Goal: Obtain resource: Download file/media

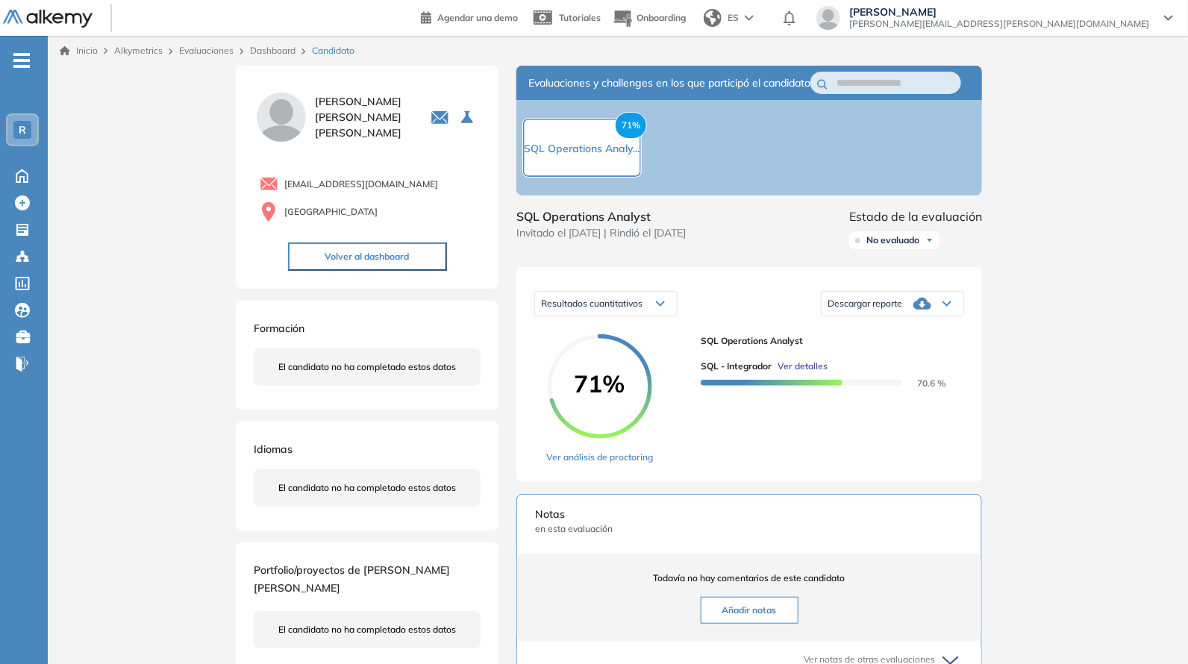
click at [869, 310] on span "Descargar reporte" at bounding box center [864, 304] width 75 height 12
click at [873, 344] on li "Descargar informe completo" at bounding box center [883, 336] width 110 height 15
click at [873, 348] on span "SQL Operations Analyst" at bounding box center [826, 340] width 251 height 13
click at [918, 310] on icon at bounding box center [922, 304] width 18 height 18
click at [894, 344] on li "Descargar informe completo" at bounding box center [883, 336] width 110 height 15
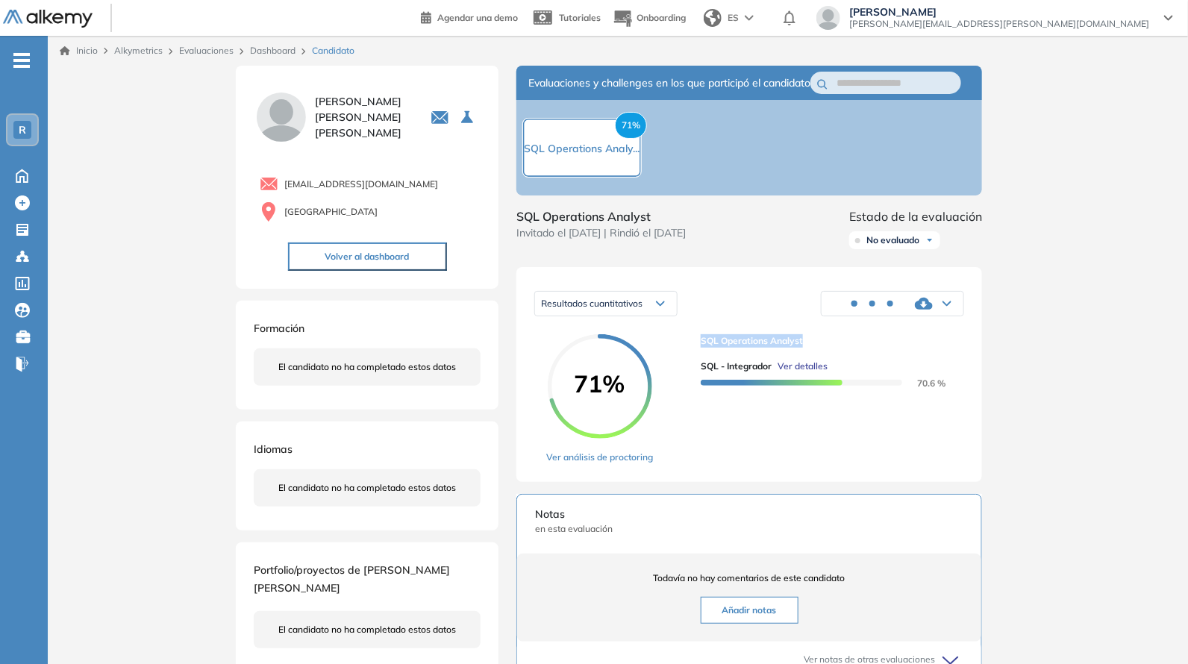
click at [413, 247] on button "Volver al dashboard" at bounding box center [367, 256] width 159 height 28
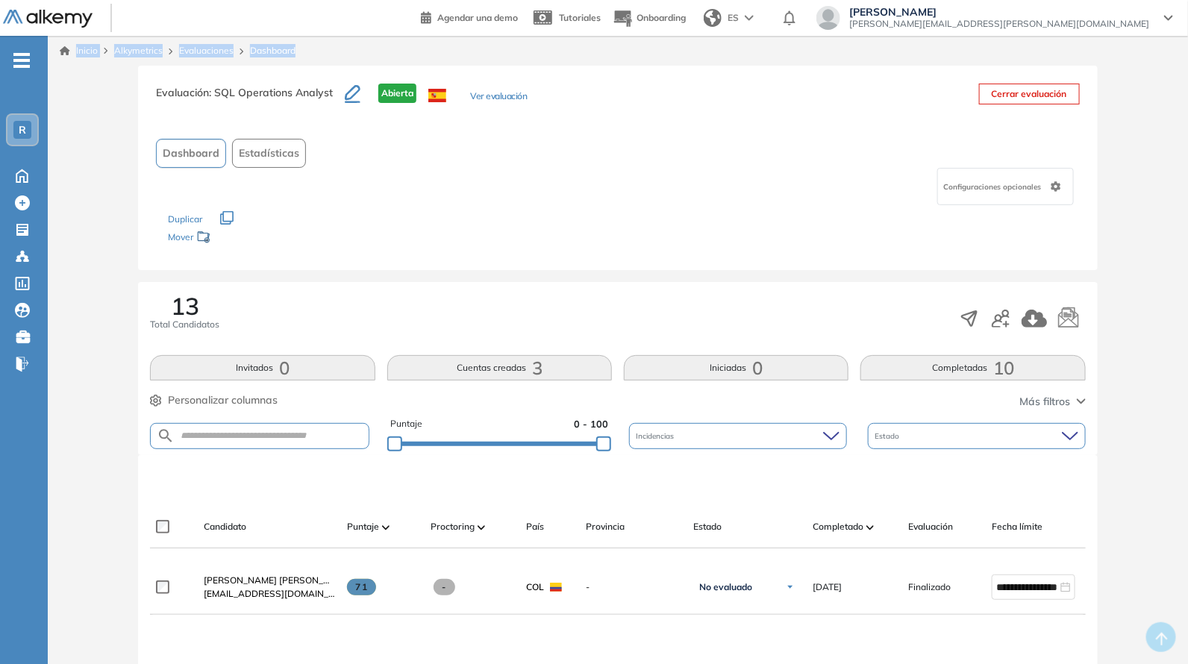
click at [200, 46] on link "Evaluaciones" at bounding box center [206, 50] width 54 height 11
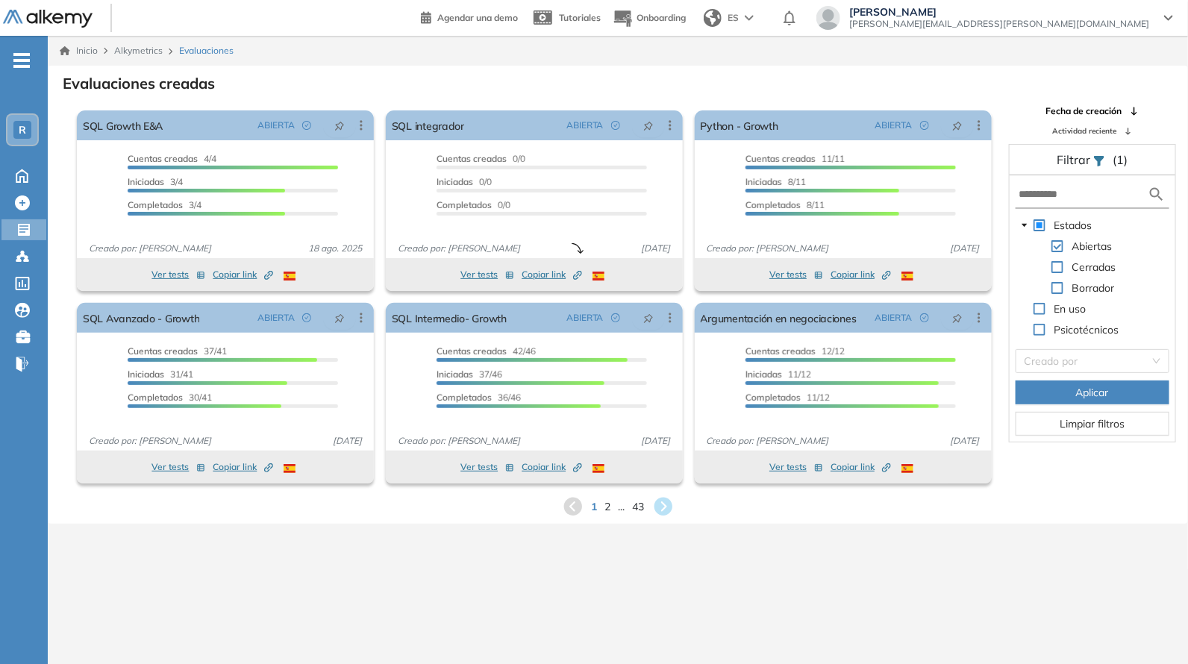
click at [607, 509] on span "2" at bounding box center [608, 507] width 6 height 16
click at [607, 505] on span "2" at bounding box center [607, 506] width 7 height 17
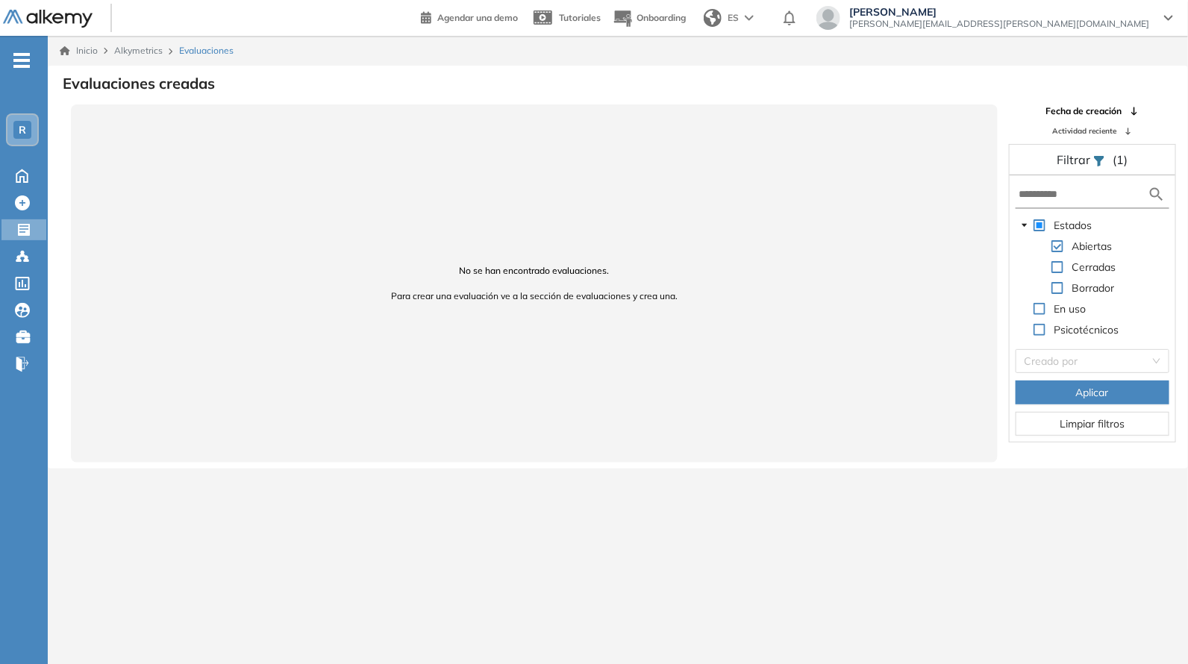
click at [460, 281] on div "No se han encontrado evaluaciones. Para crear una evaluación ve a la sección de…" at bounding box center [534, 283] width 927 height 358
click at [262, 117] on div "No se han encontrado evaluaciones. Para crear una evaluación ve a la sección de…" at bounding box center [534, 283] width 927 height 358
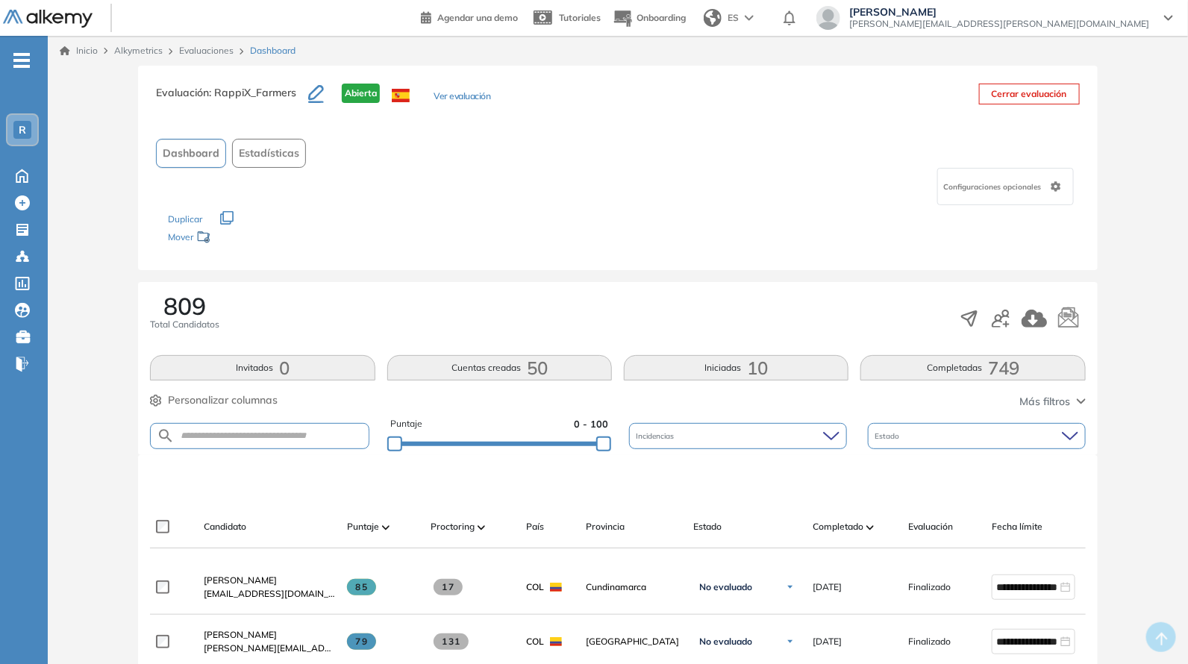
click at [193, 47] on link "Evaluaciones" at bounding box center [206, 50] width 54 height 11
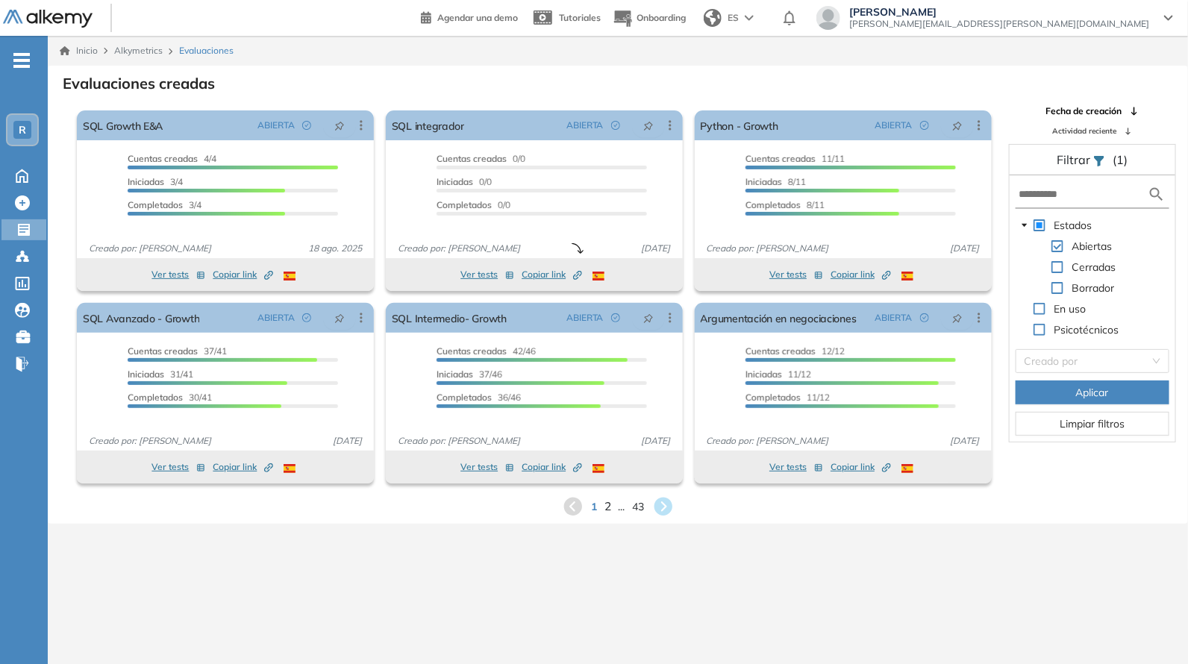
click at [607, 511] on span "2" at bounding box center [607, 506] width 7 height 17
click at [607, 511] on div "Inicio Alkymetrics Evaluaciones Evaluaciones creadas El proctoring será activad…" at bounding box center [618, 368] width 1140 height 664
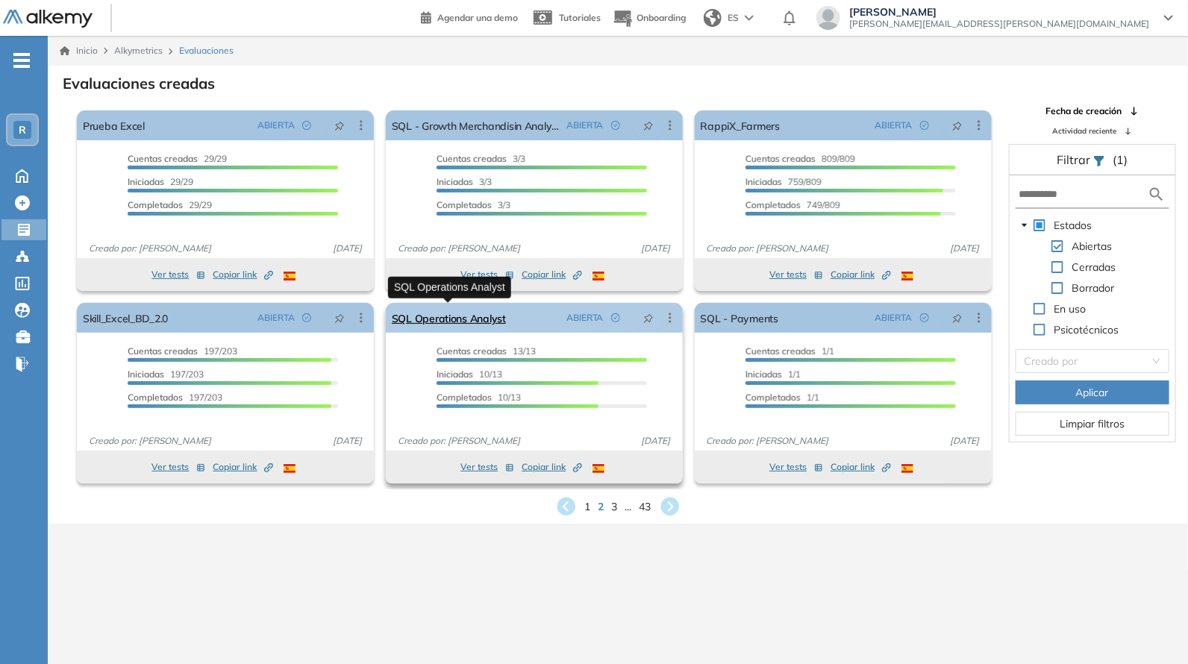
click at [486, 319] on link "SQL Operations Analyst" at bounding box center [449, 318] width 114 height 30
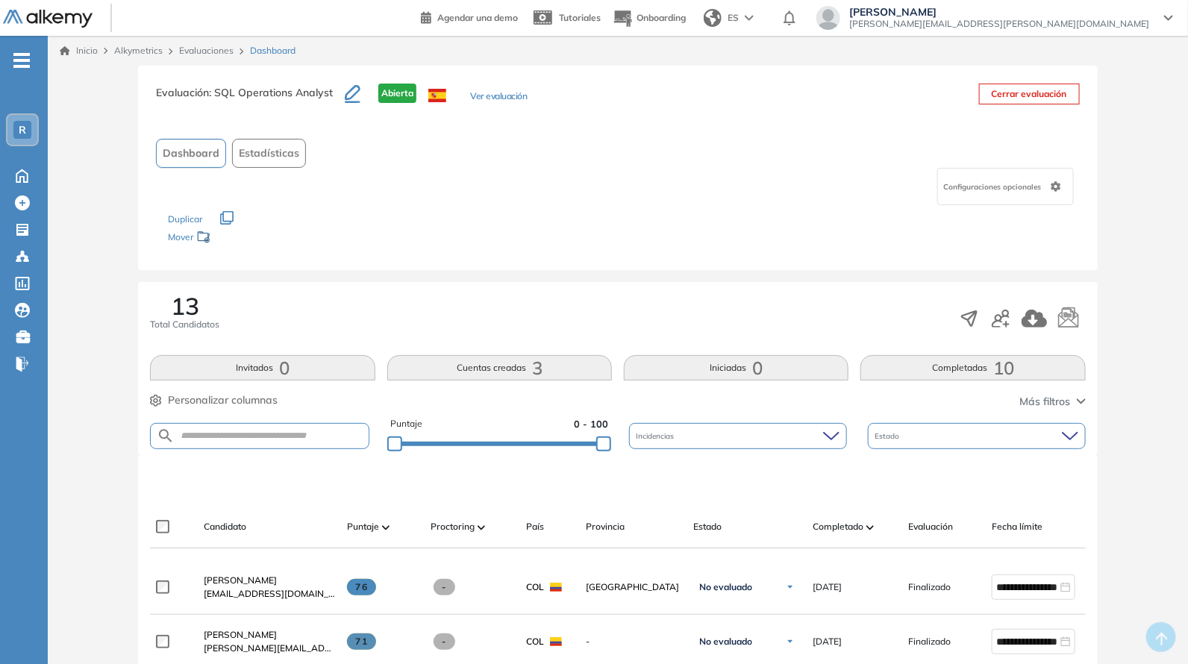
click at [254, 427] on form at bounding box center [259, 436] width 219 height 26
click at [251, 430] on input "text" at bounding box center [271, 435] width 193 height 11
paste input "**********"
type input "**********"
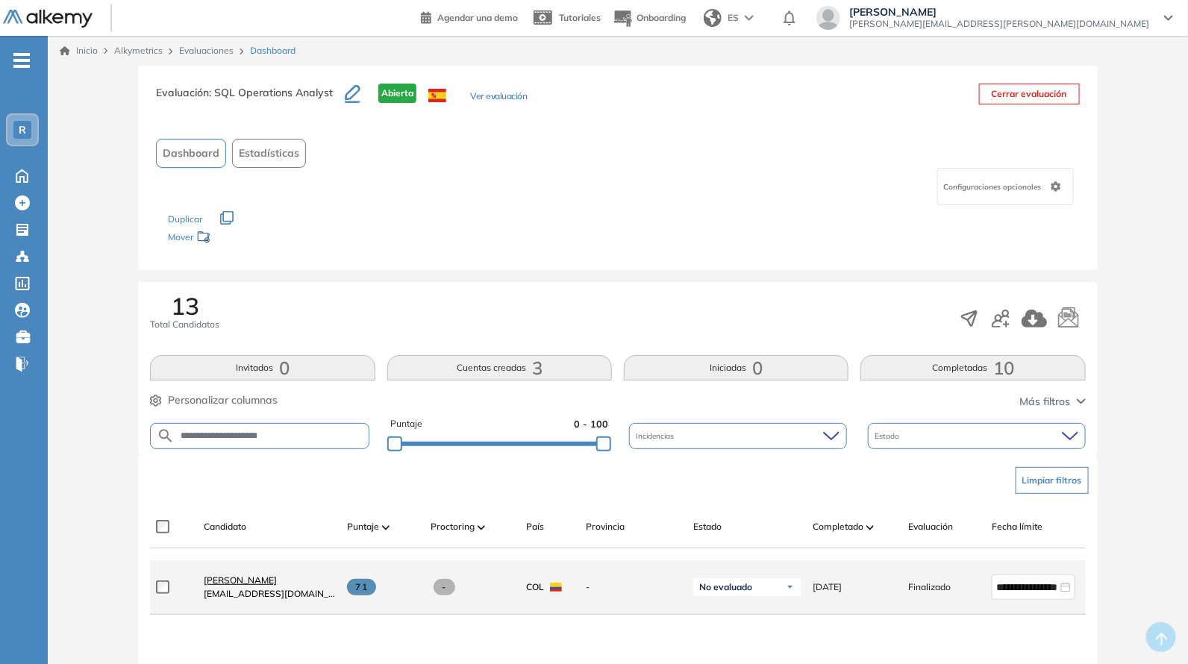
click at [260, 581] on span "[PERSON_NAME]" at bounding box center [240, 579] width 73 height 11
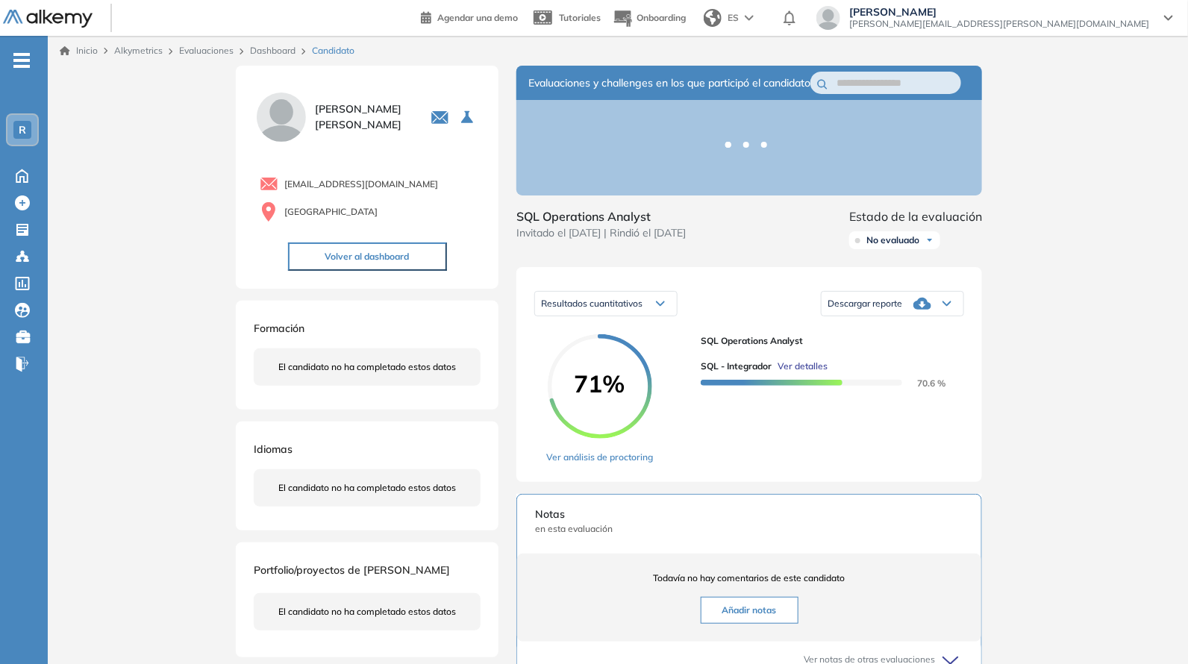
click at [160, 80] on div "Inicio Alkymetrics Evaluaciones Dashboard Candidato Duración : 00:00:00 Cantida…" at bounding box center [618, 492] width 1140 height 913
drag, startPoint x: 160, startPoint y: 81, endPoint x: 175, endPoint y: 84, distance: 16.1
click at [157, 81] on div "Inicio Alkymetrics Evaluaciones Dashboard Candidato Duración : 00:00:00 Cantida…" at bounding box center [618, 492] width 1140 height 913
click at [914, 307] on div "Descargar reporte" at bounding box center [892, 304] width 142 height 30
click at [866, 344] on li "Descargar informe completo" at bounding box center [883, 336] width 110 height 15
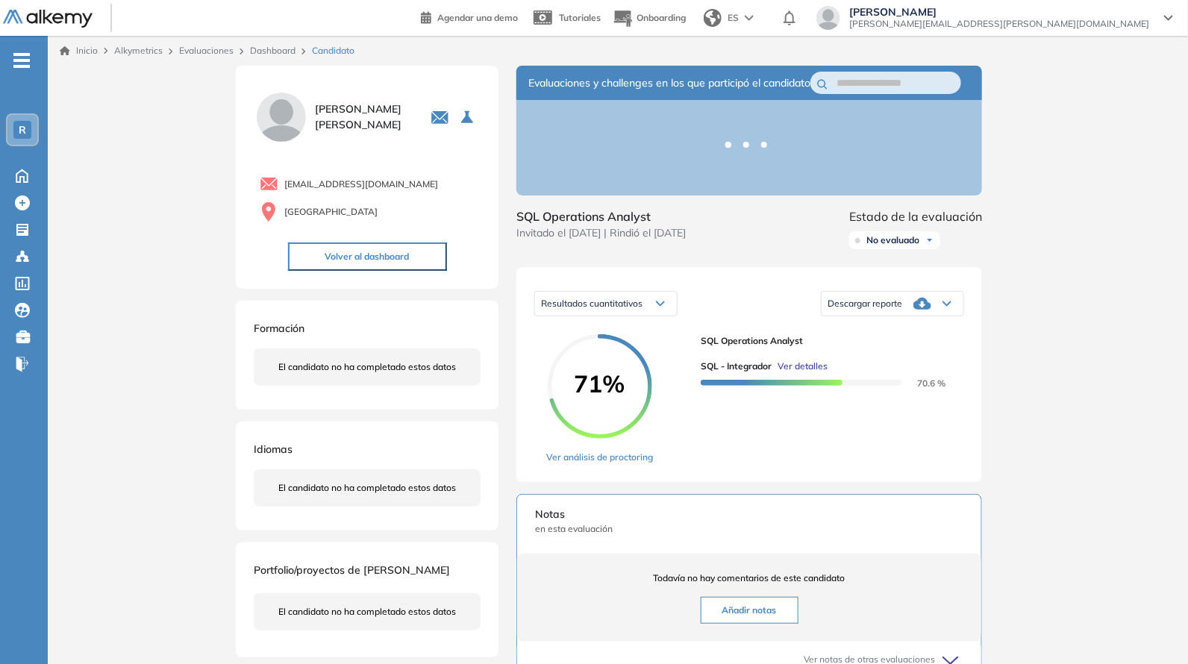
drag, startPoint x: 1106, startPoint y: 102, endPoint x: 1086, endPoint y: 101, distance: 20.9
click at [1106, 102] on div "Inicio Alkymetrics Evaluaciones Dashboard Candidato Duración : 00:00:00 Cantida…" at bounding box center [618, 492] width 1140 height 913
click at [920, 310] on icon at bounding box center [922, 304] width 18 height 18
click at [920, 311] on icon at bounding box center [922, 304] width 18 height 18
click at [915, 313] on icon at bounding box center [922, 304] width 18 height 18
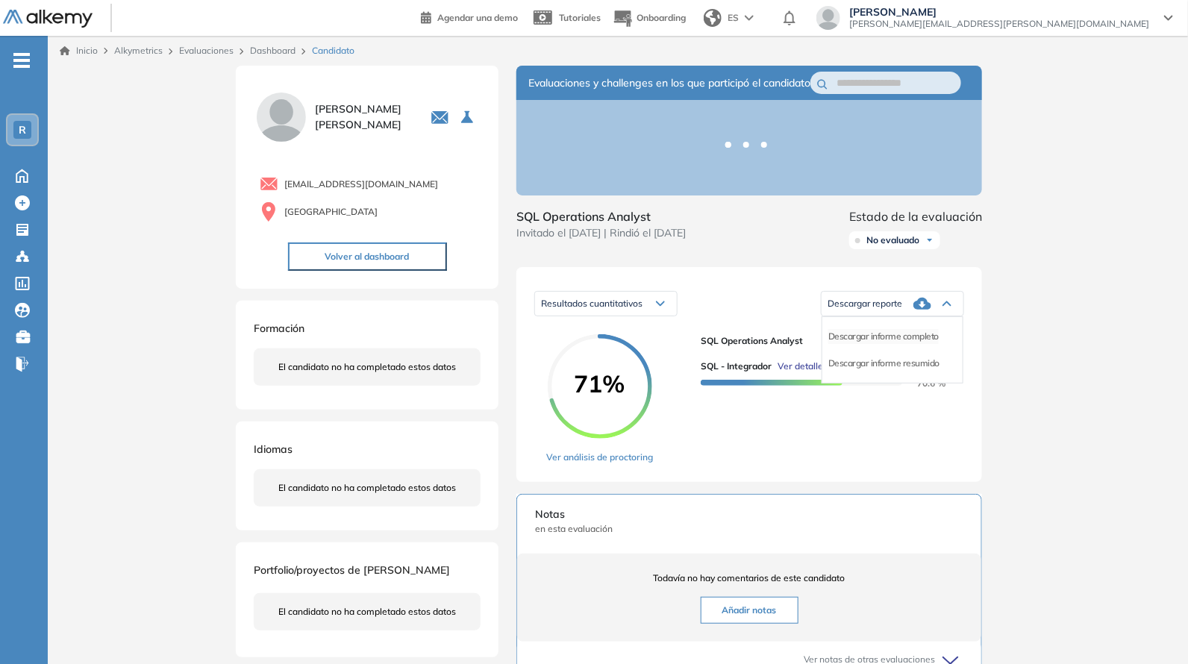
click at [886, 344] on li "Descargar informe completo" at bounding box center [883, 336] width 110 height 15
click at [886, 348] on span "SQL Operations Analyst" at bounding box center [826, 340] width 251 height 13
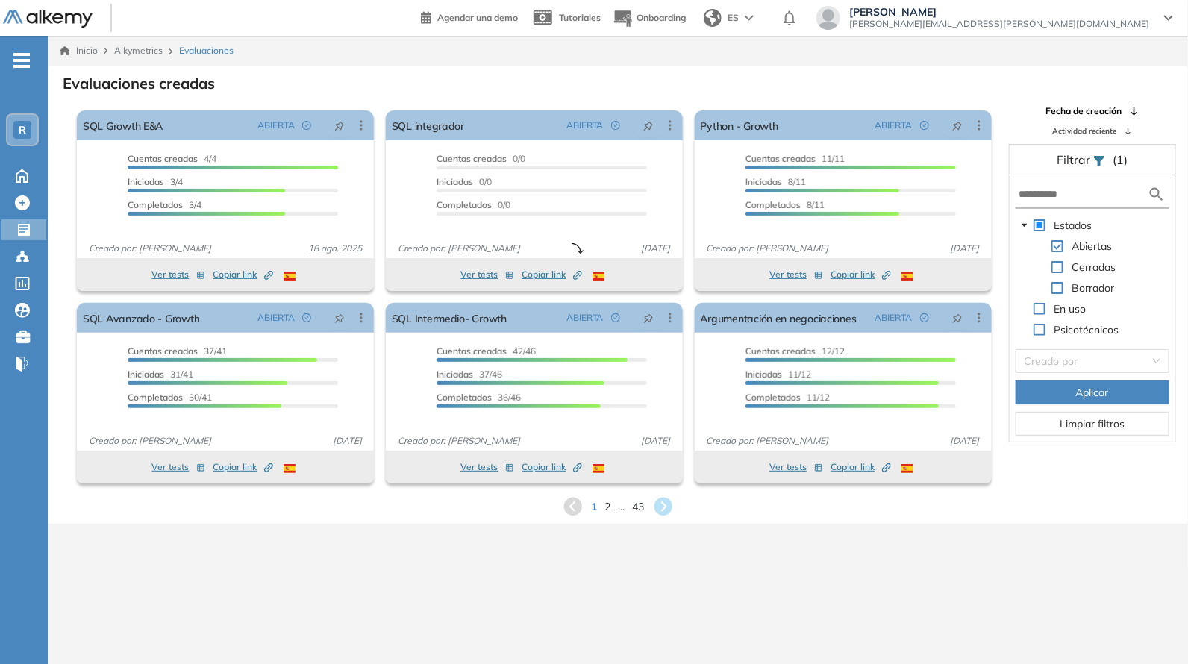
click at [604, 511] on div "1 2 ... 43" at bounding box center [618, 506] width 1116 height 22
click at [608, 504] on span "2" at bounding box center [607, 506] width 7 height 17
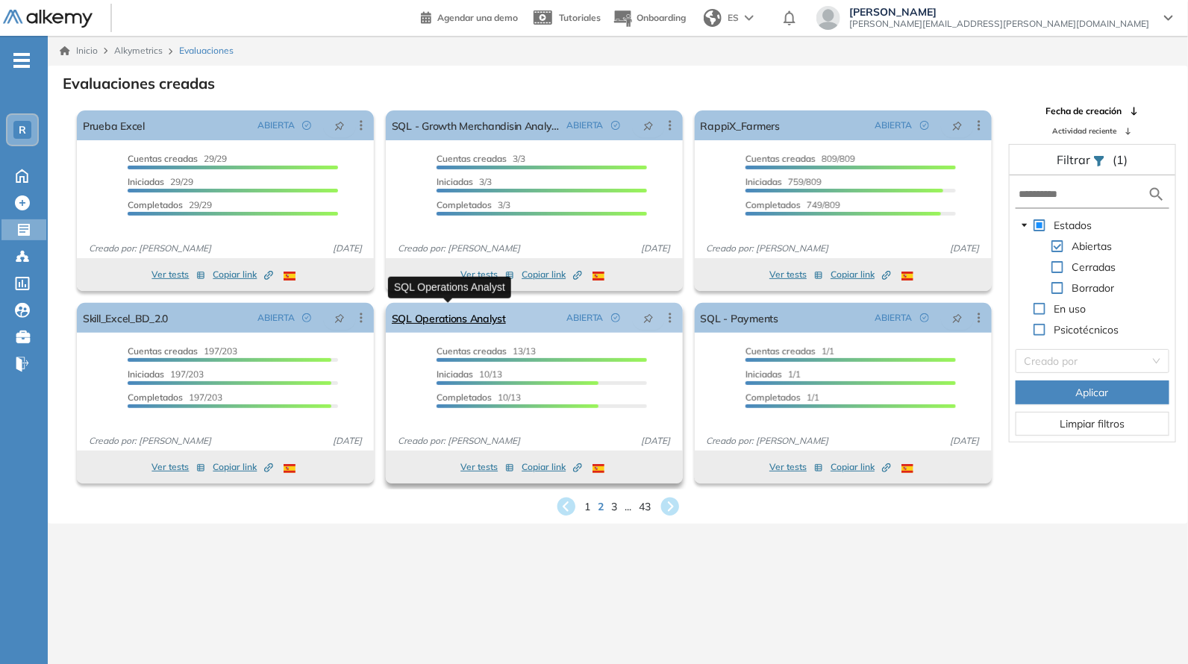
click at [489, 310] on link "SQL Operations Analyst" at bounding box center [449, 318] width 114 height 30
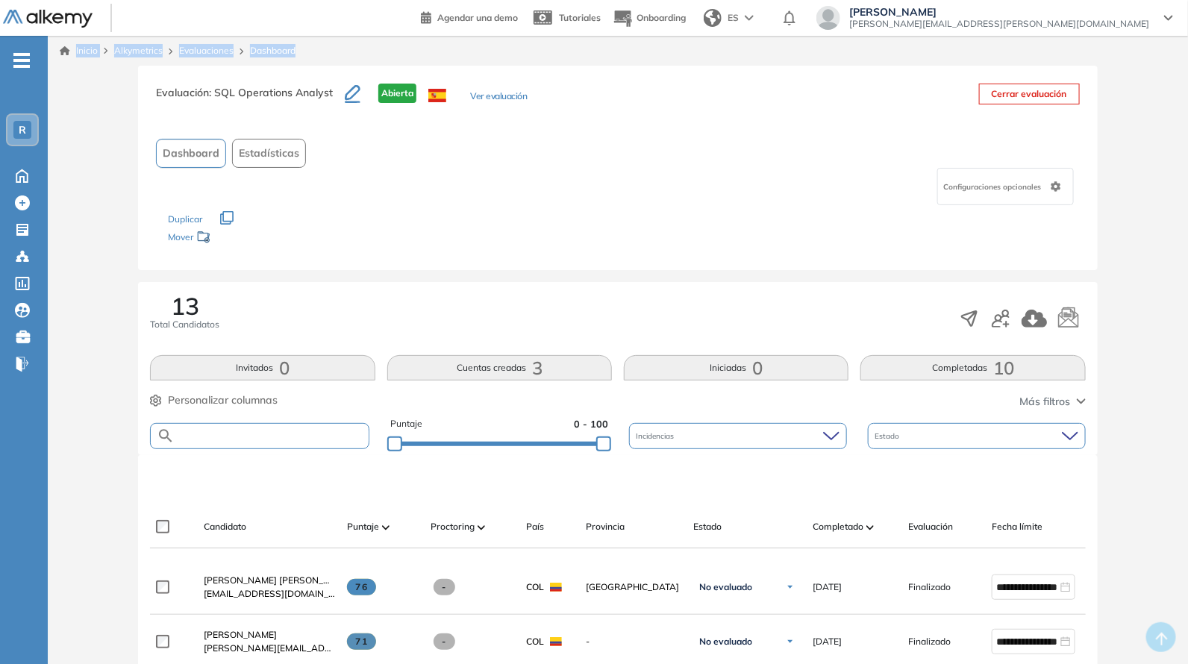
click at [210, 436] on input "text" at bounding box center [271, 435] width 193 height 11
paste input "**********"
type input "**********"
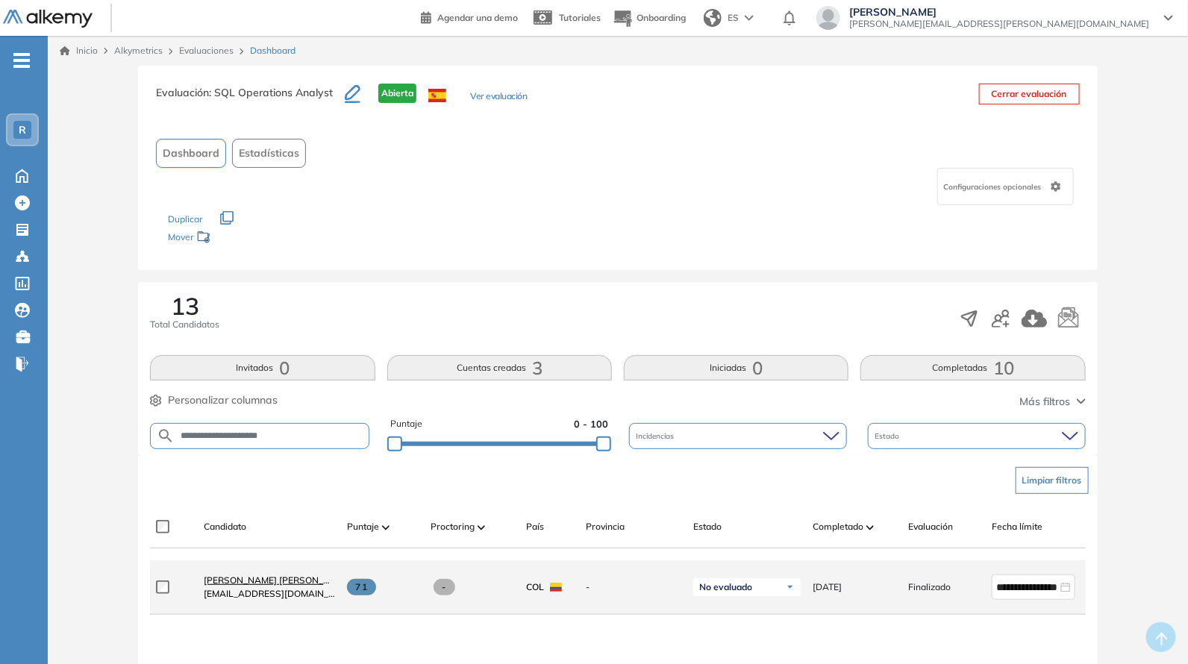
click at [293, 585] on span "[PERSON_NAME]" at bounding box center [278, 579] width 148 height 11
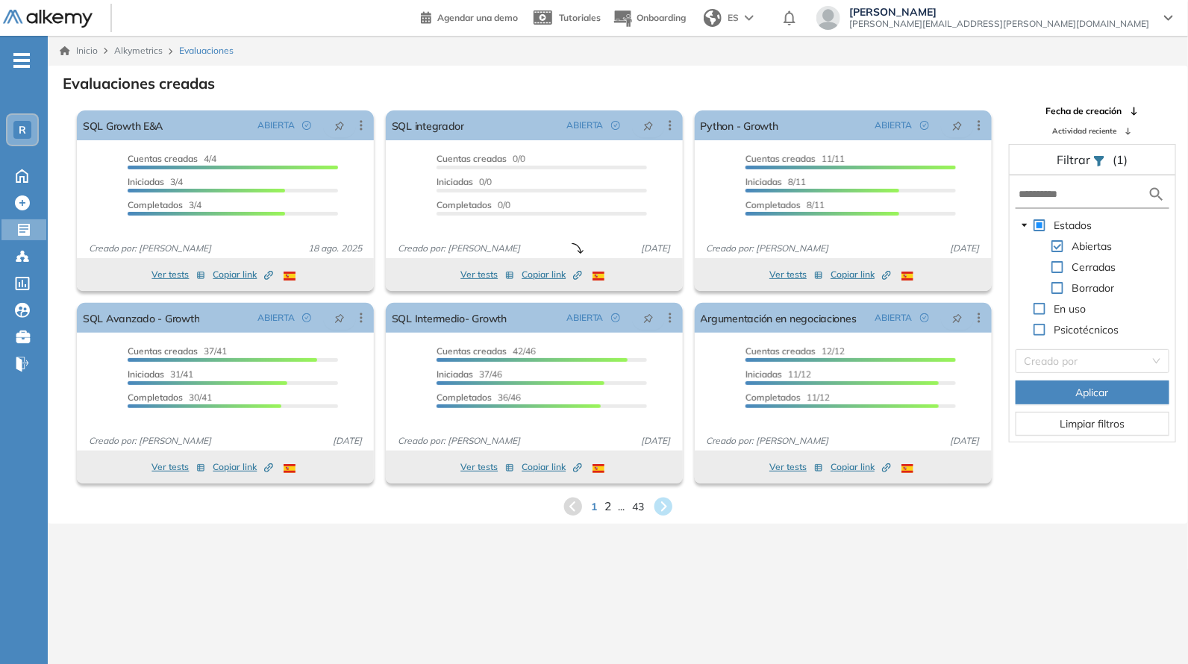
click at [604, 506] on span "2" at bounding box center [607, 506] width 7 height 17
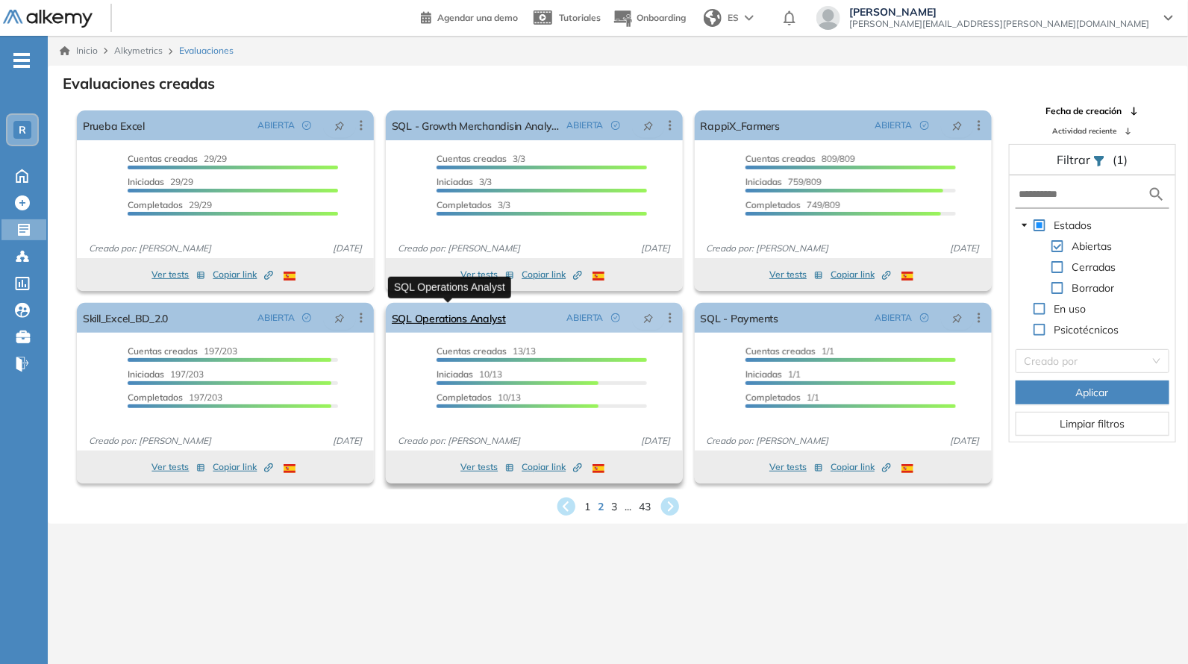
click at [472, 311] on link "SQL Operations Analyst" at bounding box center [449, 318] width 114 height 30
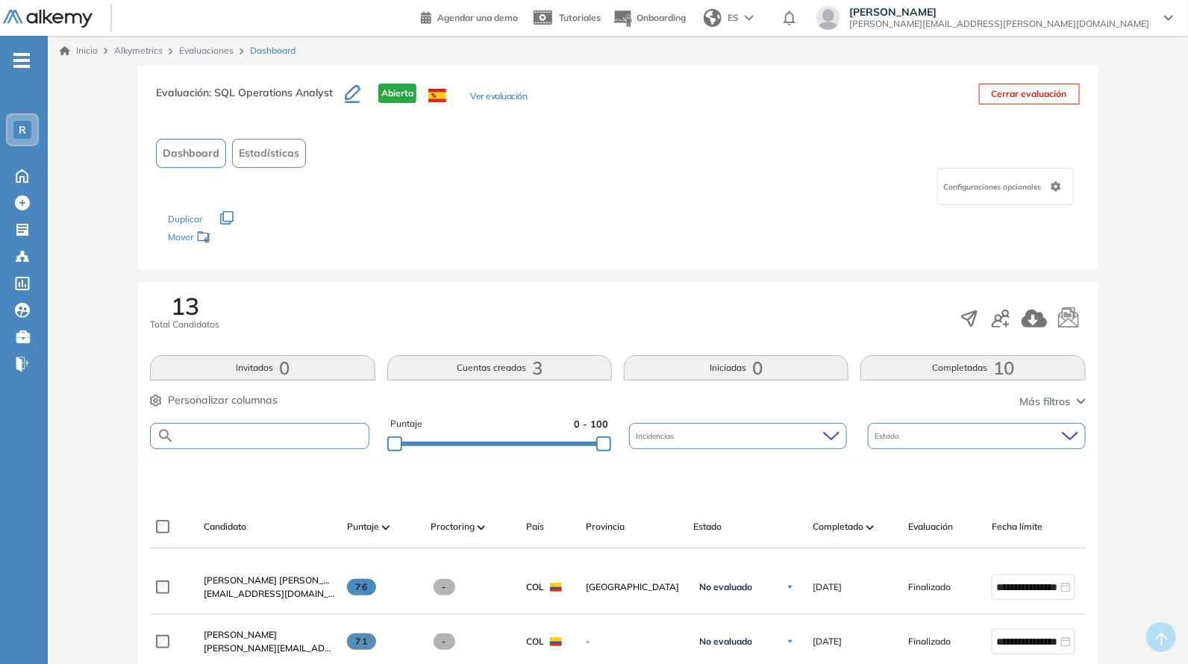
click at [339, 433] on input "text" at bounding box center [271, 435] width 193 height 11
paste input "**********"
type input "**********"
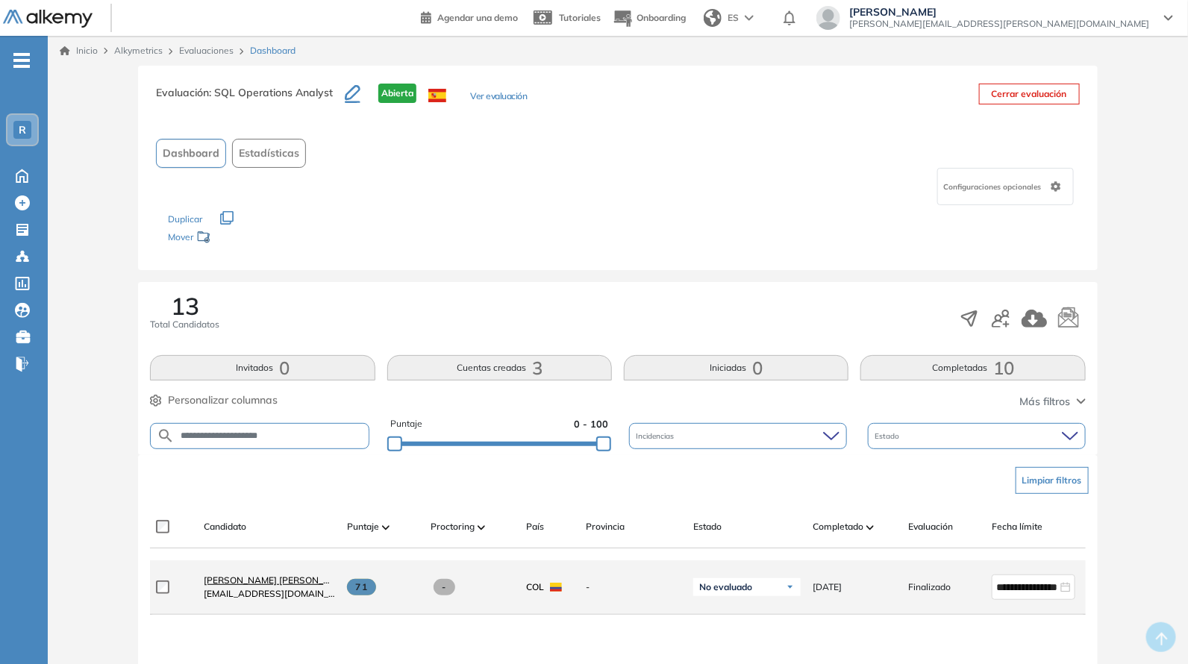
click at [284, 583] on span "[PERSON_NAME] [PERSON_NAME]" at bounding box center [278, 579] width 148 height 11
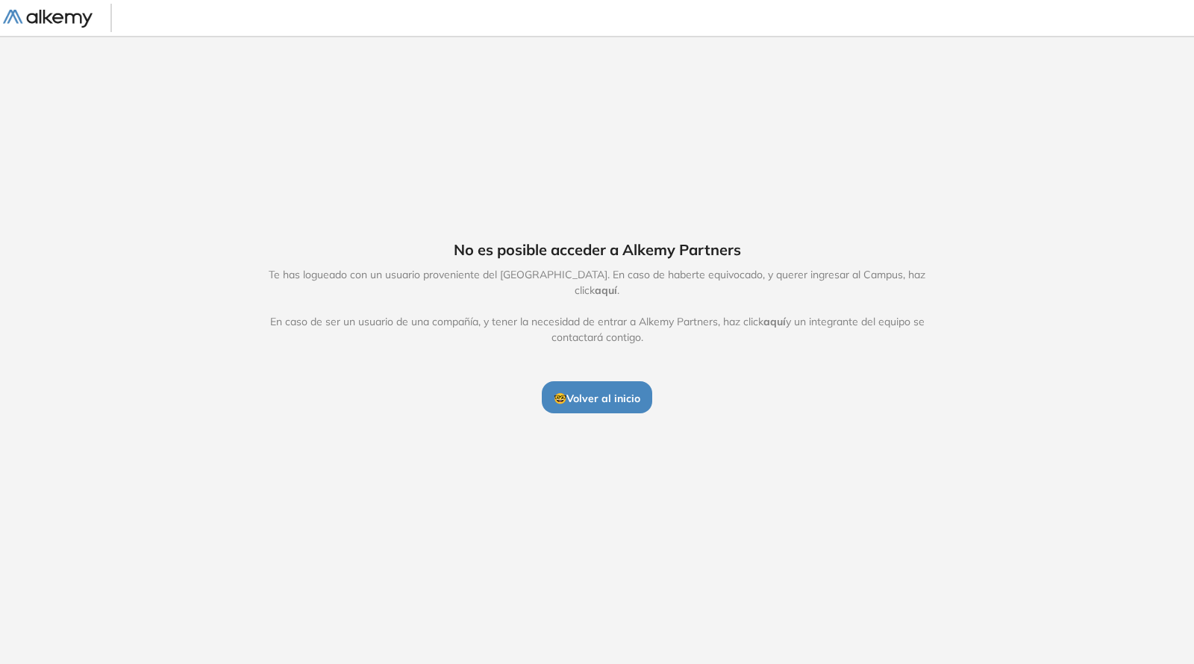
click at [612, 392] on span "🤓 Volver al inicio" at bounding box center [597, 398] width 87 height 13
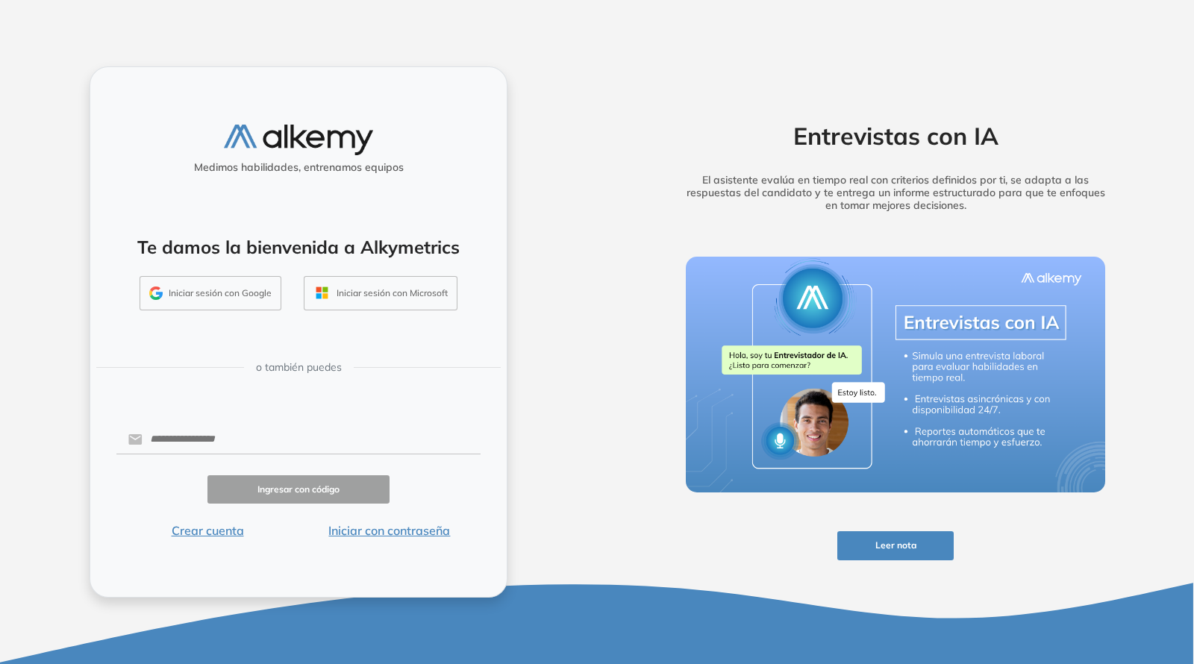
click at [214, 281] on button "Iniciar sesión con Google" at bounding box center [211, 293] width 142 height 34
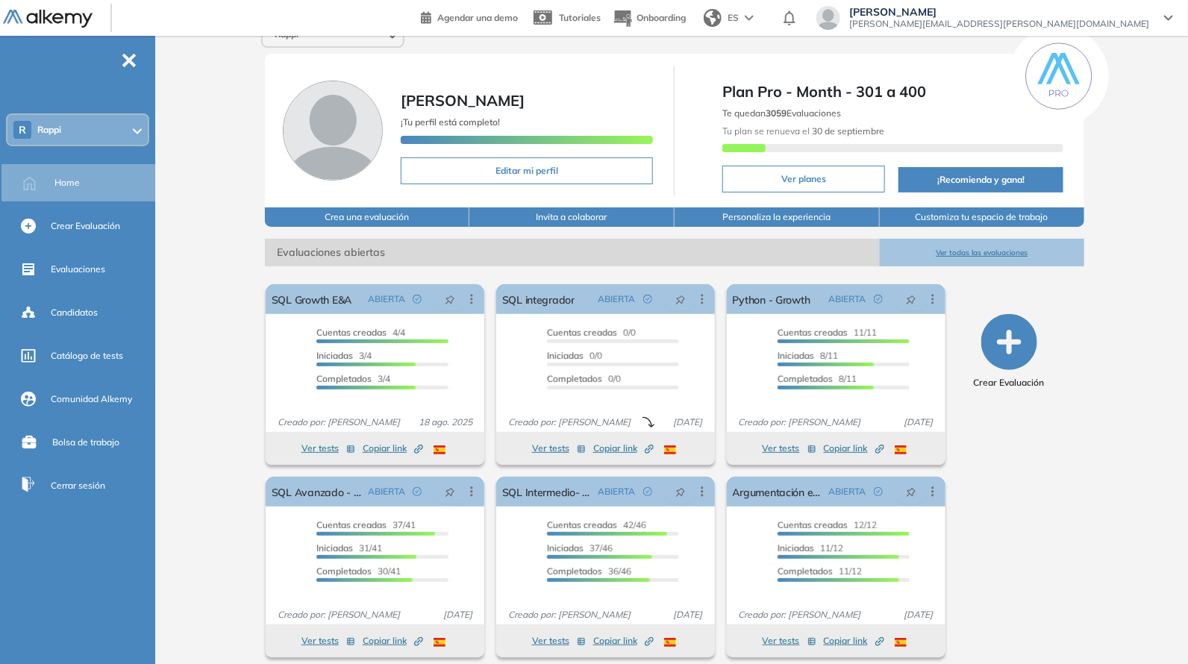
scroll to position [31, 0]
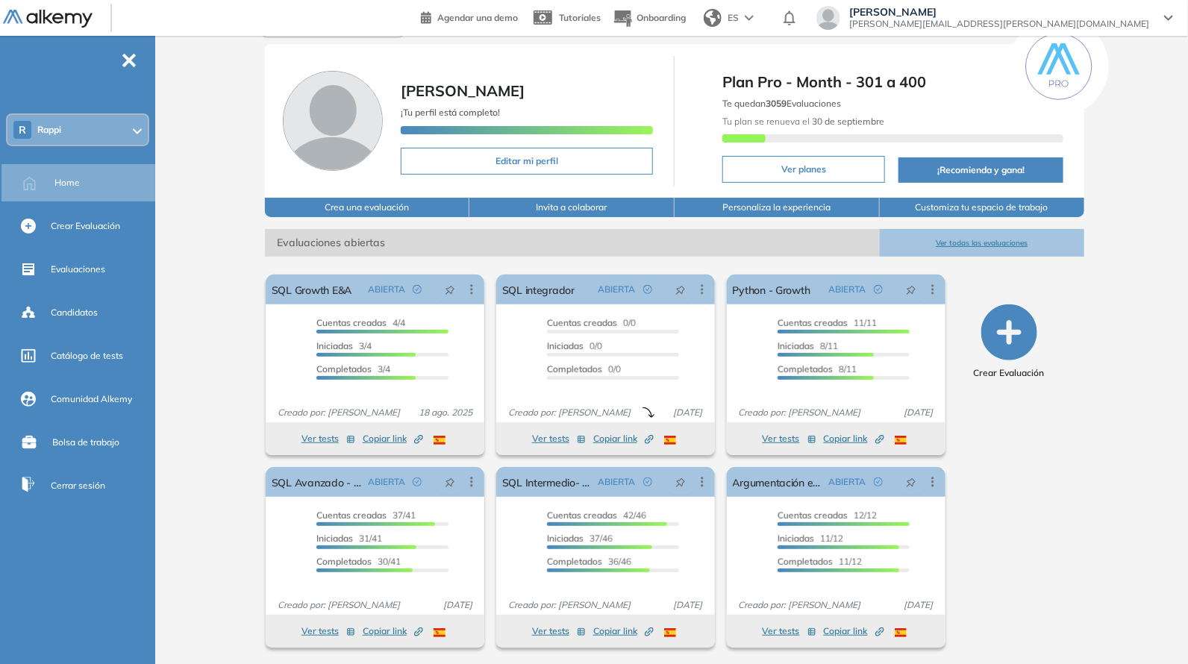
click at [965, 242] on button "Ver todas las evaluaciones" at bounding box center [982, 243] width 205 height 28
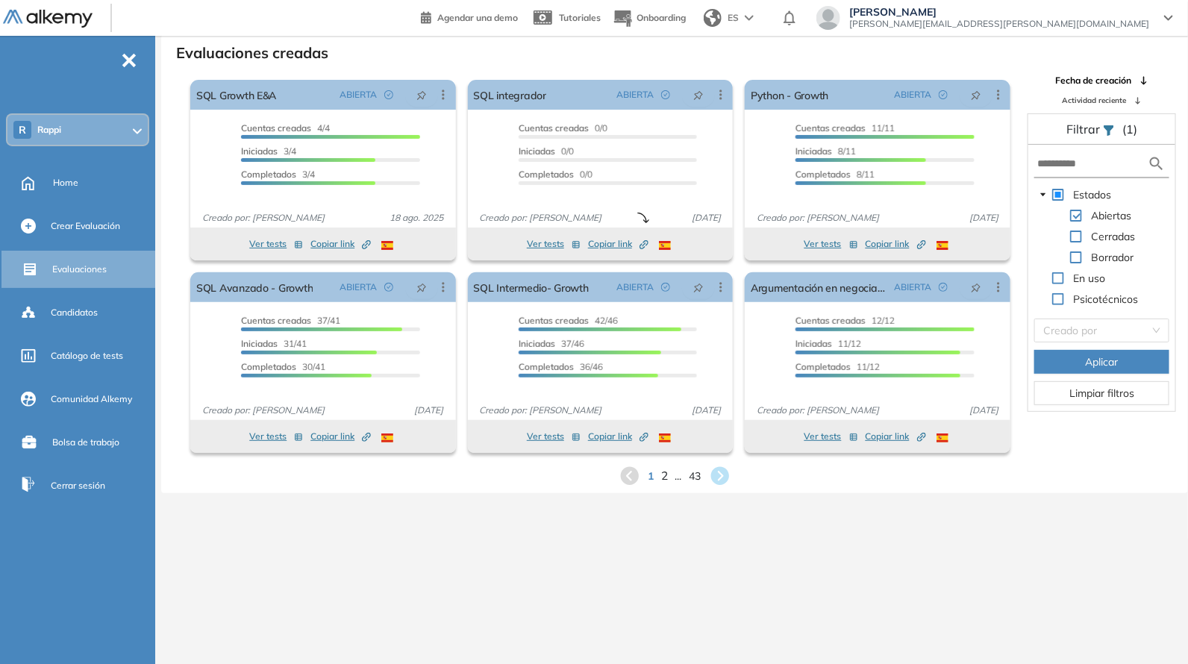
click at [664, 475] on span "2" at bounding box center [664, 475] width 7 height 17
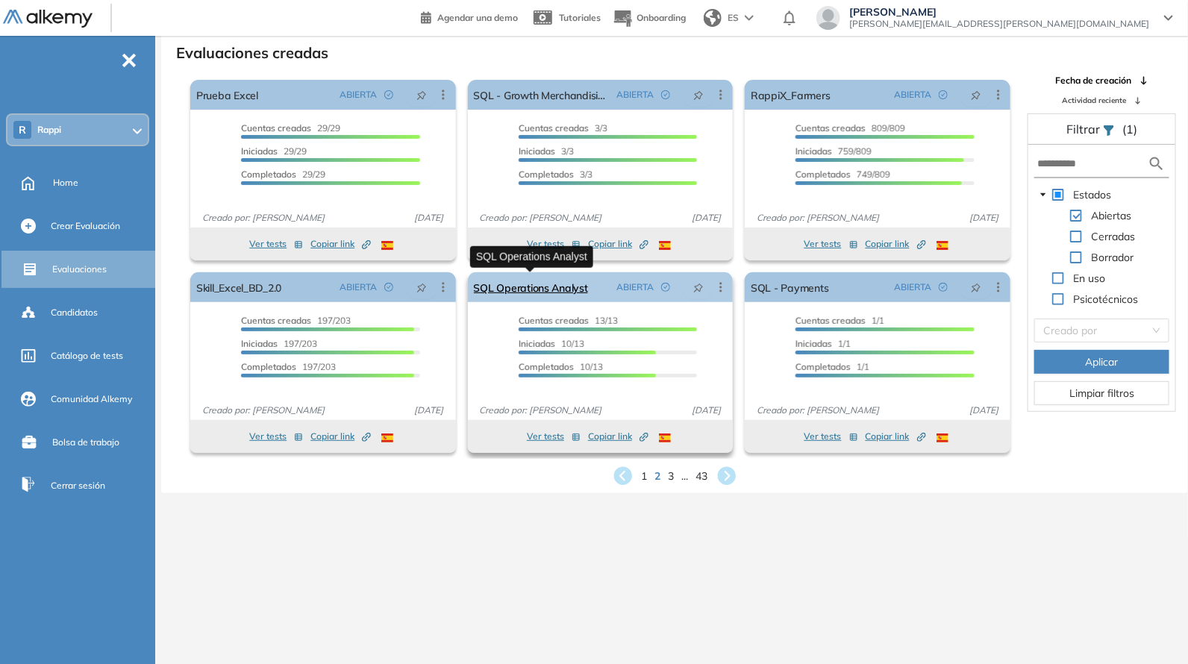
click at [560, 283] on link "SQL Operations Analyst" at bounding box center [531, 287] width 114 height 30
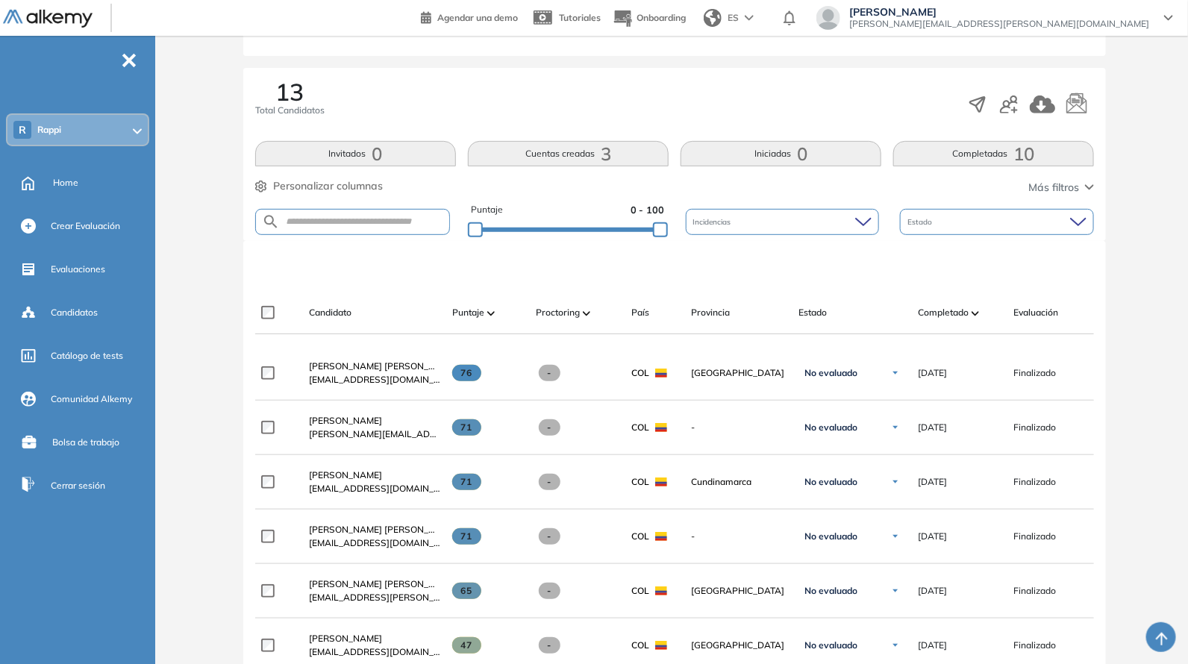
scroll to position [217, 0]
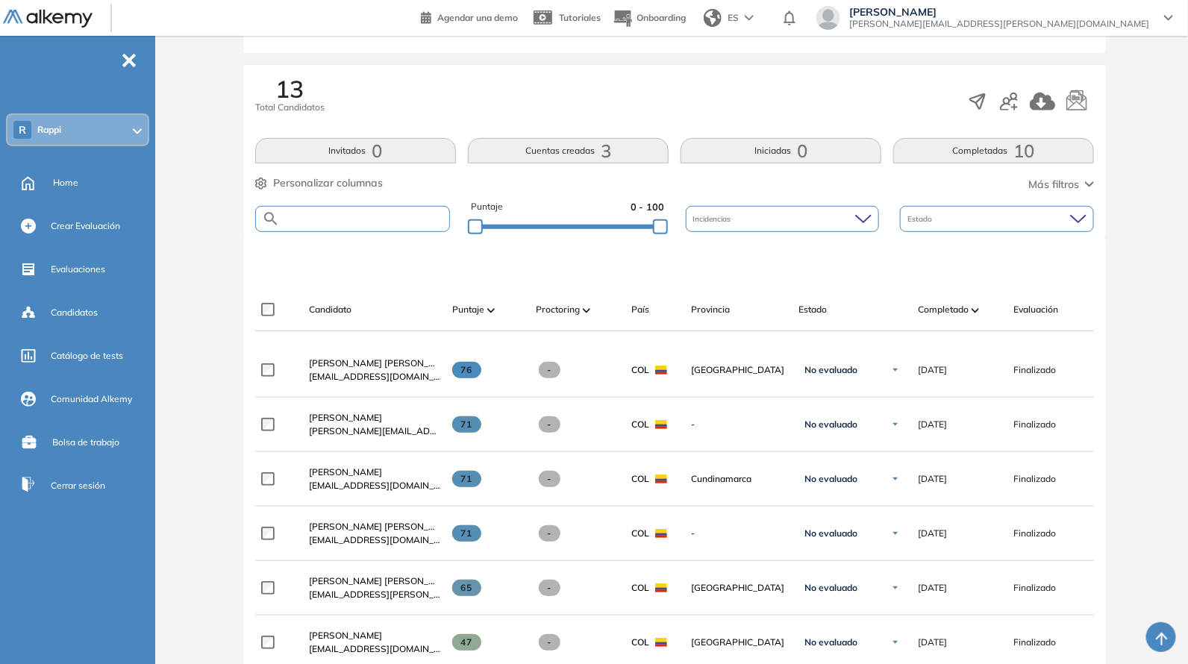
click at [392, 213] on input "text" at bounding box center [364, 218] width 169 height 11
paste input "**********"
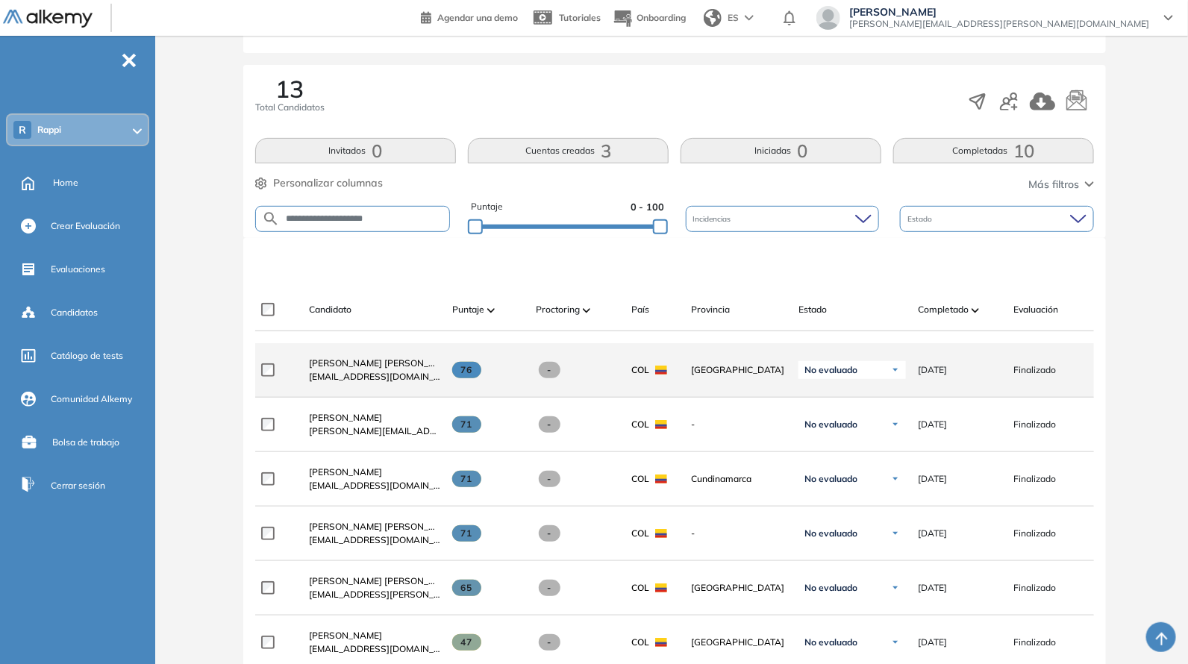
type input "**********"
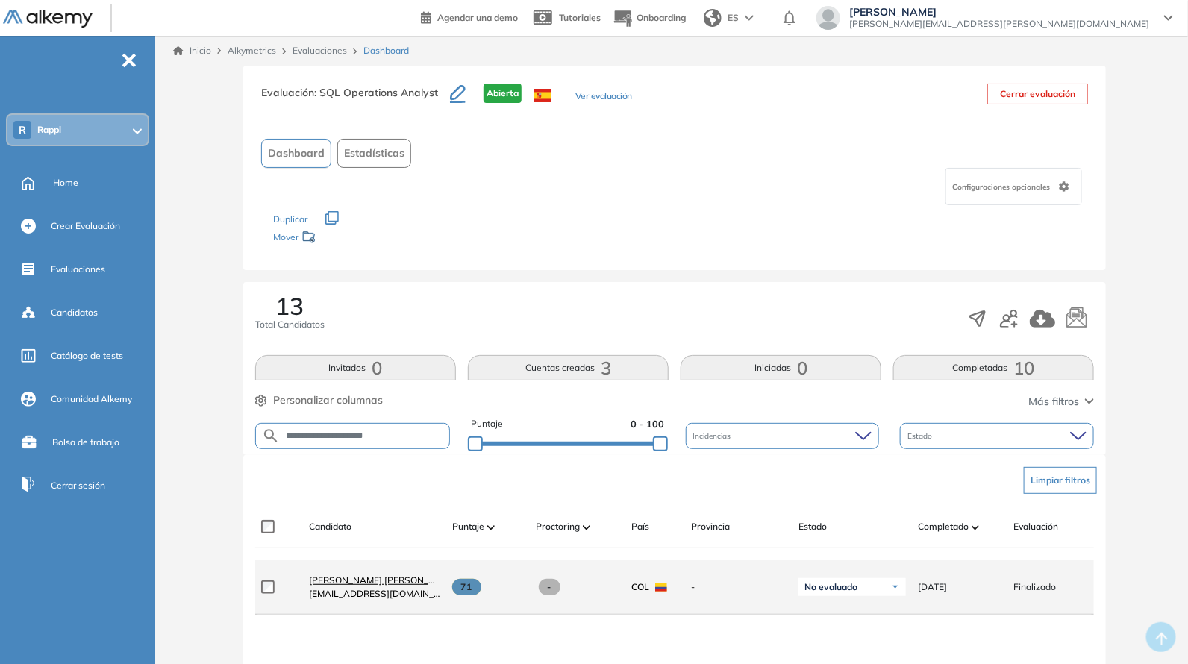
click at [394, 579] on span "[PERSON_NAME]" at bounding box center [383, 579] width 148 height 11
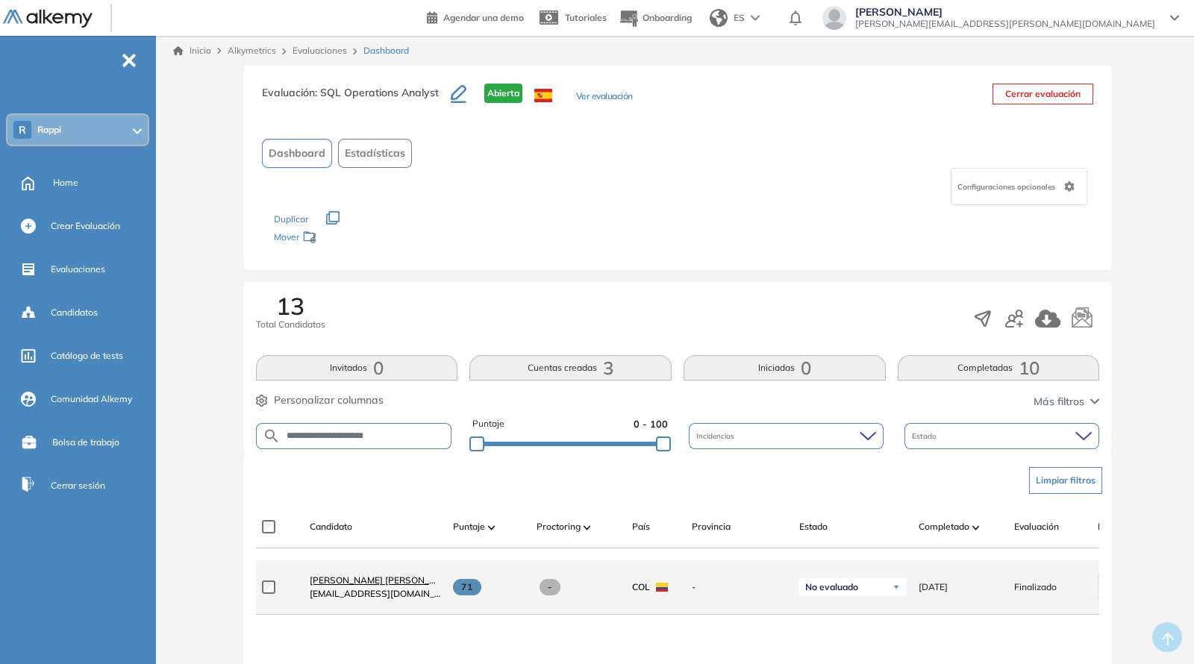
click at [394, 579] on div "¿No permitir descargar certificado y ver resultados? Ya no podrán descargar el …" at bounding box center [677, 471] width 1033 height 871
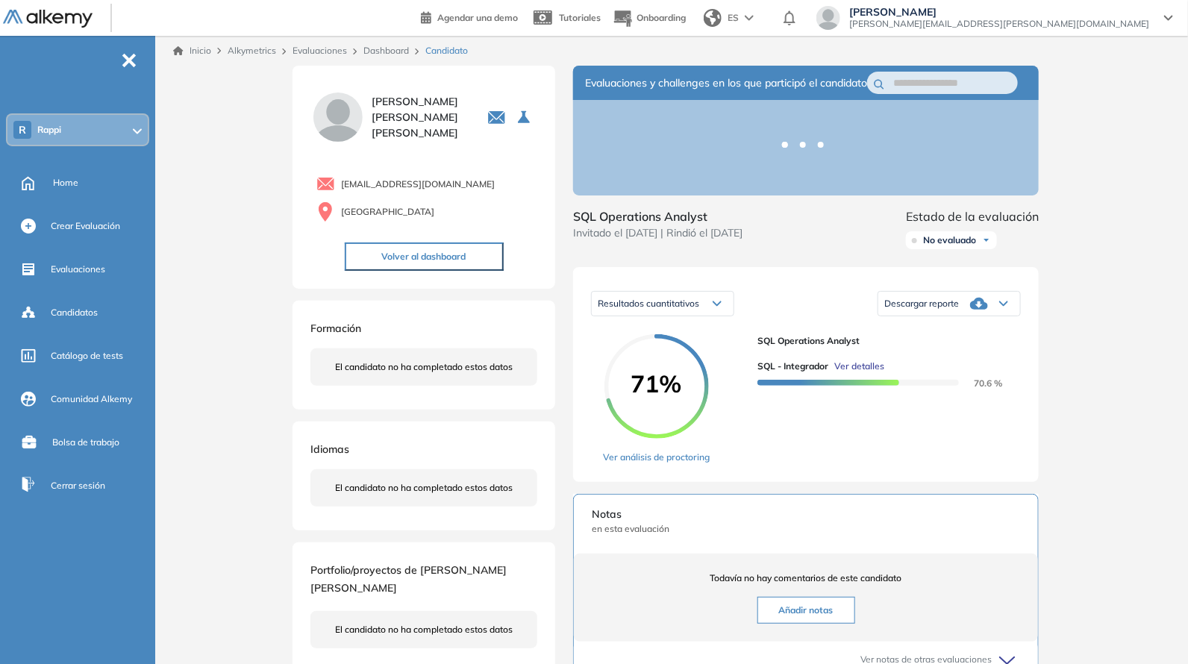
click at [974, 310] on icon at bounding box center [979, 304] width 18 height 12
click at [956, 344] on li "Descargar informe completo" at bounding box center [940, 336] width 110 height 15
click at [326, 51] on link "Evaluaciones" at bounding box center [319, 50] width 54 height 11
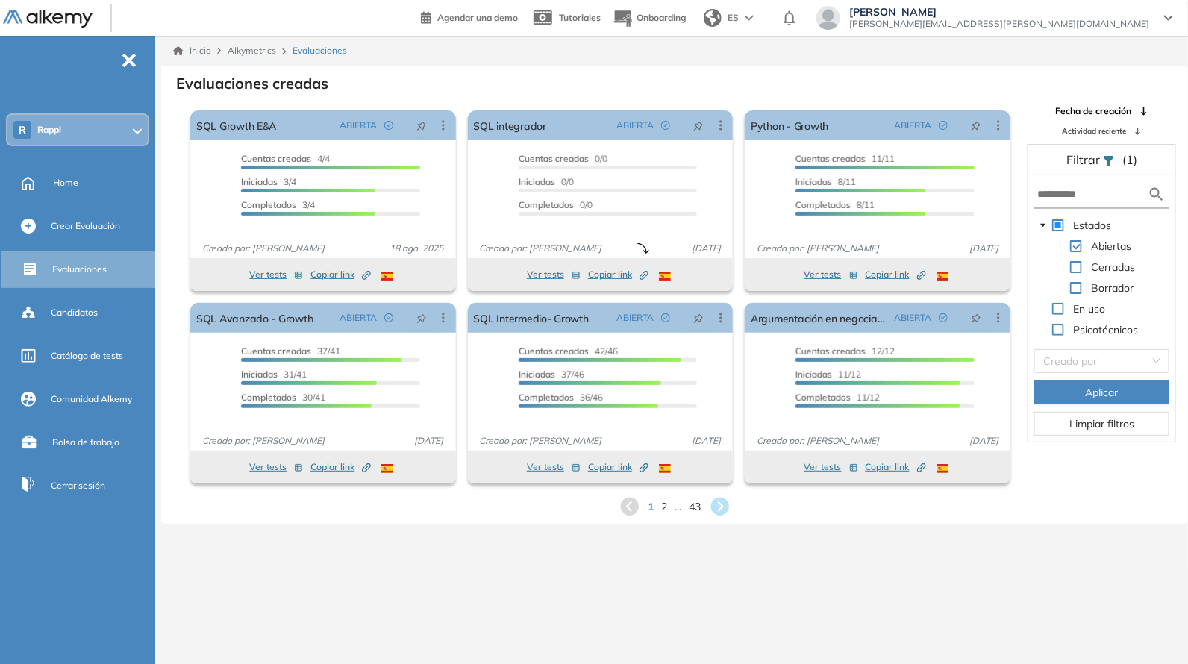
click at [657, 501] on div "1 2 ... 43" at bounding box center [674, 506] width 1003 height 22
click at [664, 501] on span "2" at bounding box center [664, 506] width 7 height 17
click at [664, 501] on div "Inicio Alkymetrics Evaluaciones Evaluaciones creadas El proctoring será activad…" at bounding box center [674, 368] width 1027 height 664
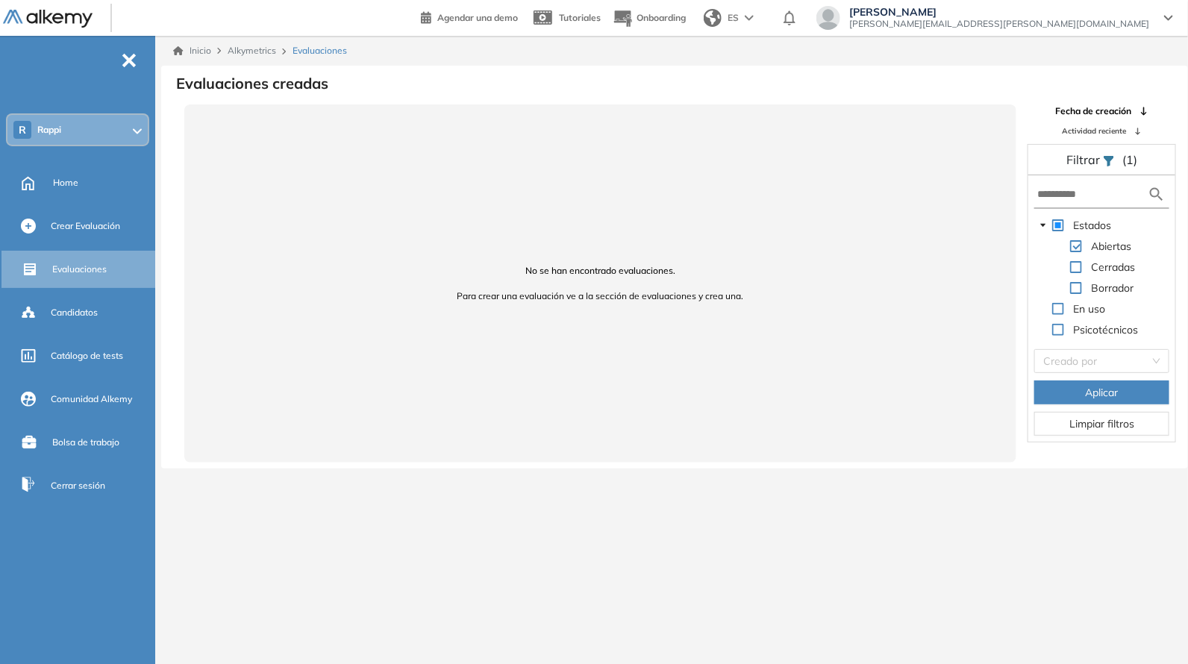
click at [479, 254] on div "No se han encontrado evaluaciones. Para crear una evaluación ve a la sección de…" at bounding box center [600, 283] width 832 height 358
click at [239, 55] on span "Alkymetrics" at bounding box center [252, 50] width 48 height 11
click at [251, 54] on span "Alkymetrics" at bounding box center [252, 50] width 48 height 11
click at [268, 49] on span "Alkymetrics" at bounding box center [252, 50] width 48 height 11
click at [128, 49] on div "-" at bounding box center [76, 48] width 152 height 12
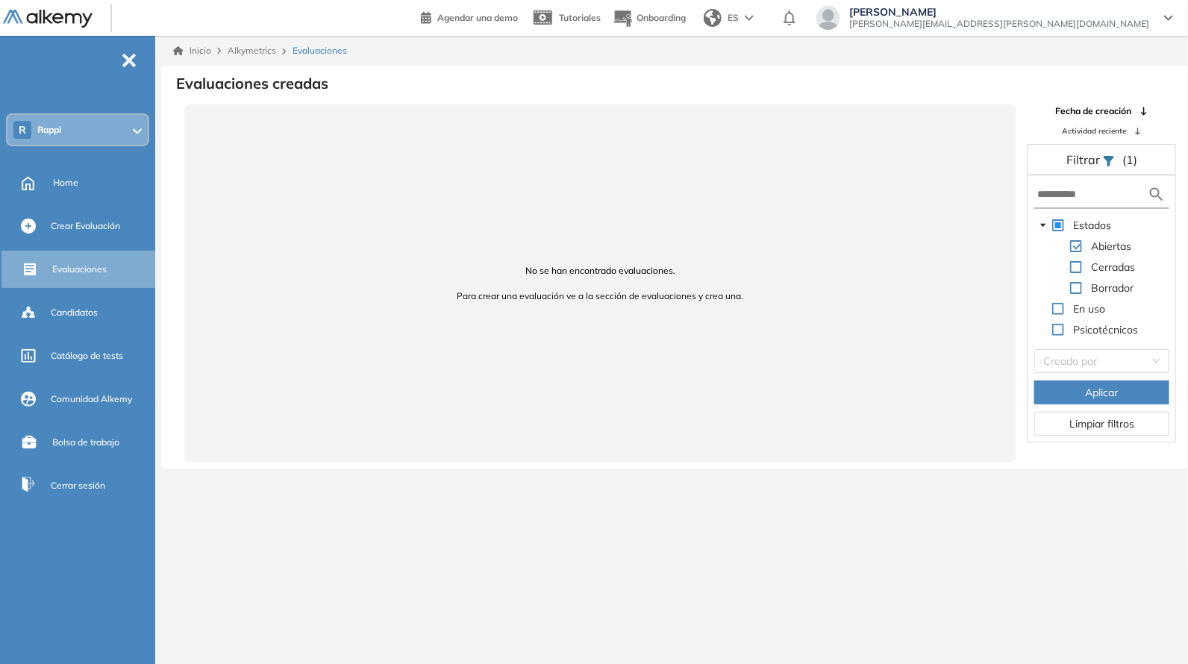
click at [122, 57] on span "-" at bounding box center [129, 59] width 16 height 12
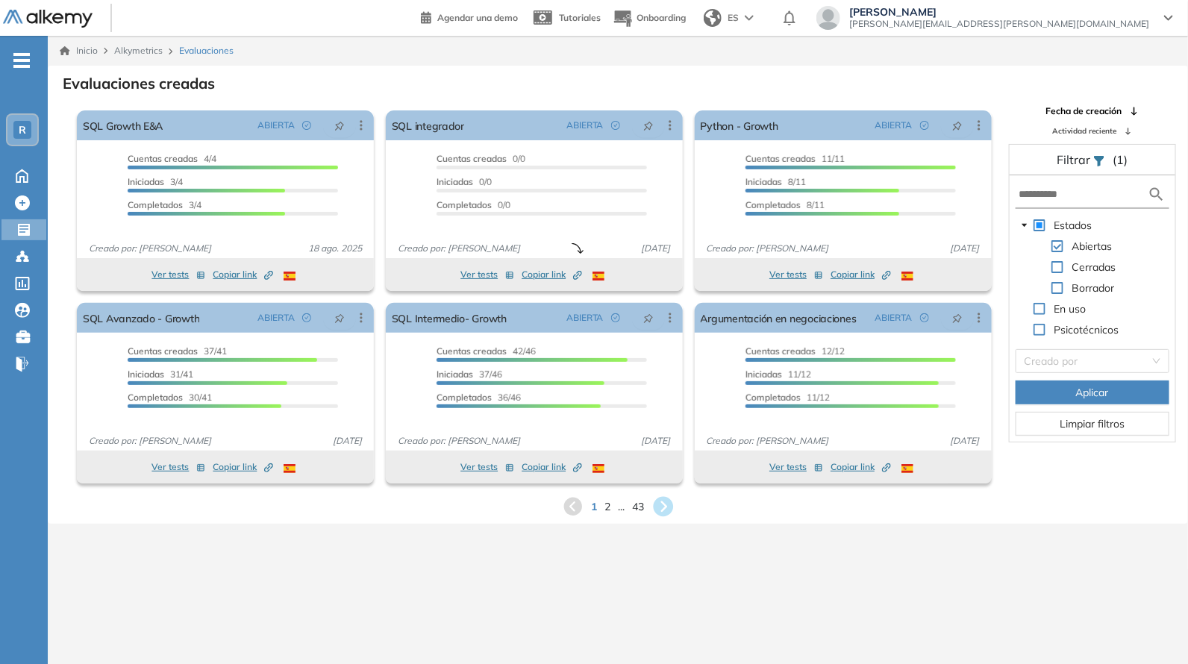
click at [659, 509] on icon at bounding box center [663, 507] width 20 height 20
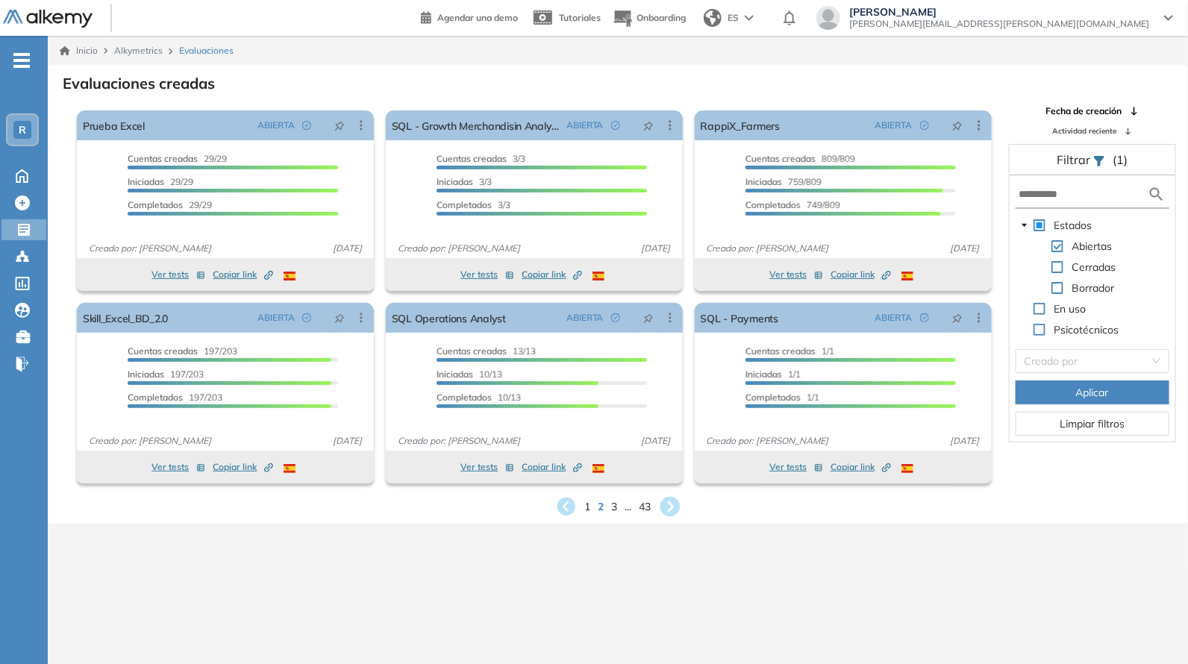
click at [668, 498] on icon at bounding box center [670, 507] width 20 height 20
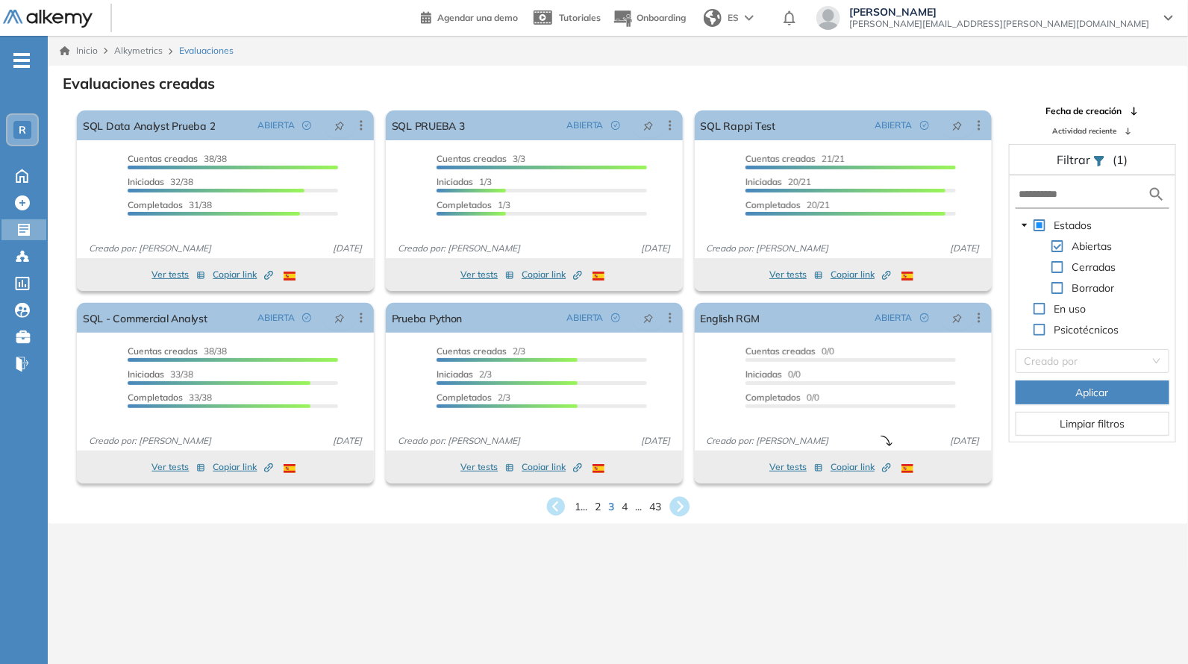
click at [679, 504] on icon at bounding box center [680, 507] width 20 height 20
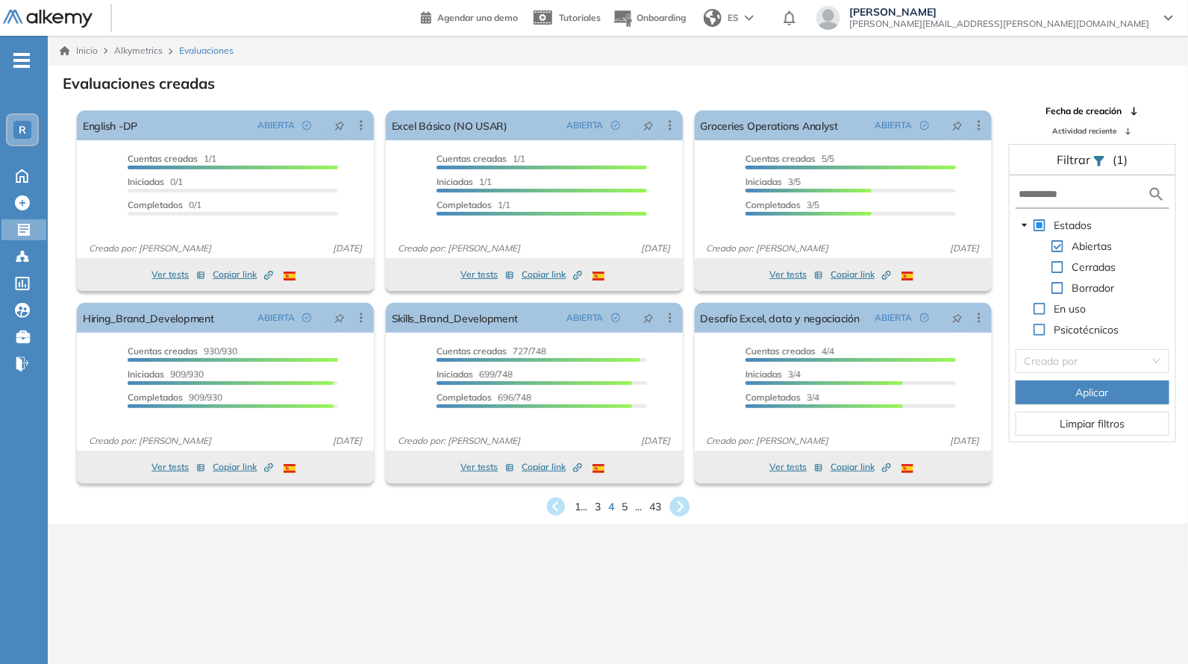
click at [677, 506] on icon at bounding box center [680, 507] width 20 height 20
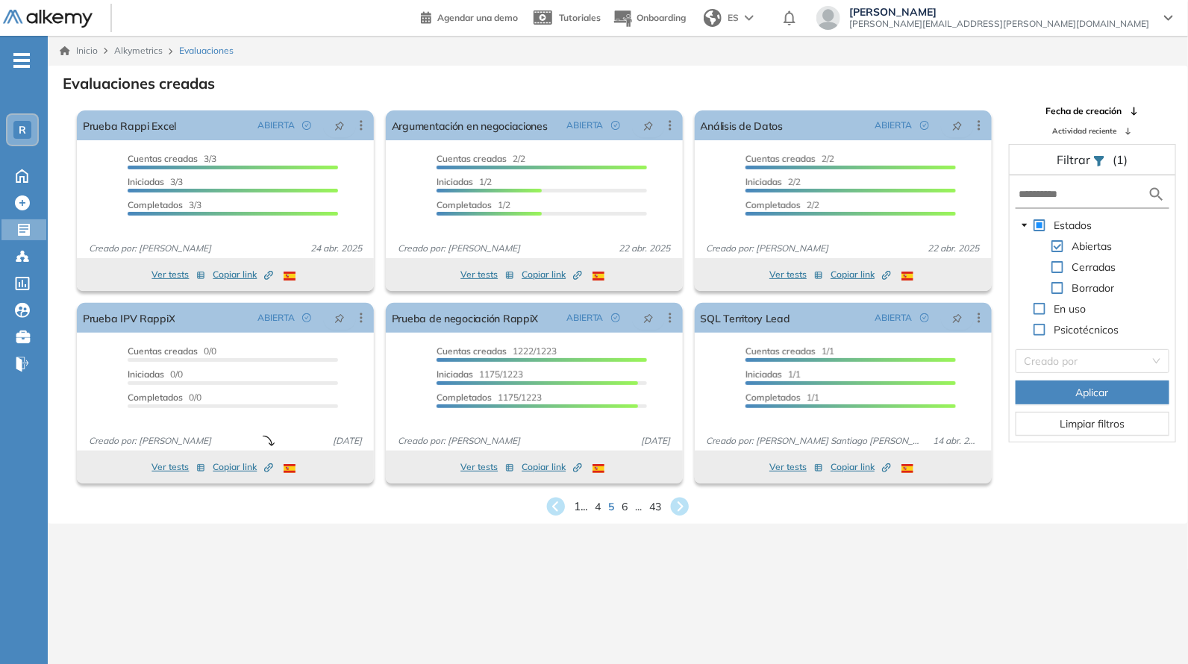
click at [574, 503] on span "1 ..." at bounding box center [581, 506] width 14 height 17
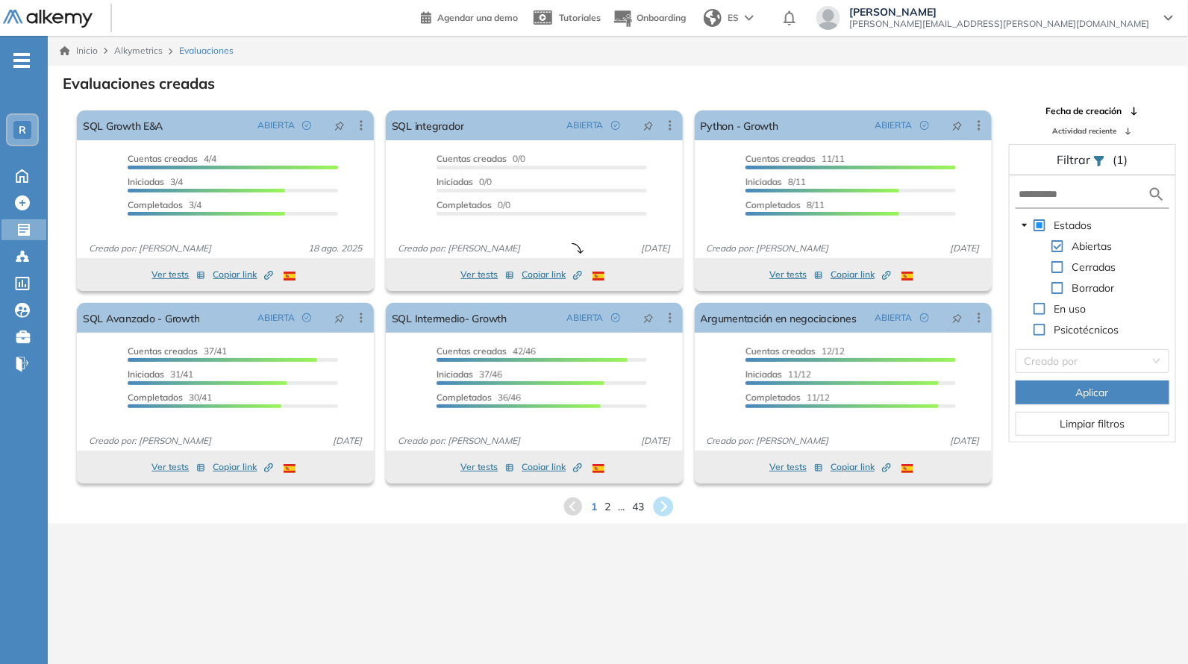
click at [664, 505] on icon at bounding box center [663, 507] width 20 height 20
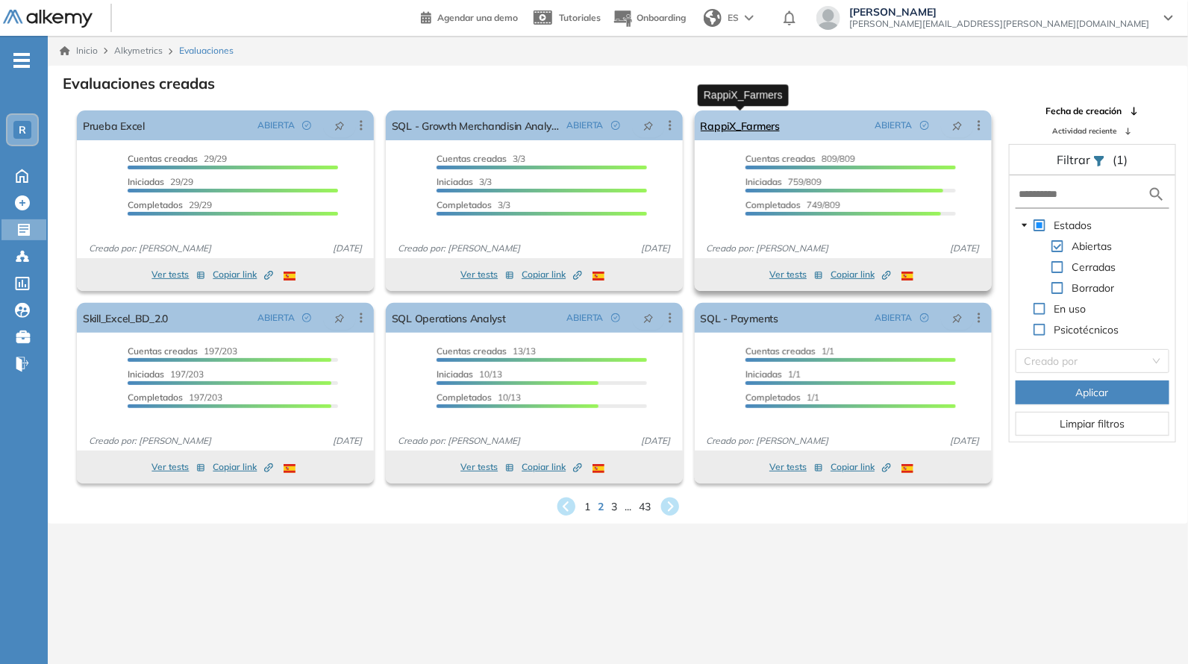
click at [744, 123] on link "RappiX_Farmers" at bounding box center [740, 125] width 79 height 30
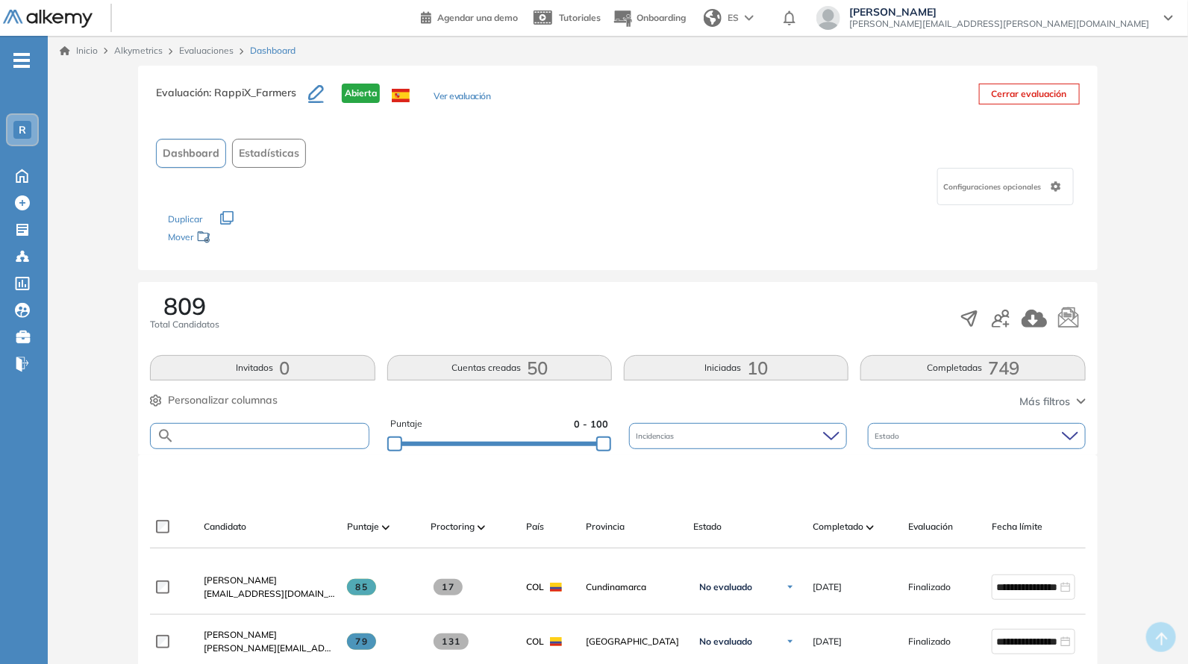
click at [272, 430] on input "text" at bounding box center [271, 435] width 193 height 11
paste input "**********"
type input "**********"
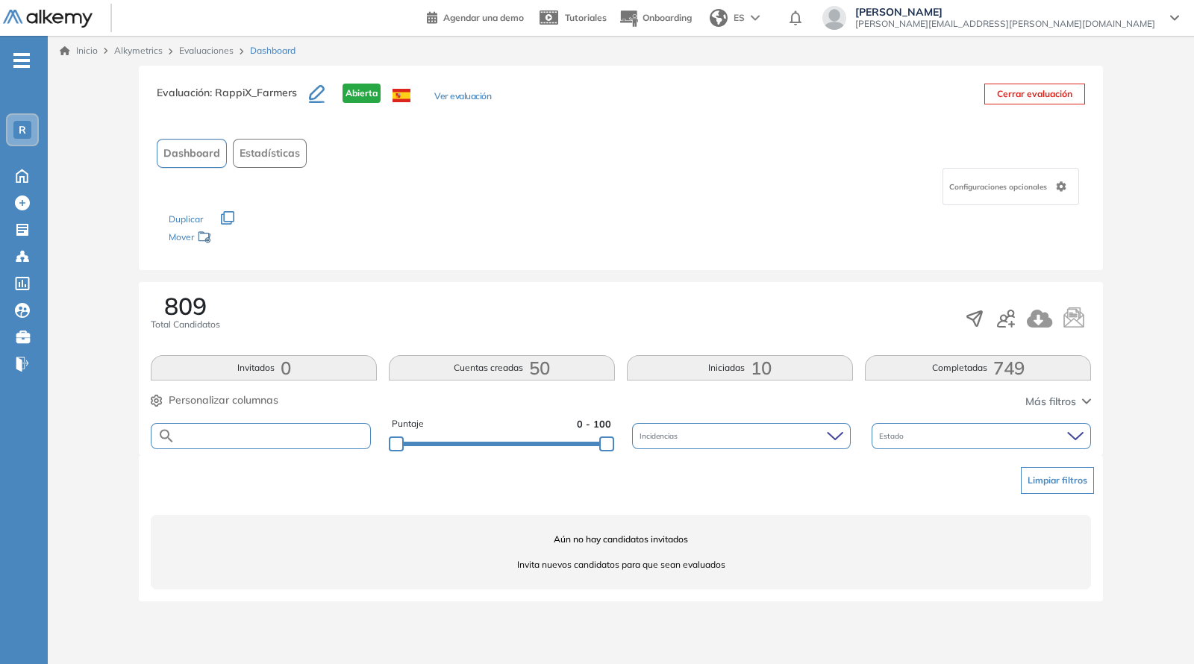
paste input "**********"
type input "**********"
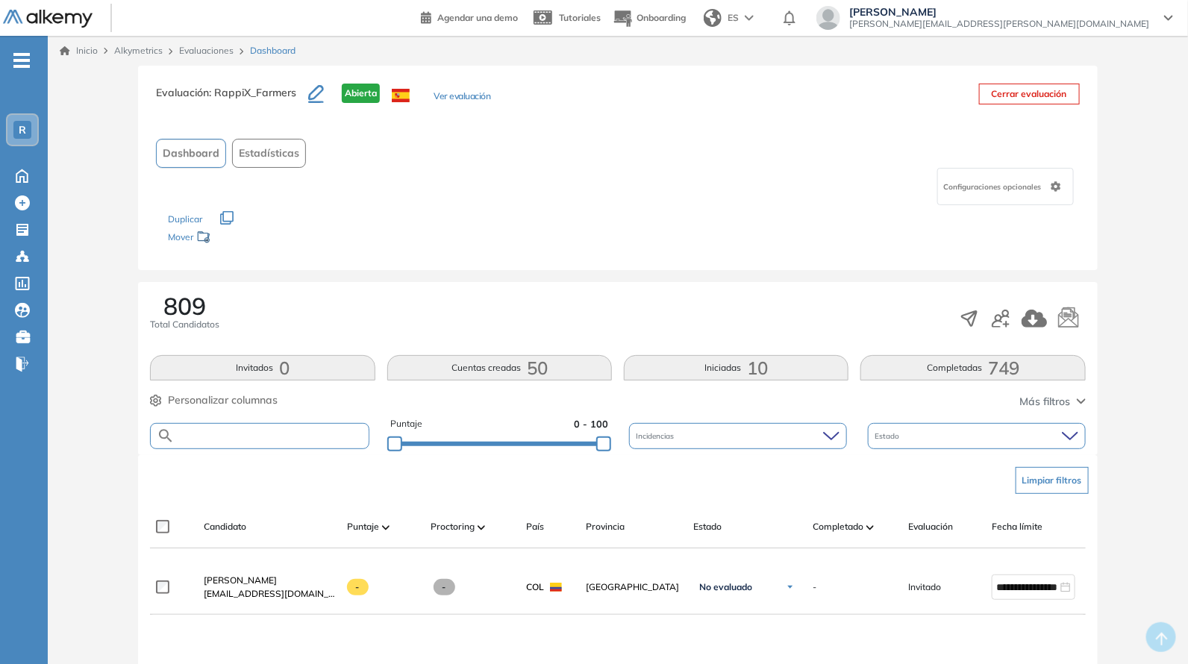
paste input "**********"
type input "**********"
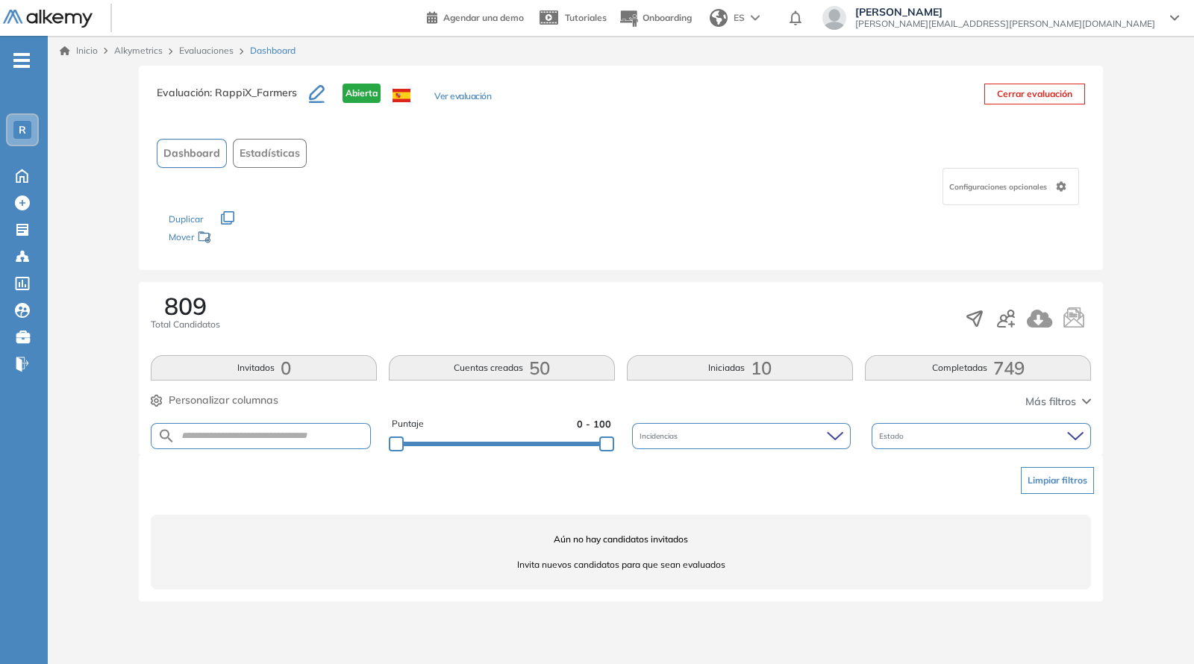
click at [194, 45] on link "Evaluaciones" at bounding box center [206, 50] width 54 height 11
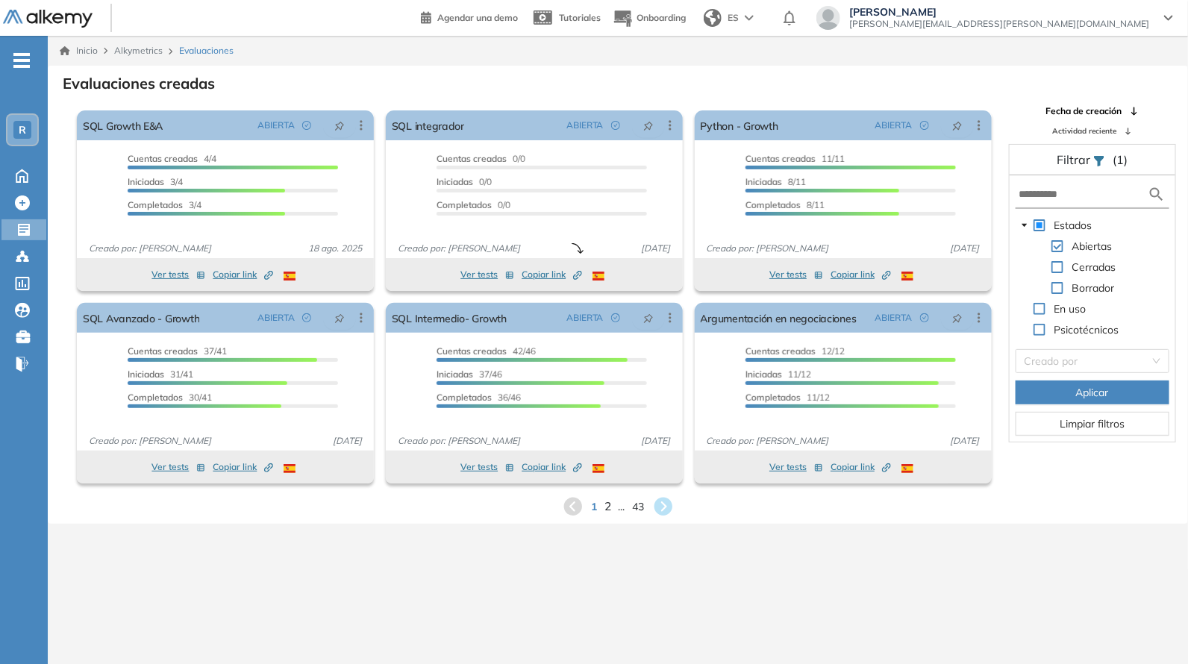
click at [606, 510] on span "2" at bounding box center [607, 506] width 7 height 17
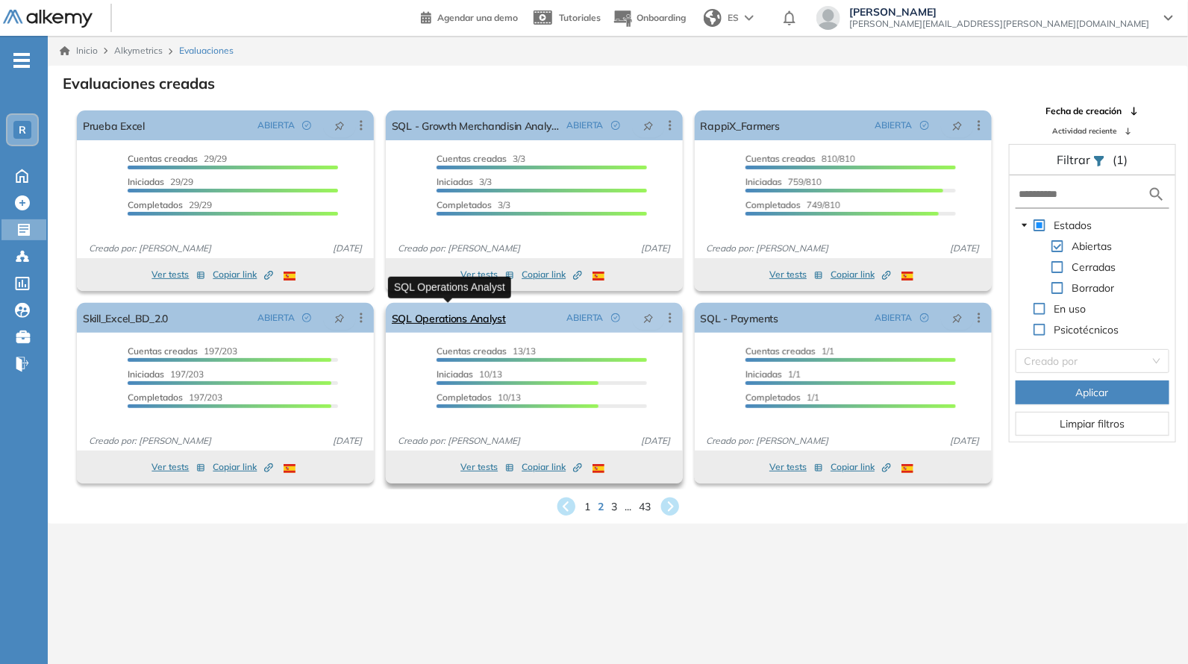
click at [451, 319] on link "SQL Operations Analyst" at bounding box center [449, 318] width 114 height 30
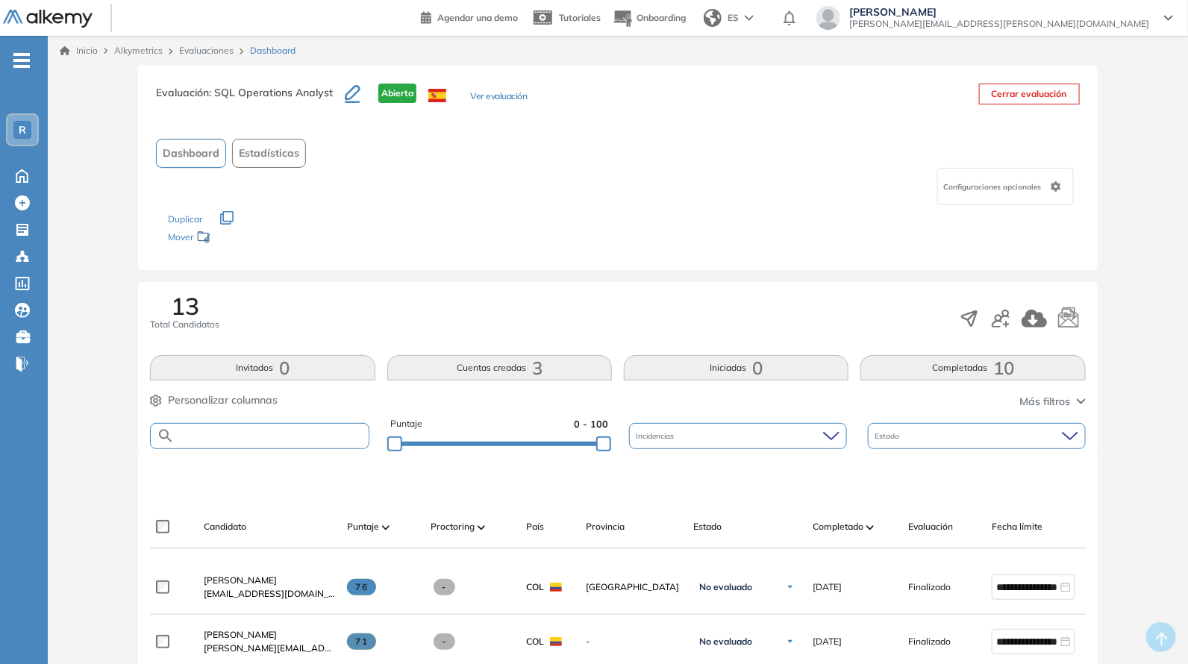
click at [242, 436] on input "text" at bounding box center [271, 435] width 193 height 11
paste input "**********"
type input "**********"
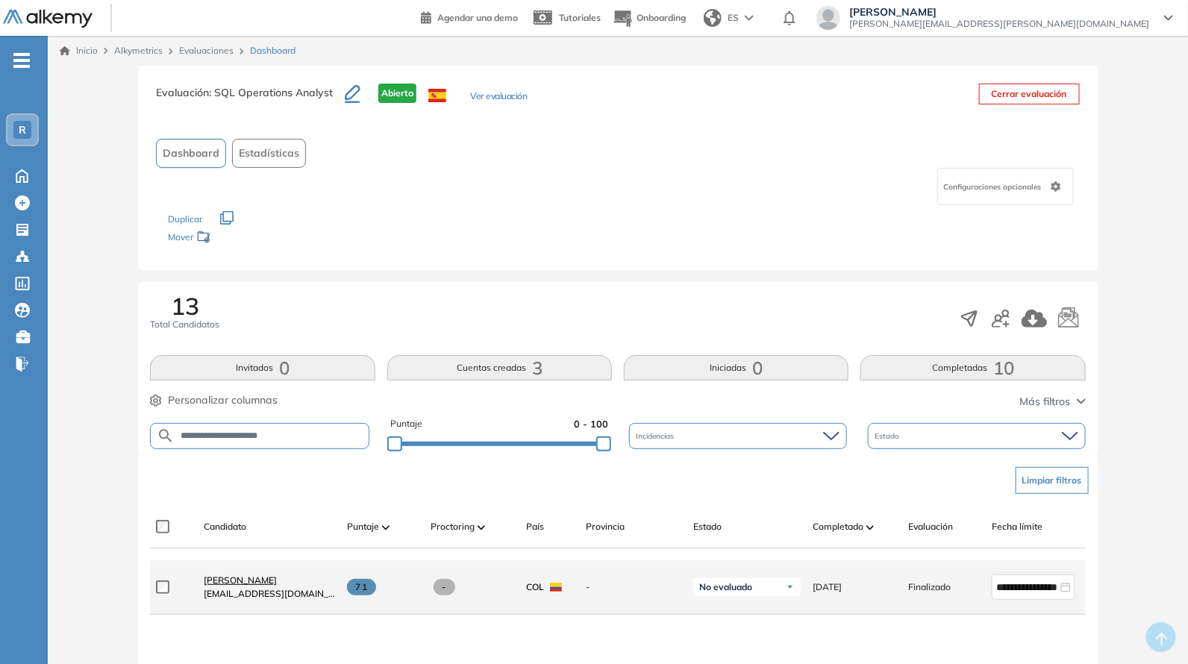
click at [277, 580] on span "Karen Natalia Moreno Cuadros" at bounding box center [240, 579] width 73 height 11
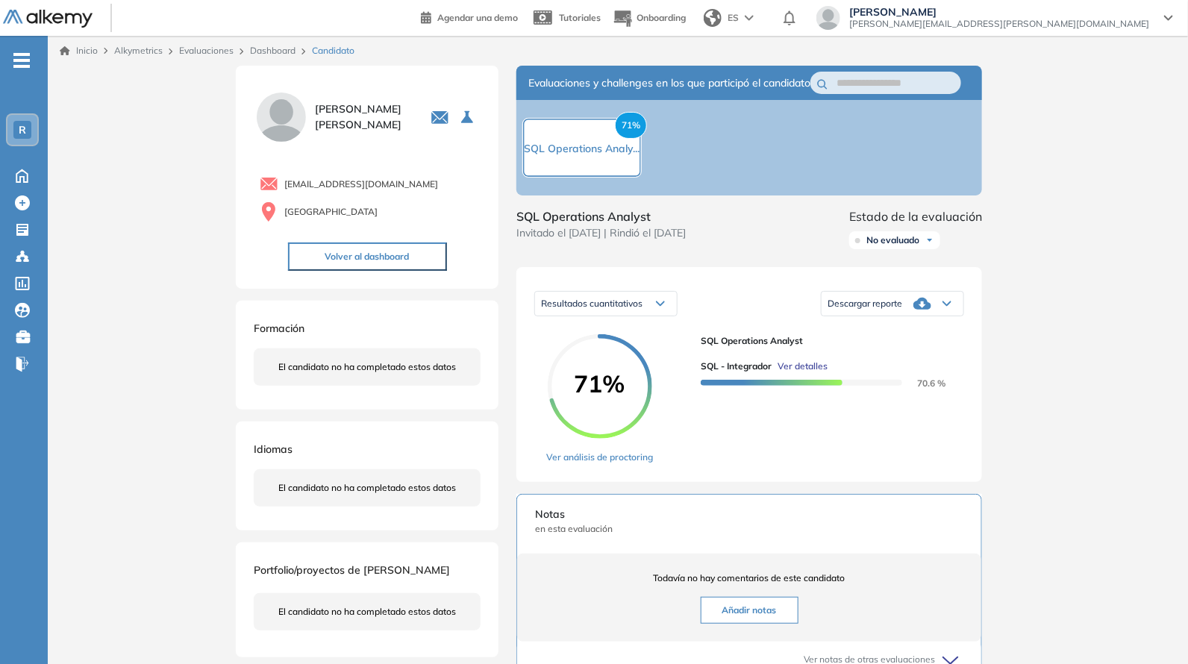
click at [922, 307] on div "Descargar reporte" at bounding box center [892, 304] width 142 height 30
click at [900, 343] on li "Descargar informe completo" at bounding box center [883, 336] width 110 height 15
click at [913, 319] on div "Descargar reporte" at bounding box center [892, 304] width 142 height 30
click at [910, 344] on li "Descargar informe completo" at bounding box center [883, 336] width 110 height 15
click at [1116, 154] on div "Inicio Alkymetrics Evaluaciones Dashboard Candidato Duración : 00:00:00 Cantida…" at bounding box center [618, 492] width 1140 height 913
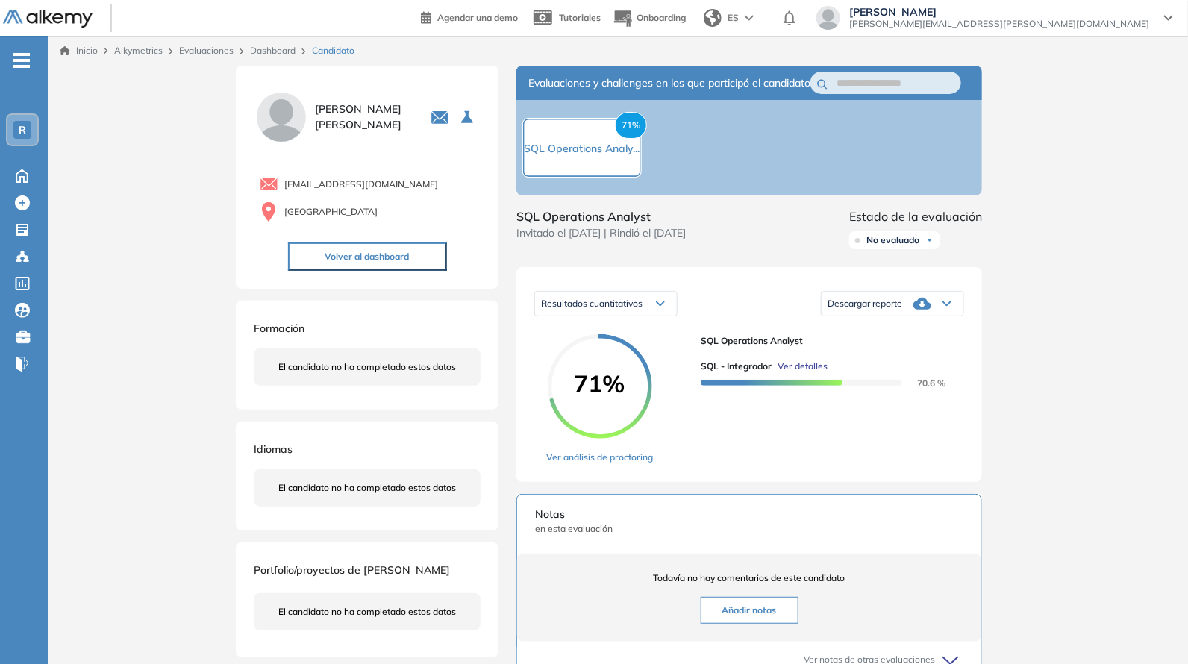
click at [915, 310] on icon at bounding box center [922, 304] width 18 height 12
click at [892, 344] on li "Descargar informe completo" at bounding box center [883, 336] width 110 height 15
drag, startPoint x: 782, startPoint y: 316, endPoint x: 738, endPoint y: 316, distance: 44.0
click at [738, 316] on div "Resultados cuantitativos Resultados cuantitativos Descargar reporte Descargar i…" at bounding box center [749, 303] width 430 height 37
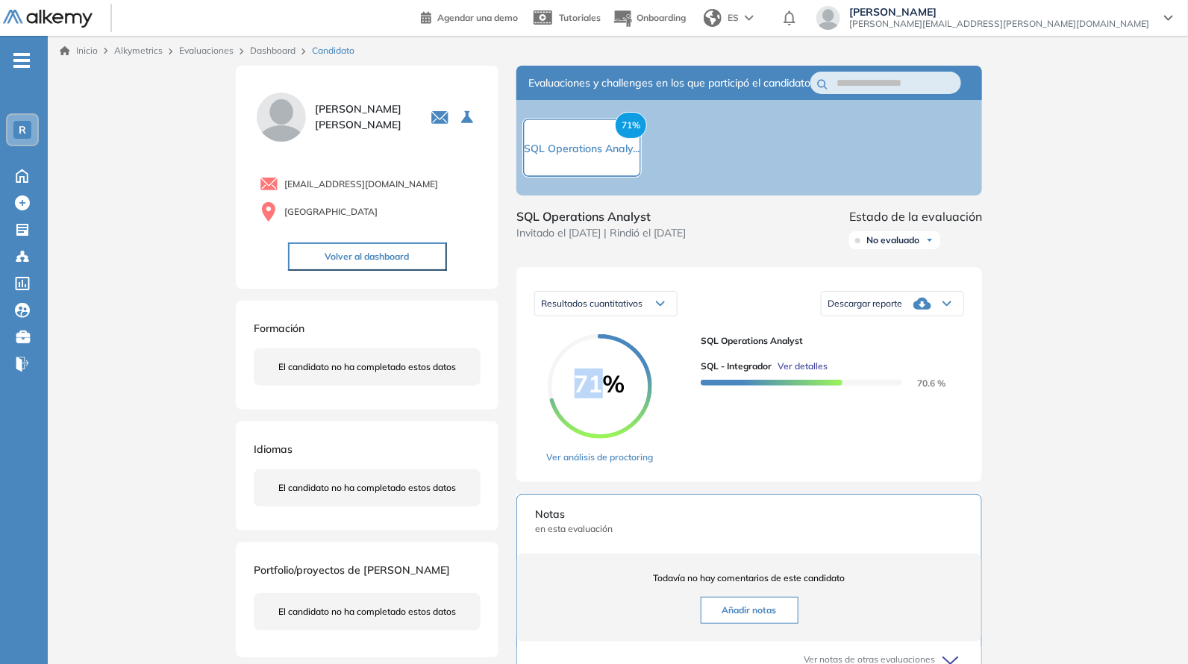
click at [817, 411] on div "SQL Operations Analyst SQL - Integrador Ver detalles 70.6 %" at bounding box center [826, 399] width 251 height 130
click at [824, 389] on div at bounding box center [801, 381] width 201 height 16
click at [791, 373] on span "Ver detalles" at bounding box center [802, 366] width 50 height 13
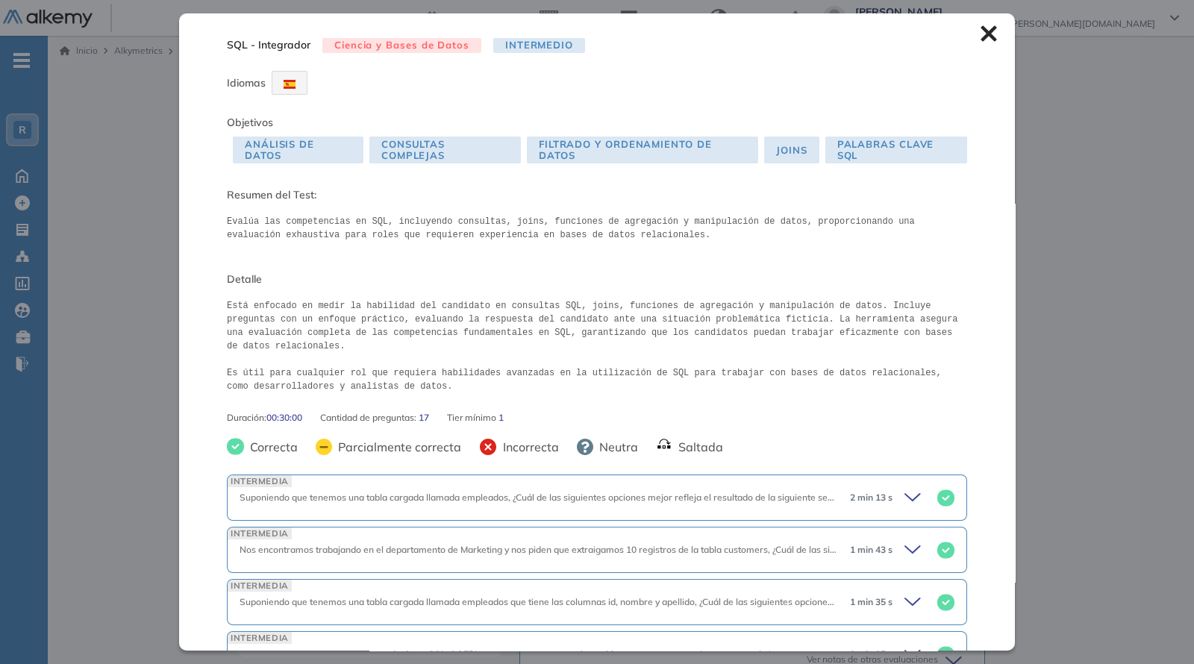
click at [980, 33] on icon at bounding box center [988, 34] width 16 height 16
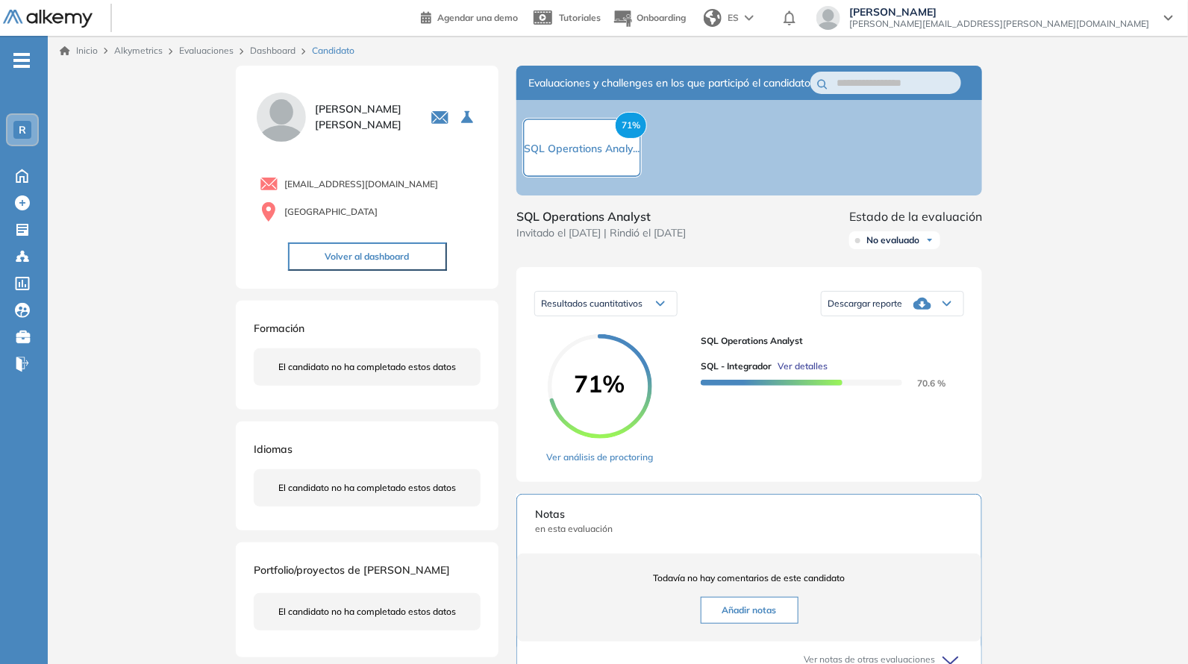
click at [916, 310] on icon at bounding box center [922, 304] width 18 height 12
click at [906, 344] on li "Descargar informe completo" at bounding box center [883, 336] width 110 height 15
click at [601, 145] on div "71% SQL Operations Analy..." at bounding box center [581, 148] width 119 height 60
click at [634, 139] on span "71%" at bounding box center [631, 125] width 32 height 27
click at [624, 133] on span "71%" at bounding box center [631, 125] width 32 height 27
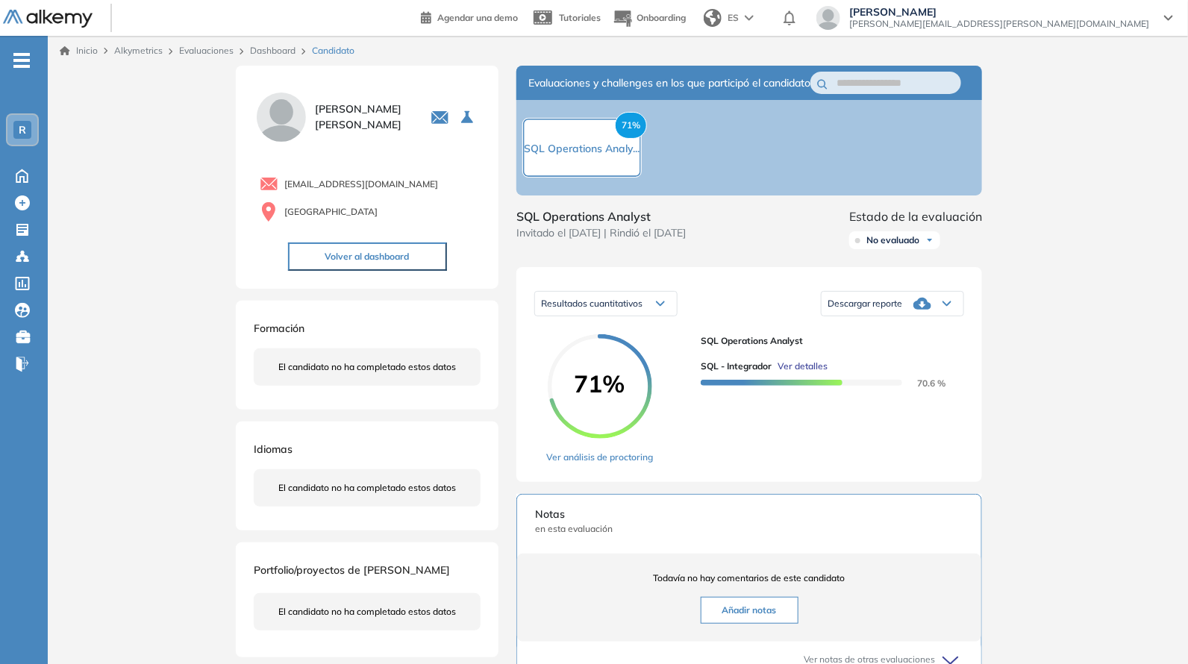
click at [624, 133] on span "71%" at bounding box center [631, 125] width 32 height 27
click at [571, 155] on span "SQL Operations Analy..." at bounding box center [582, 148] width 116 height 13
click at [563, 155] on span "SQL Operations Analy..." at bounding box center [582, 148] width 116 height 13
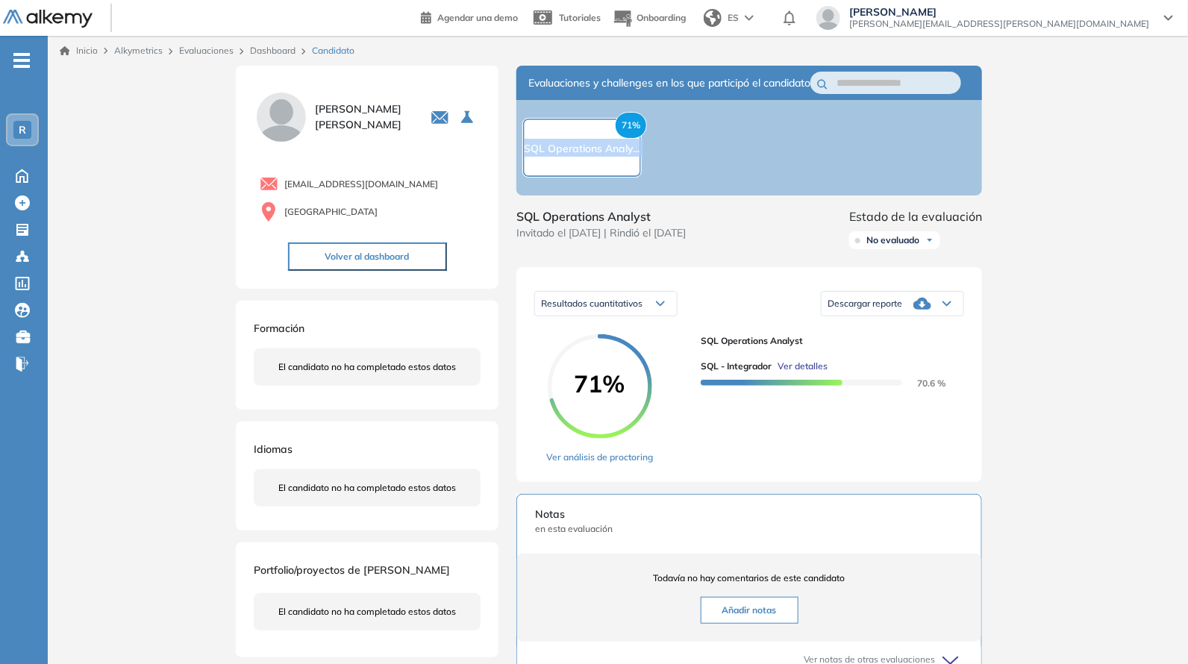
click at [807, 161] on div "71% SQL Operations Analy..." at bounding box center [749, 147] width 466 height 95
click at [918, 313] on icon at bounding box center [922, 304] width 18 height 18
click at [910, 345] on div "Descargar informe completo" at bounding box center [892, 336] width 140 height 27
click at [900, 344] on li "Descargar informe completo" at bounding box center [883, 336] width 110 height 15
click at [898, 348] on span "SQL Operations Analyst" at bounding box center [826, 340] width 251 height 13
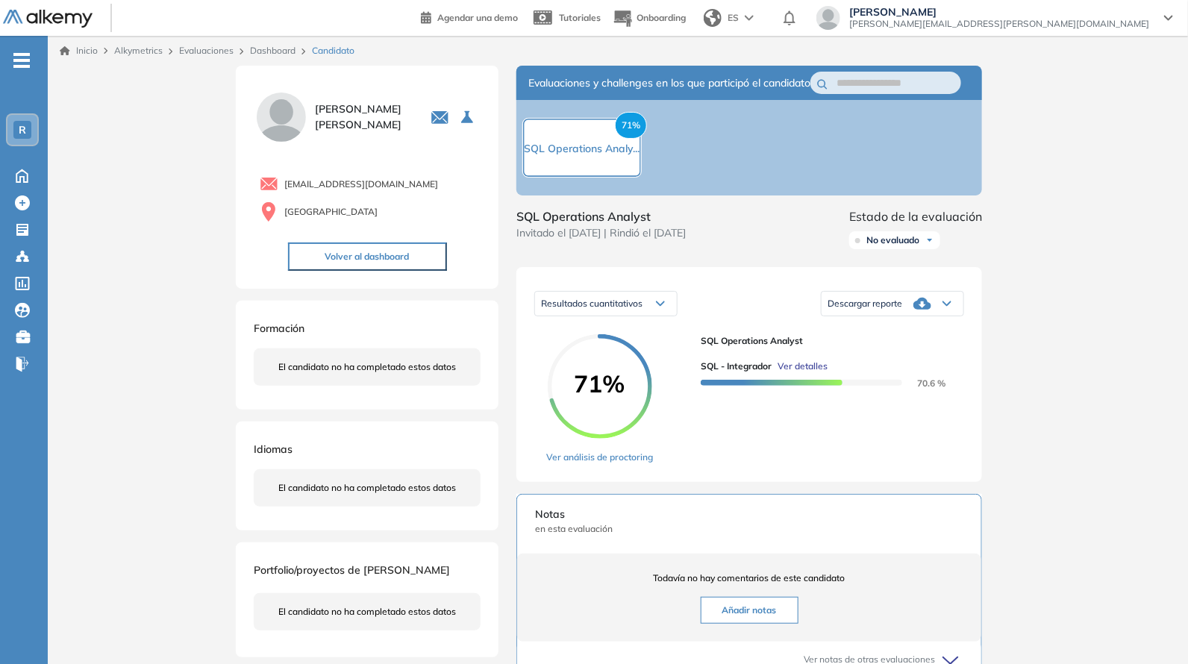
click at [403, 255] on button "Volver al dashboard" at bounding box center [367, 256] width 159 height 28
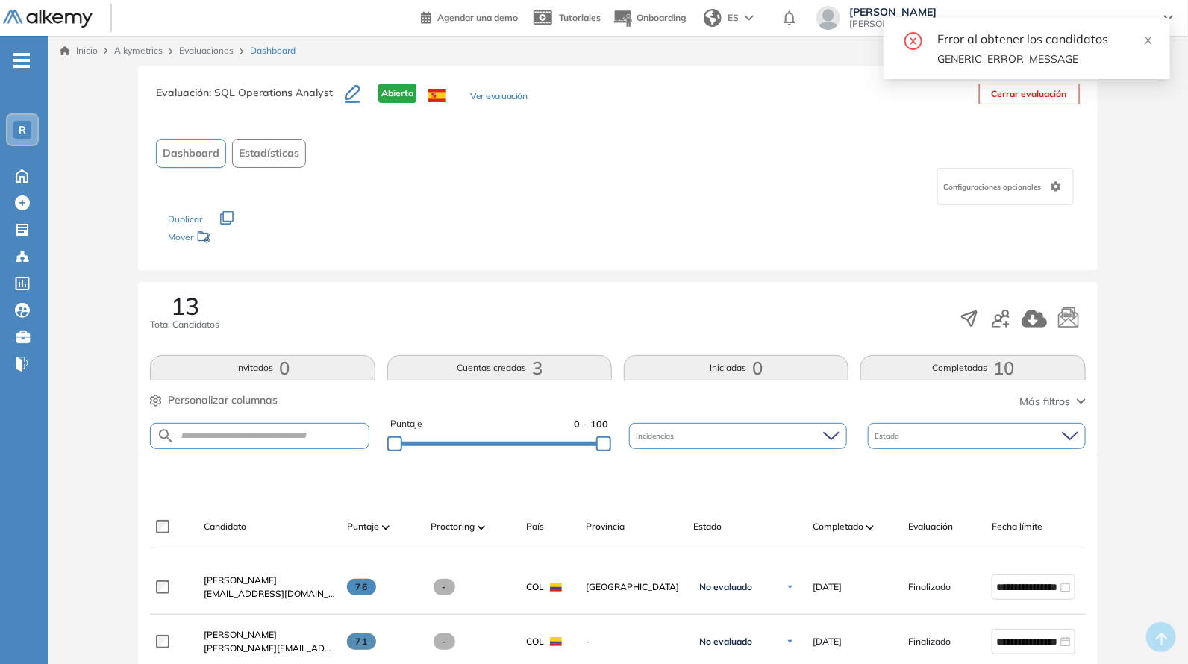
click at [244, 429] on form at bounding box center [259, 436] width 219 height 26
click at [244, 431] on input "text" at bounding box center [271, 435] width 193 height 11
paste input "**********"
type input "**********"
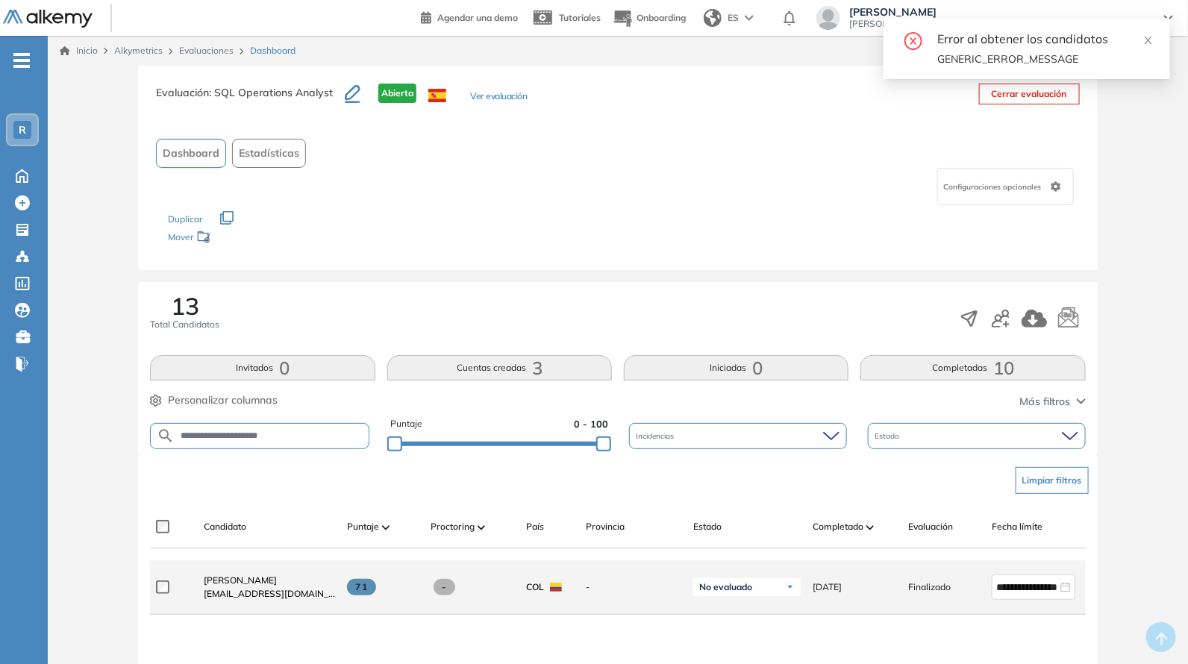
click at [274, 572] on div "Karen Natalia Moreno Cuadros knataliamc1@gmail.com" at bounding box center [263, 587] width 143 height 51
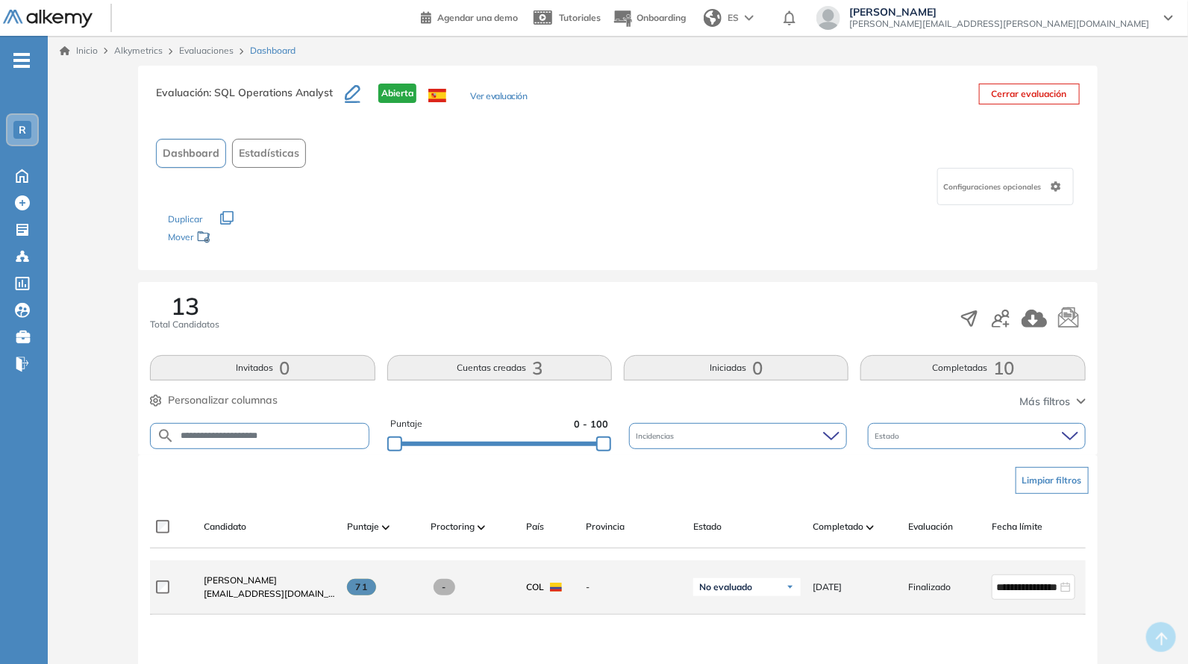
click at [263, 592] on span "knataliamc1@gmail.com" at bounding box center [269, 593] width 131 height 13
click at [260, 584] on span "Karen Natalia Moreno Cuadros" at bounding box center [240, 579] width 73 height 11
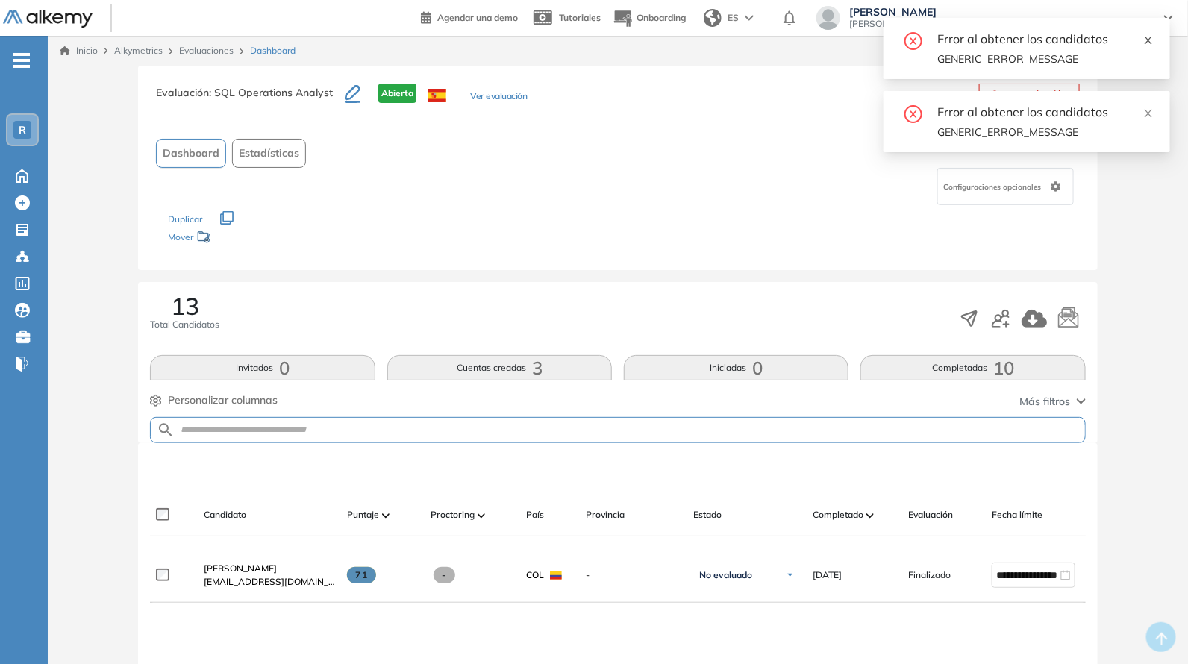
click at [1153, 33] on span at bounding box center [1148, 37] width 10 height 13
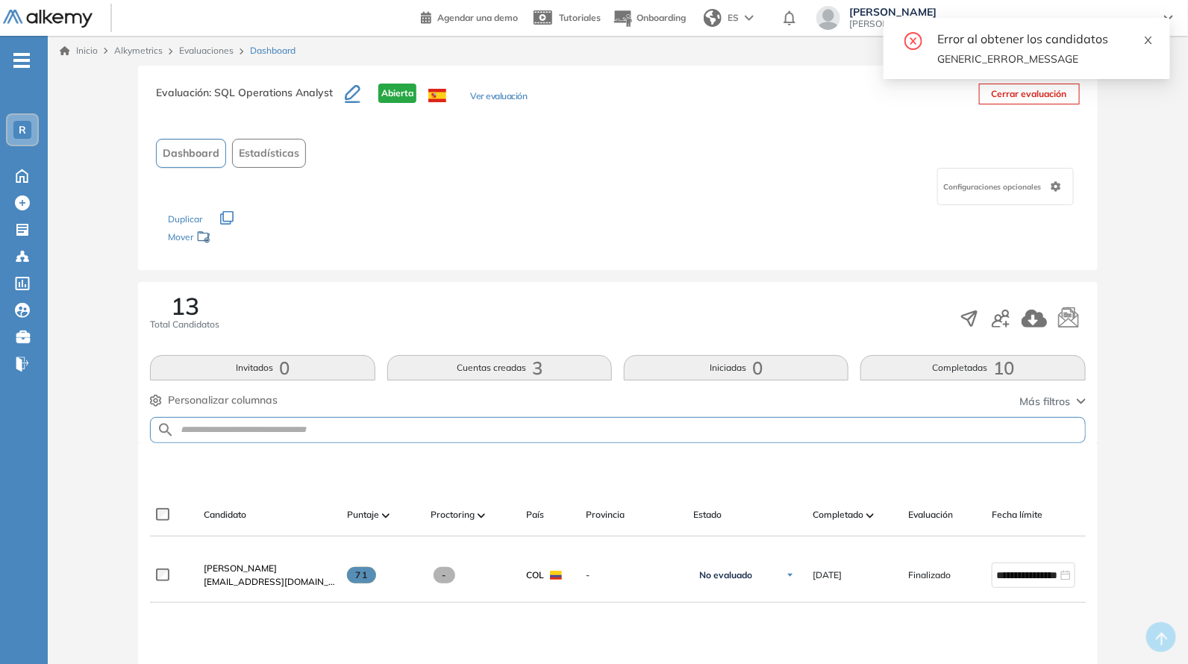
click at [1153, 30] on link at bounding box center [1148, 38] width 10 height 16
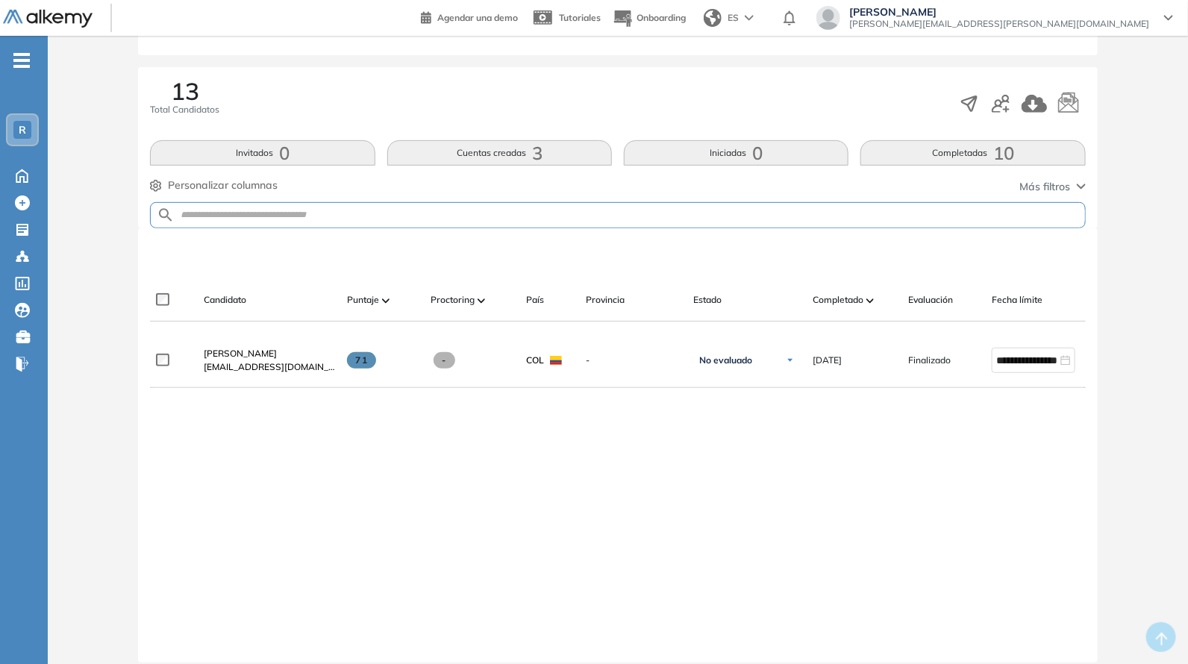
scroll to position [217, 0]
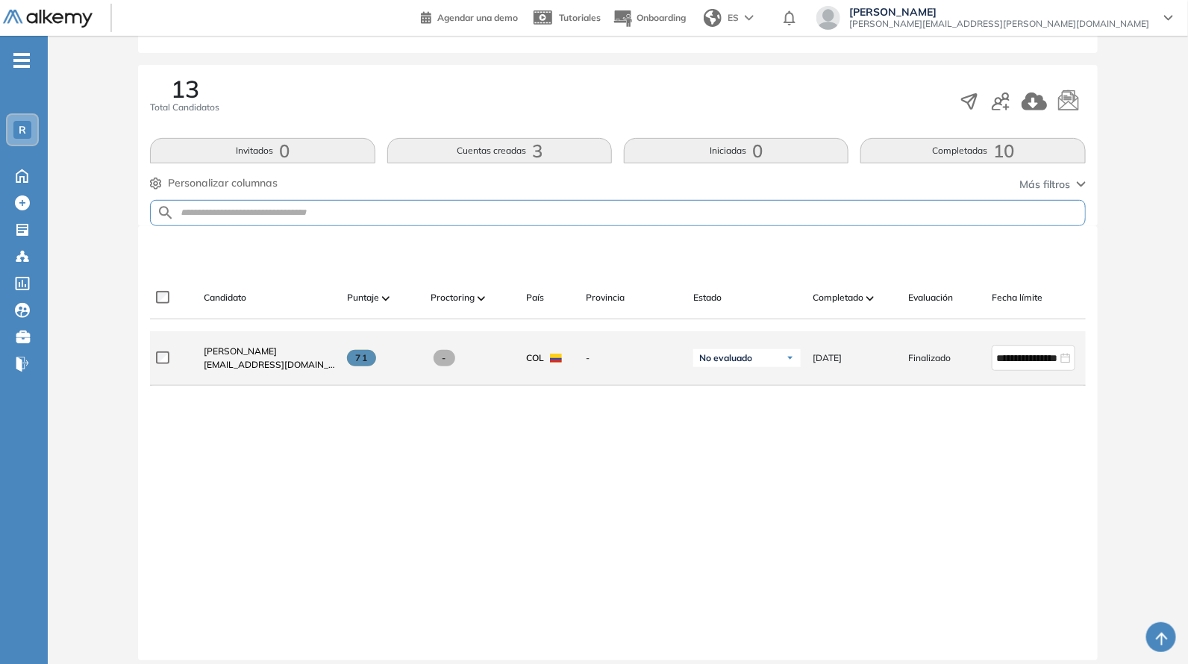
click at [269, 347] on div "Karen Natalia Moreno Cuadros knataliamc1@gmail.com" at bounding box center [263, 358] width 143 height 51
click at [348, 357] on div "71" at bounding box center [377, 358] width 84 height 40
click at [381, 361] on div "71" at bounding box center [383, 358] width 72 height 16
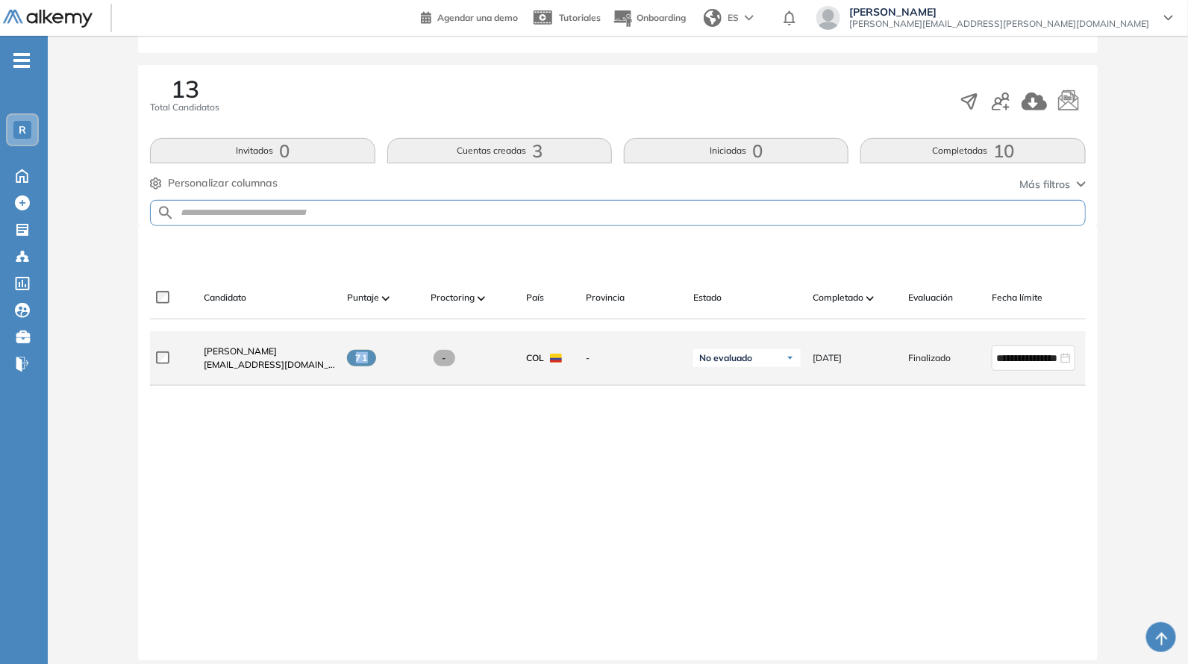
click at [381, 361] on div "71" at bounding box center [383, 358] width 72 height 16
click at [285, 345] on div "Karen Natalia Moreno Cuadros knataliamc1@gmail.com" at bounding box center [263, 358] width 143 height 51
click at [277, 353] on span "Karen Natalia Moreno Cuadros" at bounding box center [240, 350] width 73 height 11
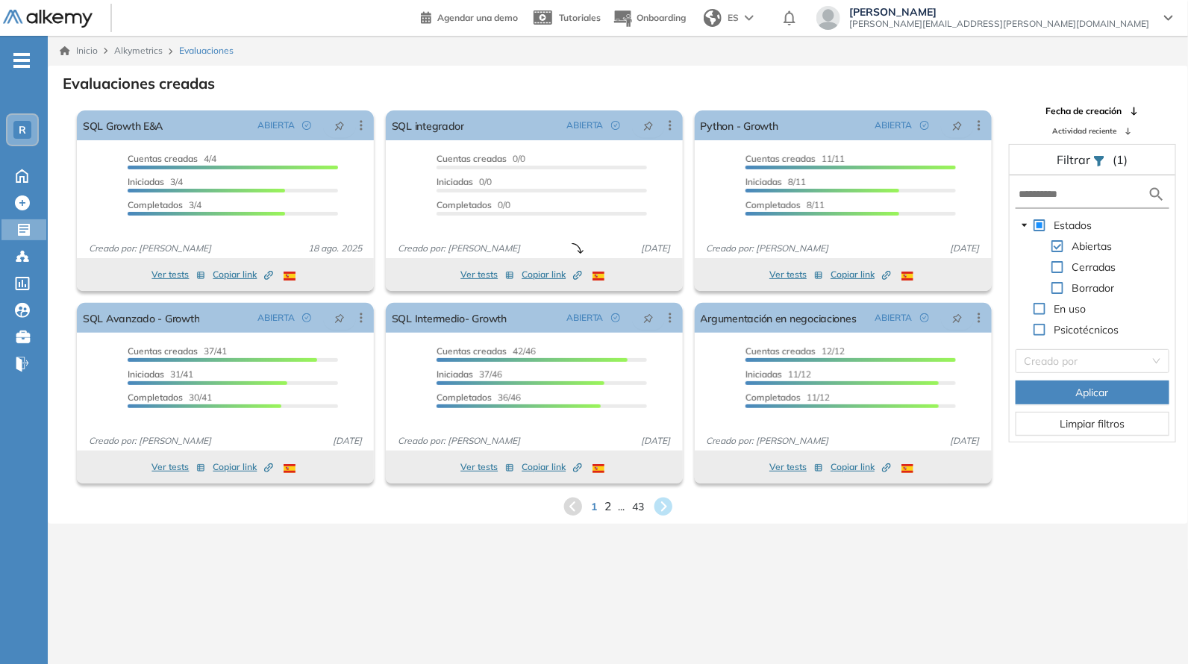
click at [607, 498] on span "2" at bounding box center [607, 506] width 7 height 17
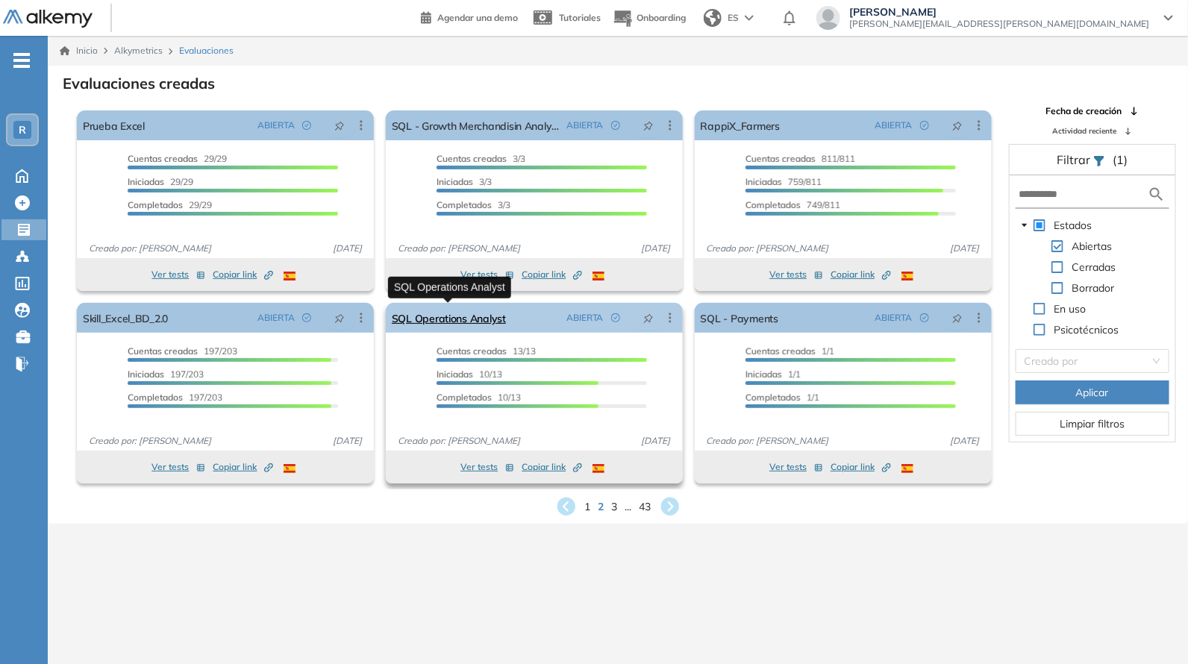
click at [455, 309] on link "SQL Operations Analyst" at bounding box center [449, 318] width 114 height 30
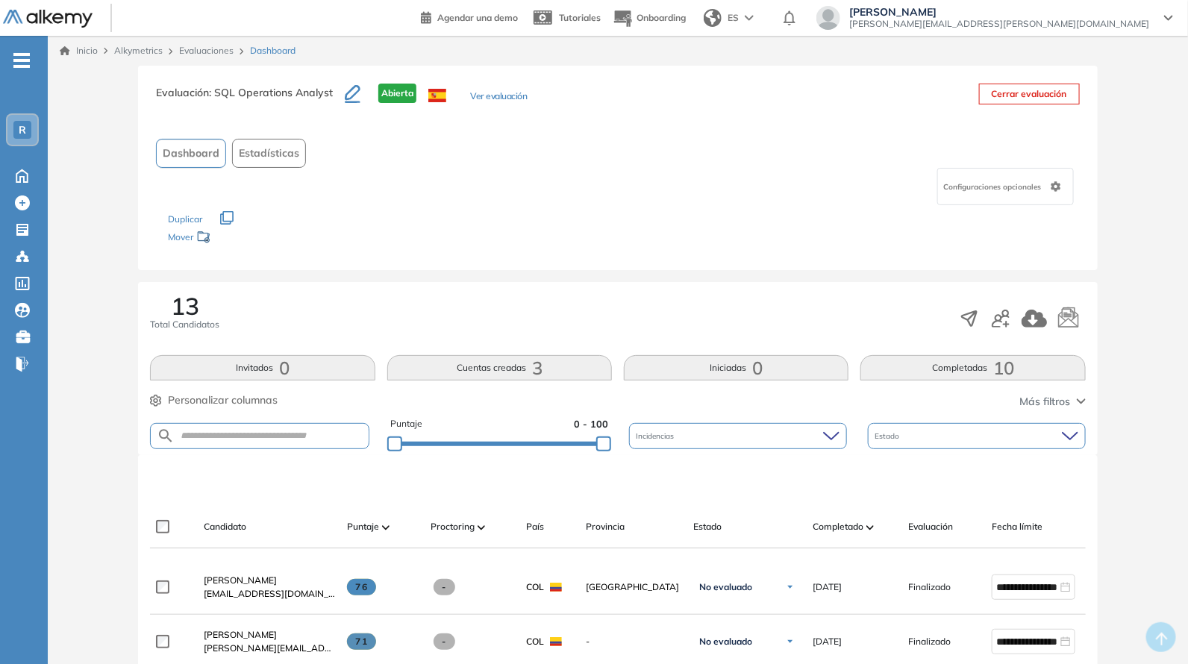
drag, startPoint x: 245, startPoint y: 421, endPoint x: 242, endPoint y: 433, distance: 12.3
click at [242, 425] on div "Puntaje 0 - 100 Incidencias Estado" at bounding box center [617, 436] width 935 height 38
click at [242, 433] on input "text" at bounding box center [271, 435] width 193 height 11
paste input "**********"
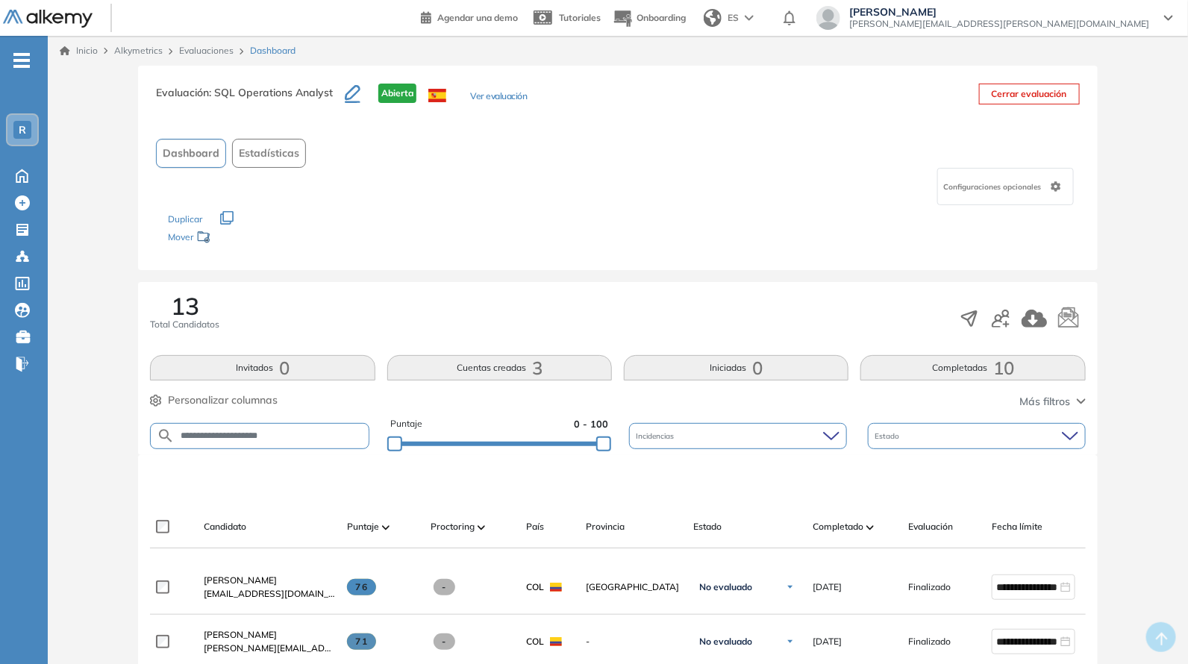
type input "**********"
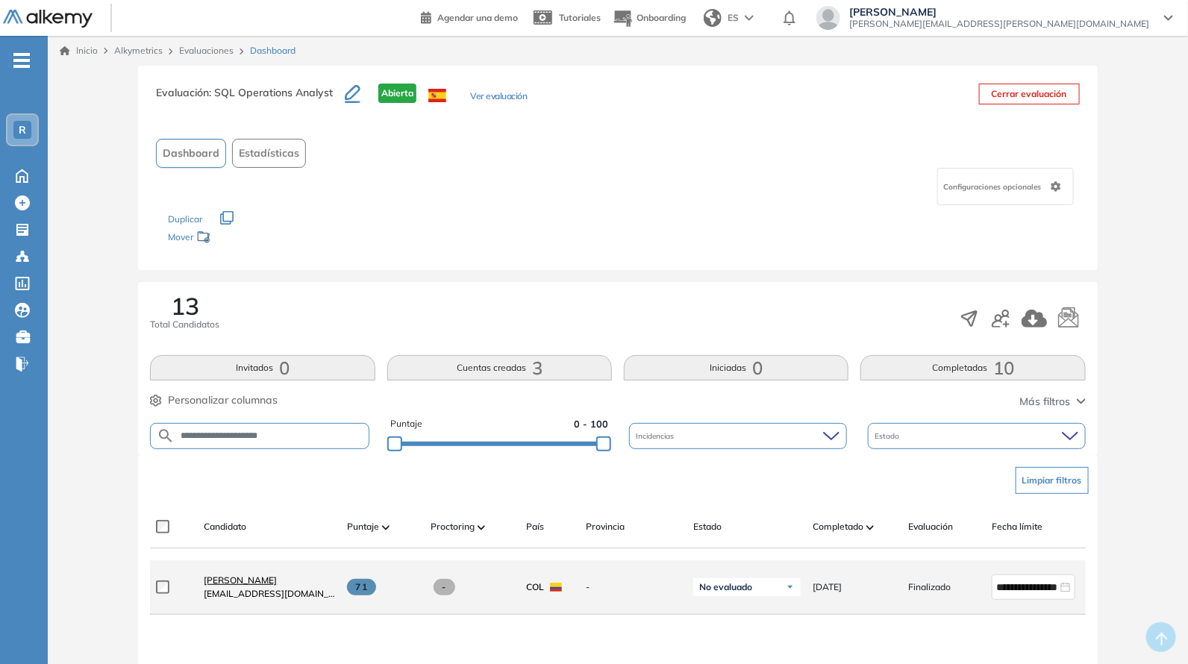
click at [277, 582] on span "Karen Natalia Moreno Cuadros" at bounding box center [240, 579] width 73 height 11
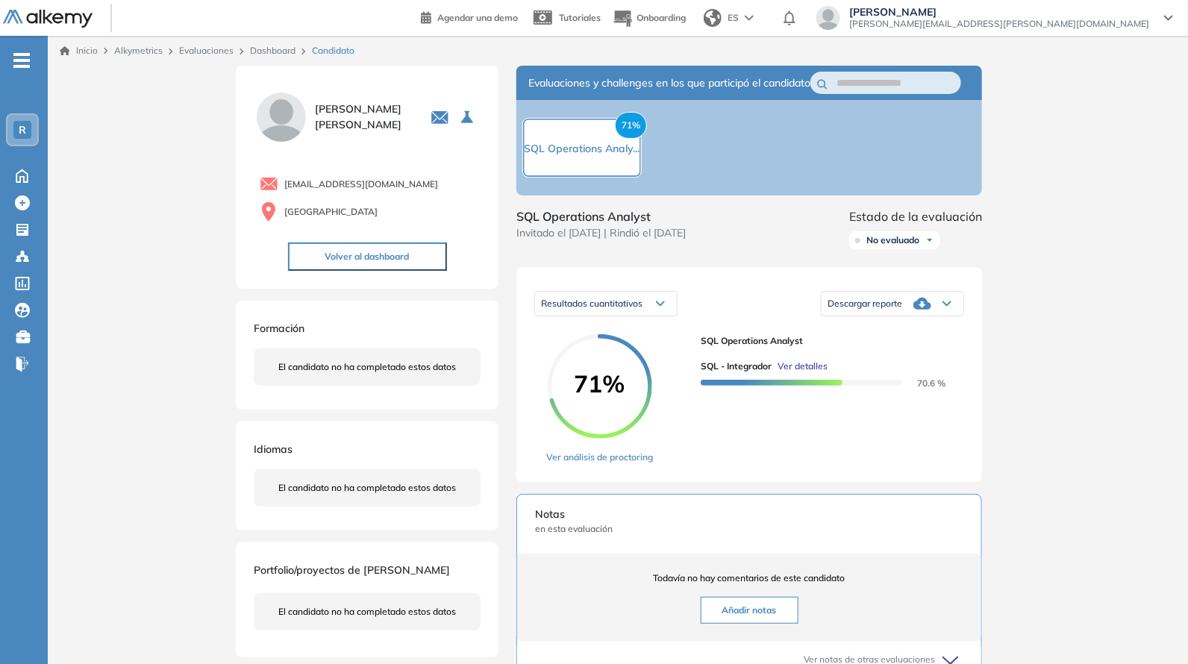
click at [917, 311] on icon at bounding box center [922, 304] width 18 height 18
click at [890, 344] on li "Descargar informe completo" at bounding box center [883, 336] width 110 height 15
click at [348, 259] on button "Volver al dashboard" at bounding box center [367, 256] width 159 height 28
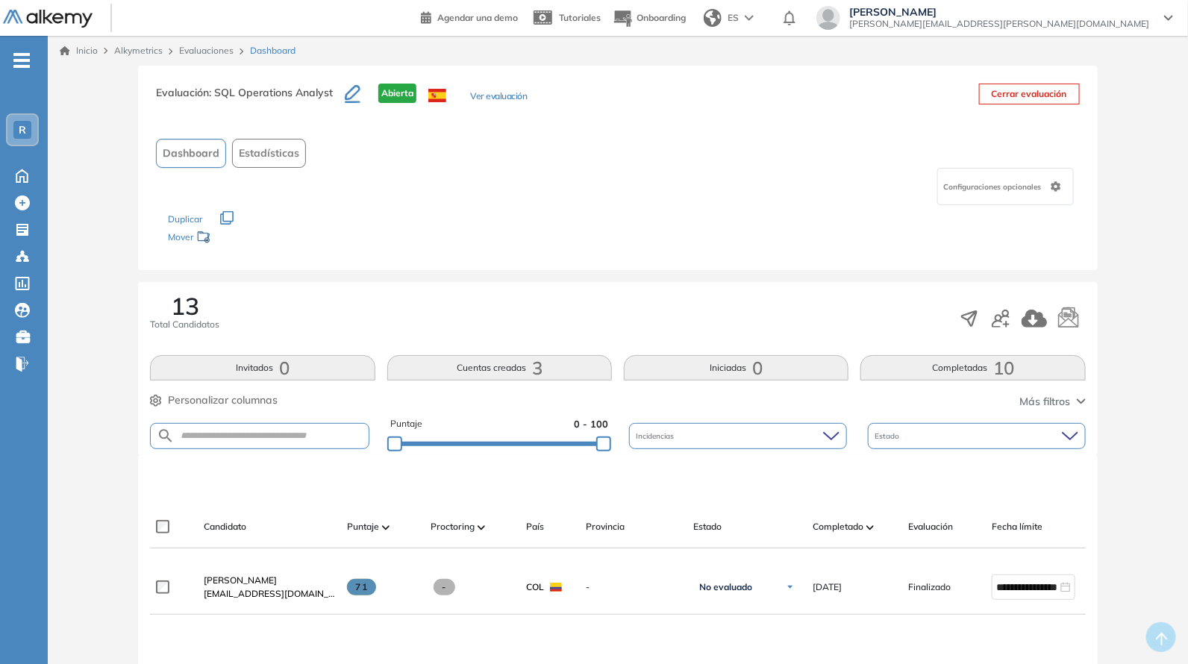
click at [214, 50] on link "Evaluaciones" at bounding box center [206, 50] width 54 height 11
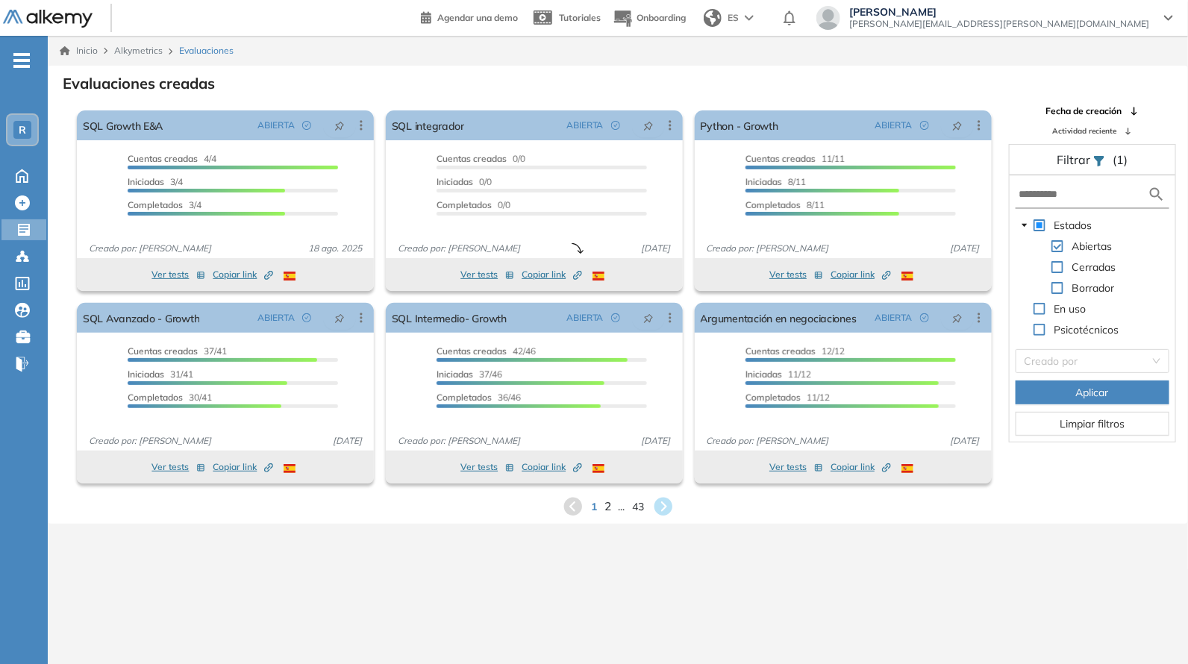
click at [604, 501] on span "2" at bounding box center [607, 506] width 7 height 17
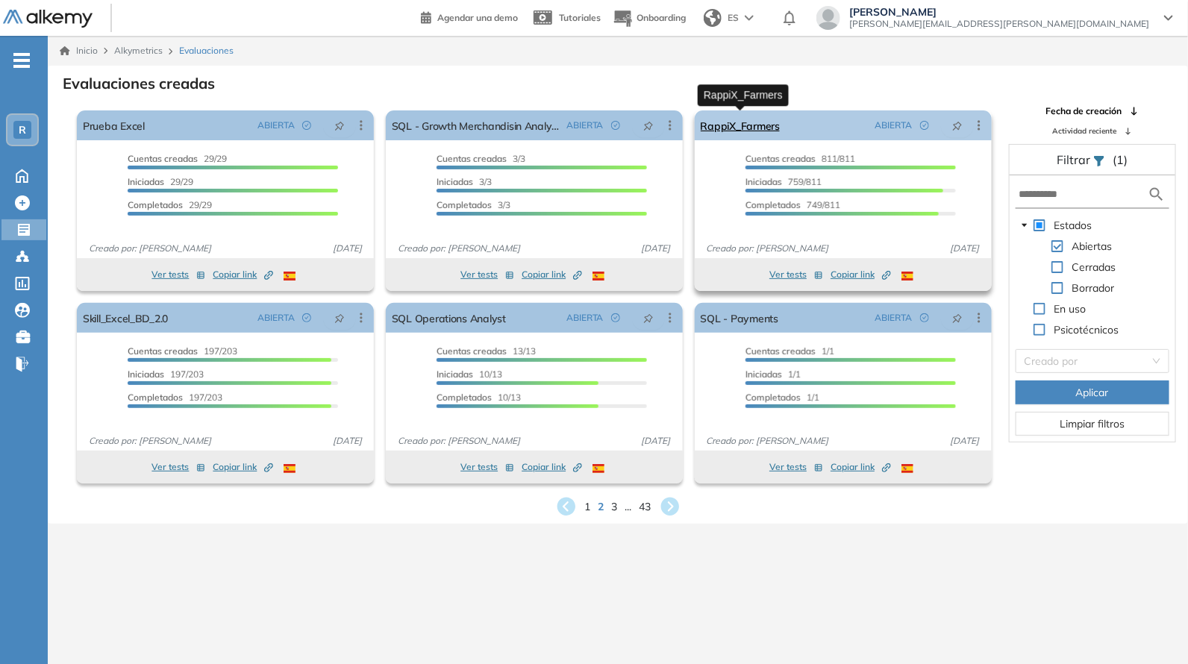
click at [742, 132] on link "RappiX_Farmers" at bounding box center [740, 125] width 79 height 30
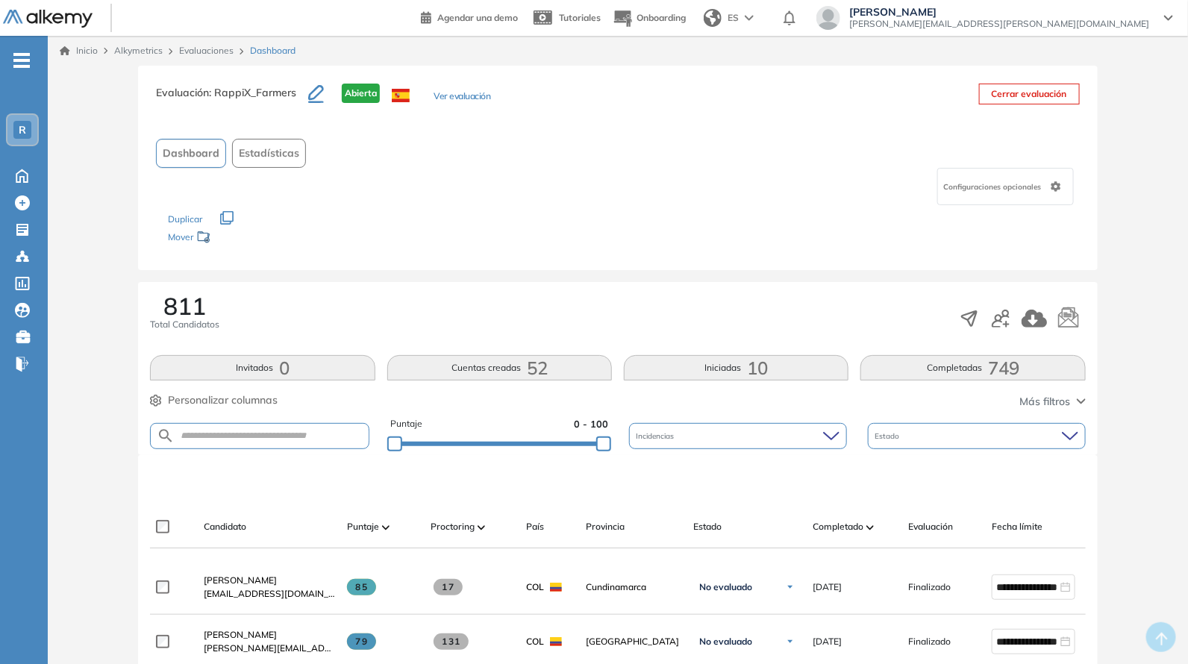
click at [205, 51] on link "Evaluaciones" at bounding box center [206, 50] width 54 height 11
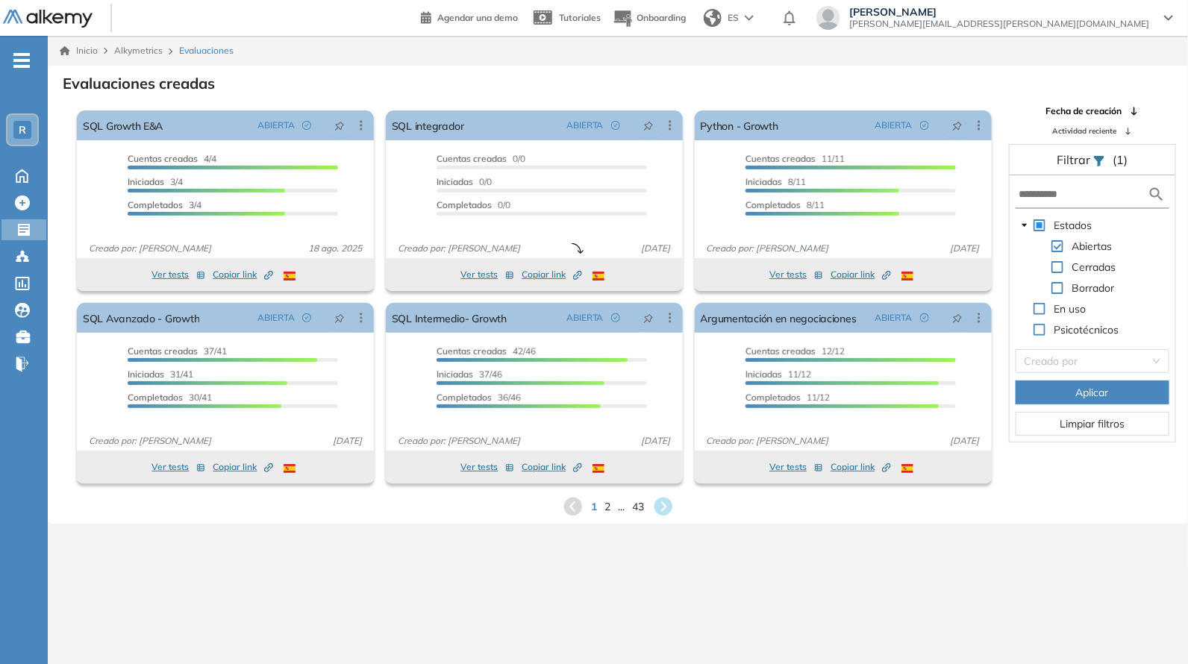
click at [612, 501] on div "1 2 ... 43" at bounding box center [618, 506] width 1116 height 22
click at [608, 507] on span "2" at bounding box center [607, 506] width 7 height 17
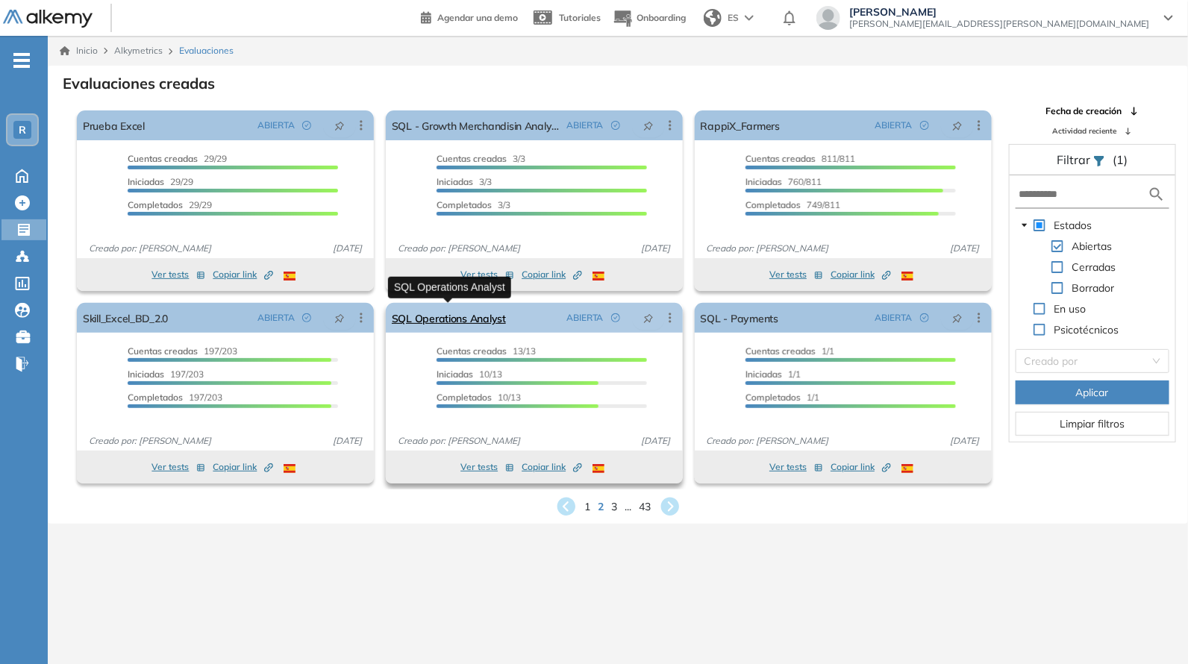
click at [450, 312] on link "SQL Operations Analyst" at bounding box center [449, 318] width 114 height 30
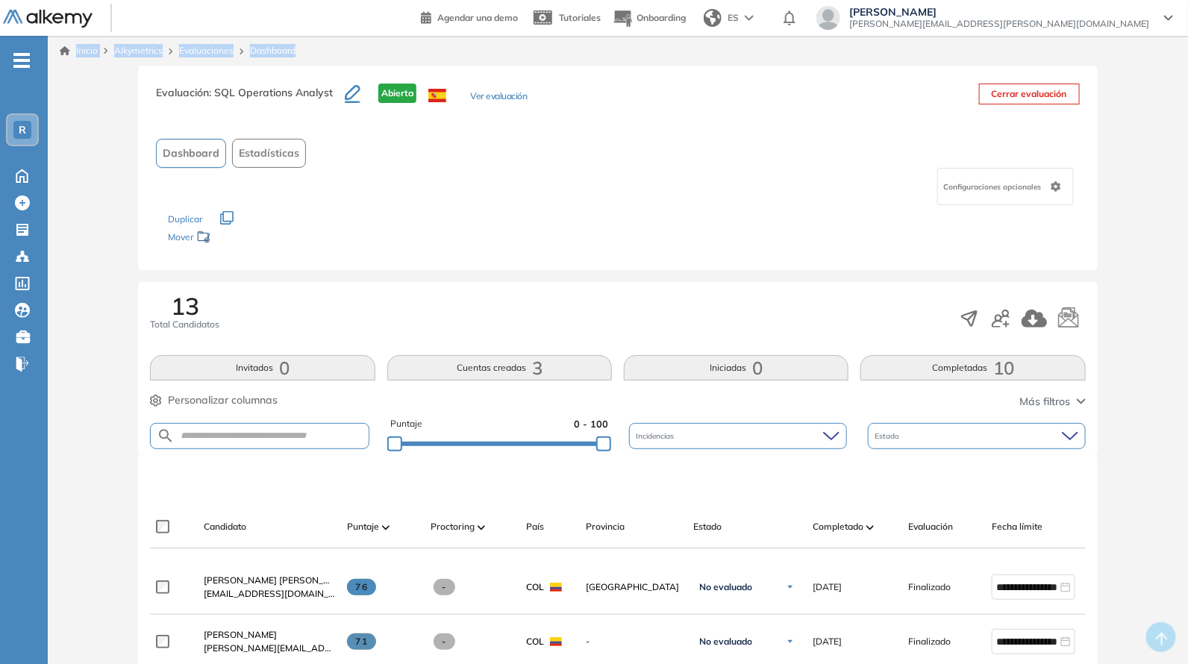
click at [224, 426] on form at bounding box center [259, 436] width 219 height 26
click at [226, 426] on form at bounding box center [259, 436] width 219 height 26
click at [240, 436] on input "text" at bounding box center [271, 435] width 193 height 11
paste input "**********"
type input "**********"
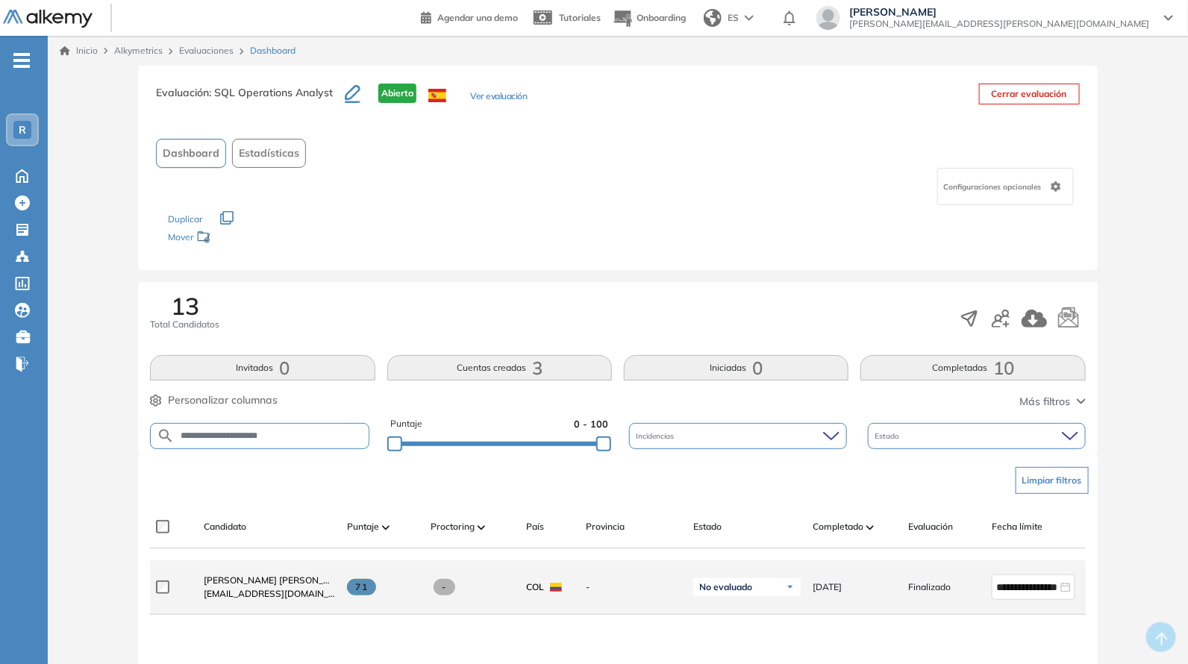
click at [283, 574] on div "[PERSON_NAME] [EMAIL_ADDRESS][DOMAIN_NAME]" at bounding box center [263, 587] width 143 height 51
click at [295, 579] on span "[PERSON_NAME]" at bounding box center [278, 579] width 148 height 11
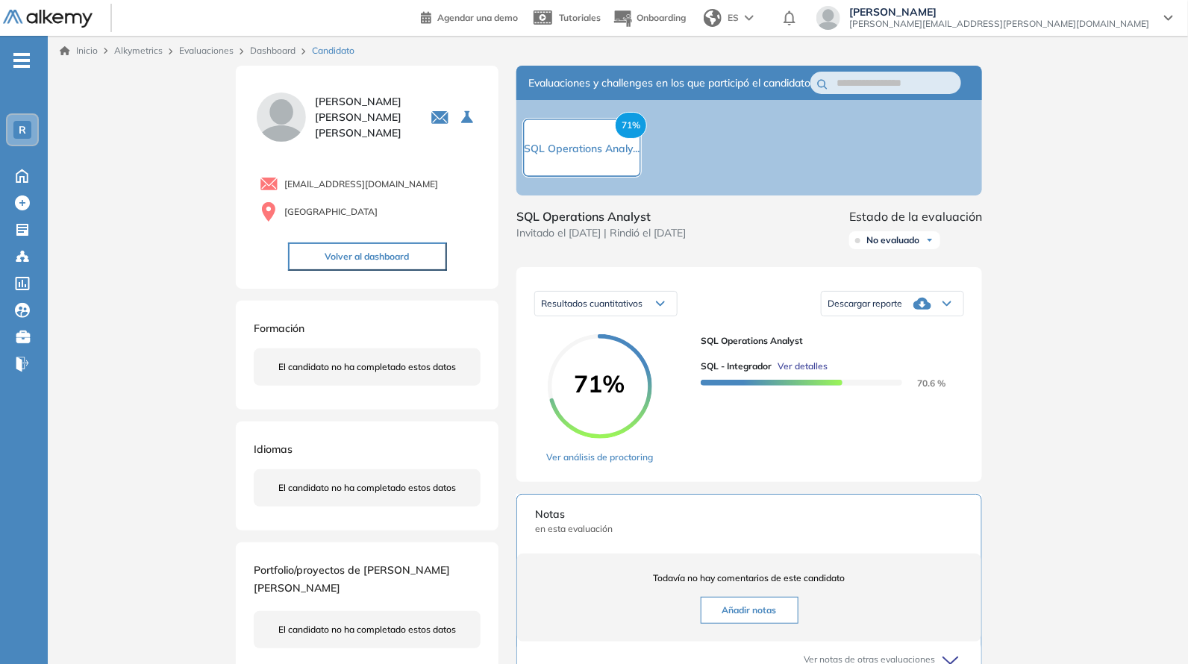
click at [924, 310] on icon at bounding box center [922, 304] width 18 height 12
click at [884, 344] on li "Descargar informe completo" at bounding box center [883, 336] width 110 height 15
drag, startPoint x: 919, startPoint y: 331, endPoint x: 919, endPoint y: 318, distance: 13.4
click at [919, 319] on div "Descargar reporte" at bounding box center [892, 304] width 142 height 30
click at [894, 344] on li "Descargar informe completo" at bounding box center [883, 336] width 110 height 15
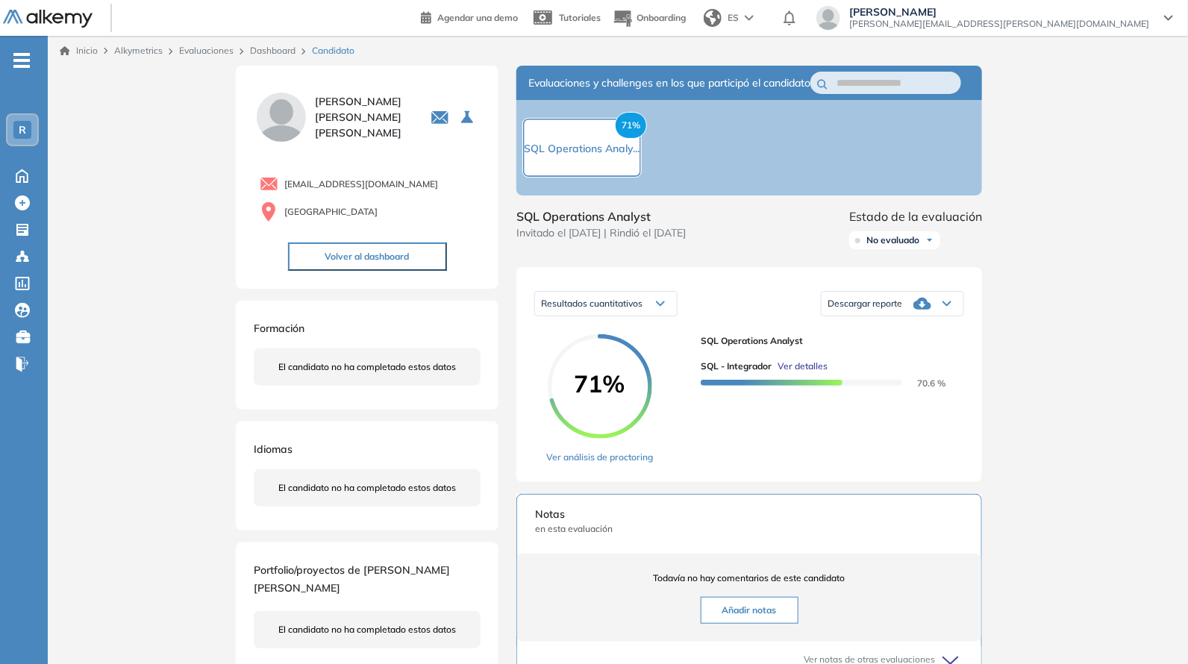
click at [209, 52] on link "Evaluaciones" at bounding box center [206, 50] width 54 height 11
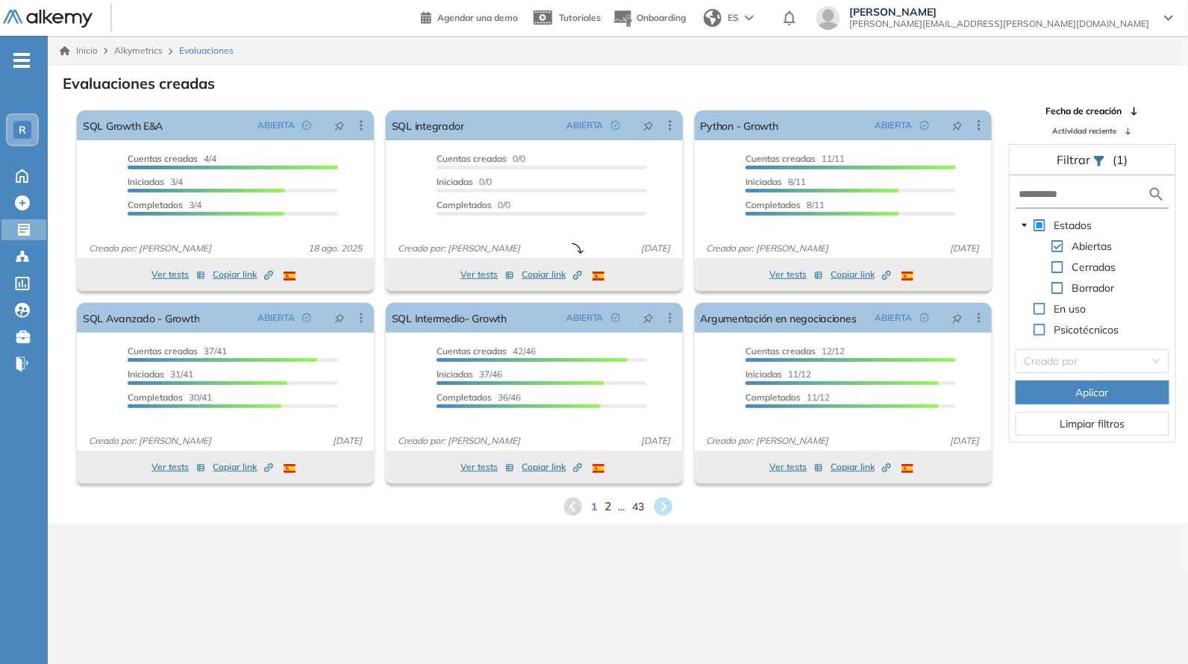
click at [607, 511] on span "2" at bounding box center [607, 506] width 7 height 17
click at [602, 507] on div "1 2 ... 43" at bounding box center [618, 506] width 1116 height 22
click at [610, 513] on span "2" at bounding box center [607, 506] width 7 height 17
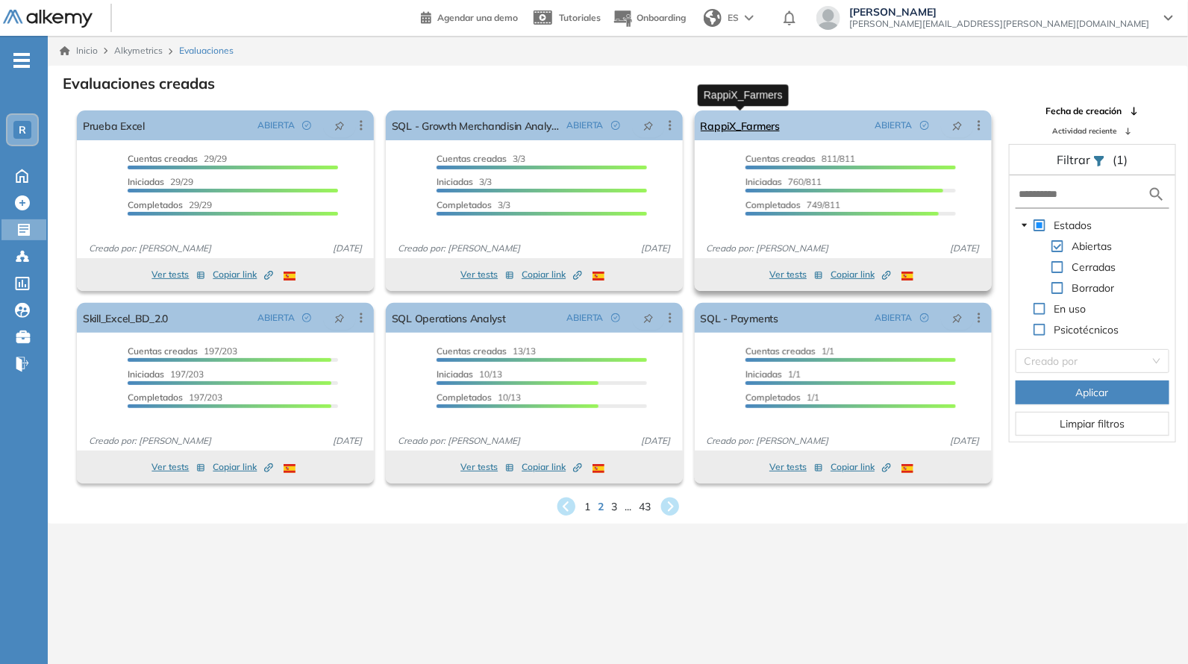
click at [761, 129] on link "RappiX_Farmers" at bounding box center [740, 125] width 79 height 30
